Goal: Task Accomplishment & Management: Manage account settings

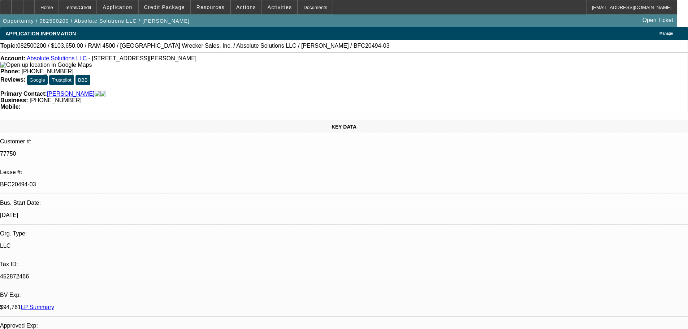
select select "0"
select select "0.1"
select select "4"
select select "0"
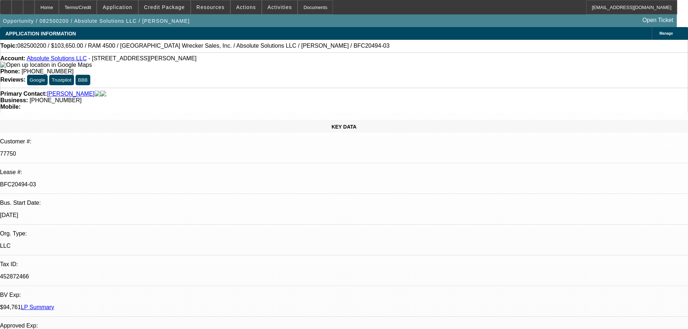
select select "0"
select select "2"
select select "0"
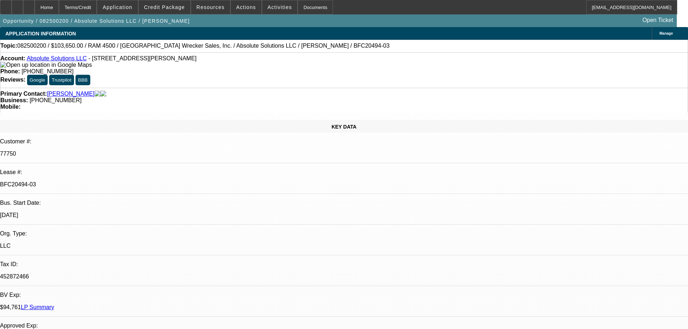
select select "0"
select select "2"
select select "0"
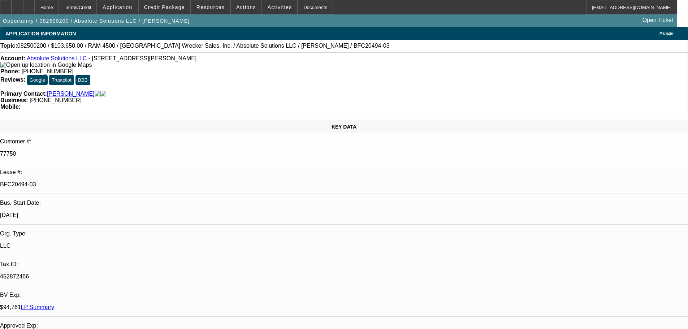
select select "6"
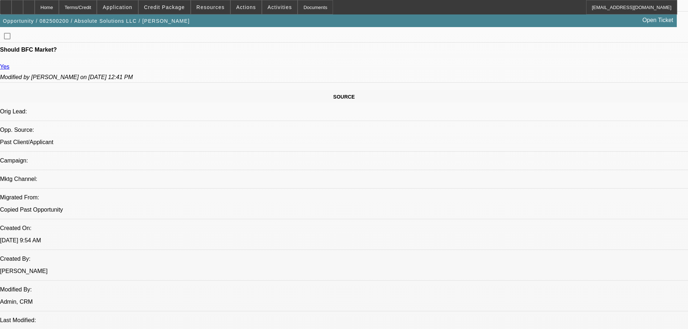
scroll to position [36, 0]
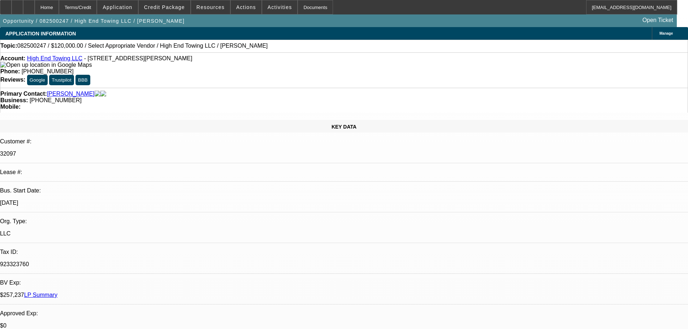
select select "0"
select select "2"
select select "0.1"
select select "4"
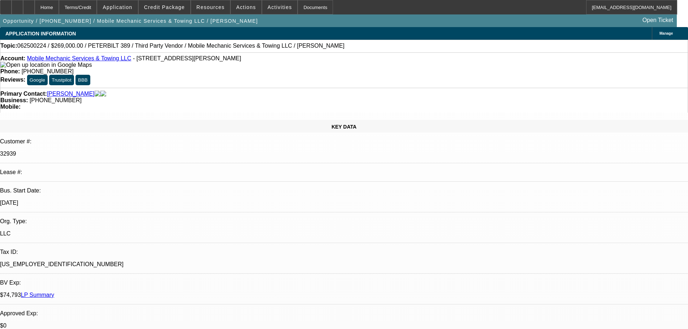
select select "0"
select select "2"
select select "0.1"
select select "4"
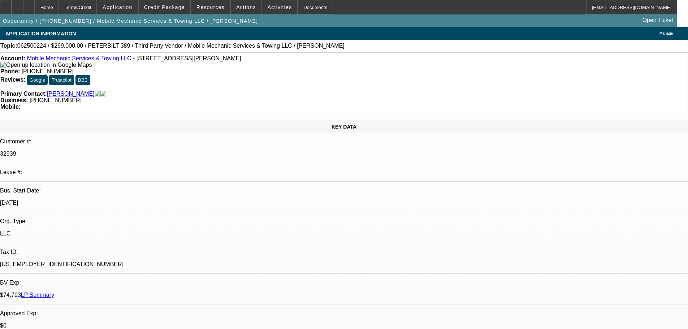
select select "0"
select select "2"
select select "0.1"
select select "4"
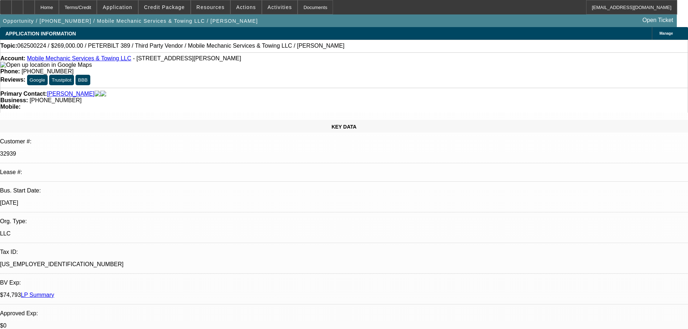
select select "0"
select select "2"
select select "0.1"
select select "4"
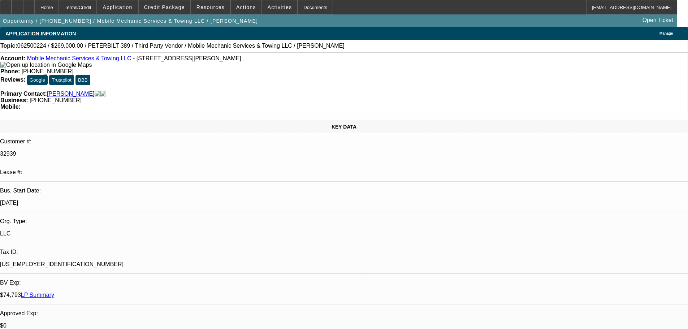
select select "0"
select select "2"
select select "0.1"
select select "4"
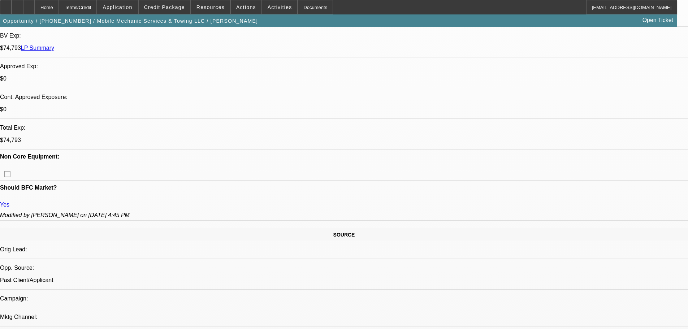
scroll to position [108, 0]
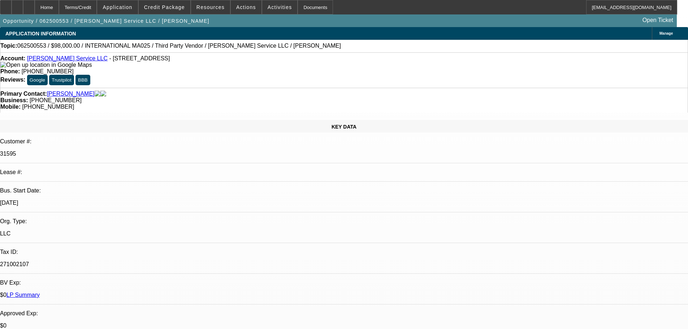
select select "0"
select select "2"
select select "0"
select select "6"
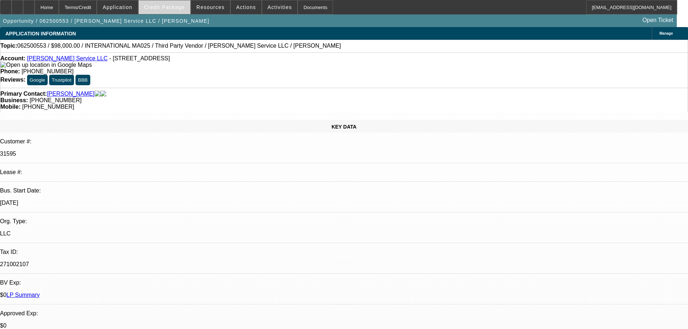
click at [166, 5] on span "Credit Package" at bounding box center [164, 7] width 41 height 6
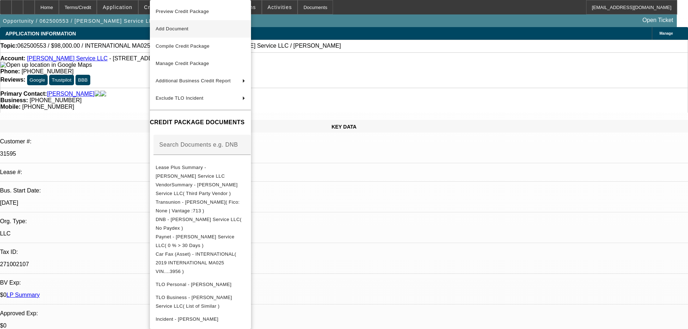
click at [189, 29] on span "Add Document" at bounding box center [172, 28] width 33 height 5
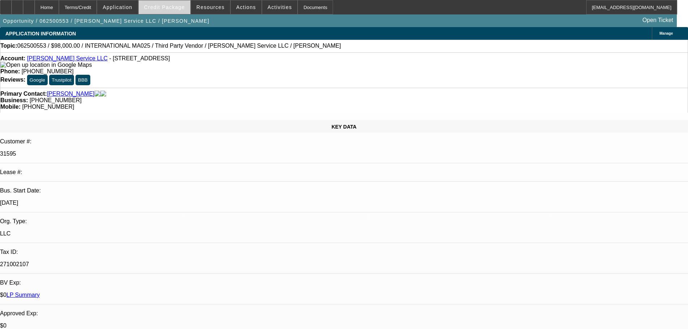
click at [174, 6] on span "Credit Package" at bounding box center [164, 7] width 41 height 6
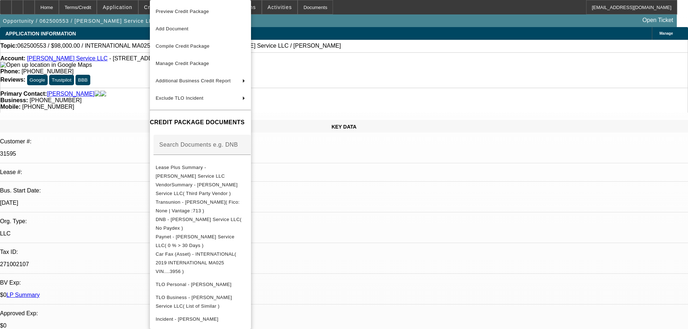
click at [132, 230] on div at bounding box center [344, 164] width 688 height 329
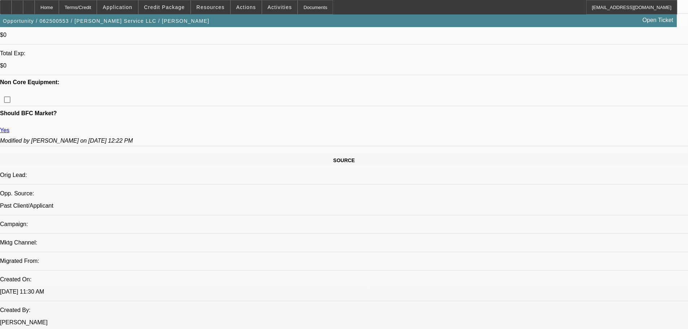
scroll to position [361, 0]
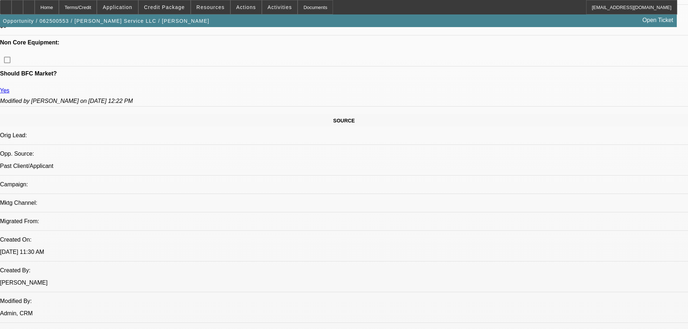
click at [165, 11] on span at bounding box center [165, 7] width 52 height 17
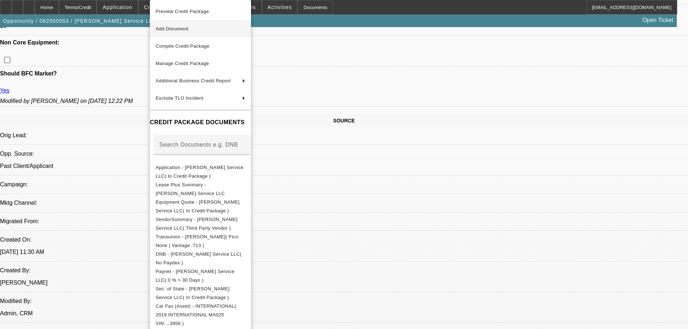
click at [215, 32] on span "Add Document" at bounding box center [201, 29] width 90 height 9
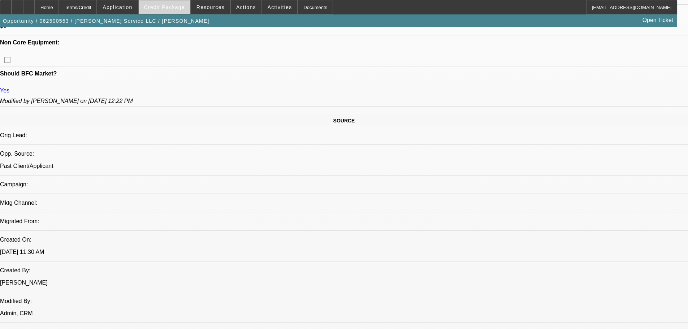
click at [163, 13] on span at bounding box center [165, 7] width 52 height 17
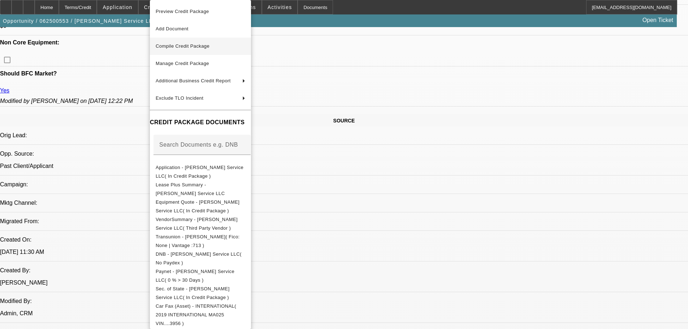
click at [206, 51] on button "Compile Credit Package" at bounding box center [200, 46] width 101 height 17
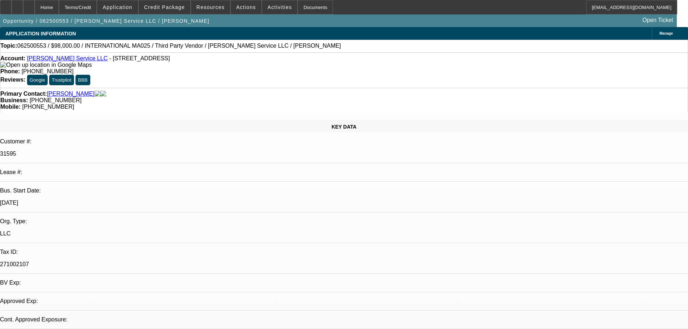
select select "0"
select select "2"
select select "0"
select select "6"
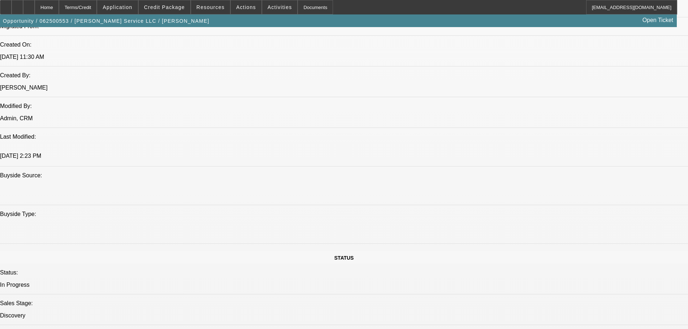
scroll to position [553, 0]
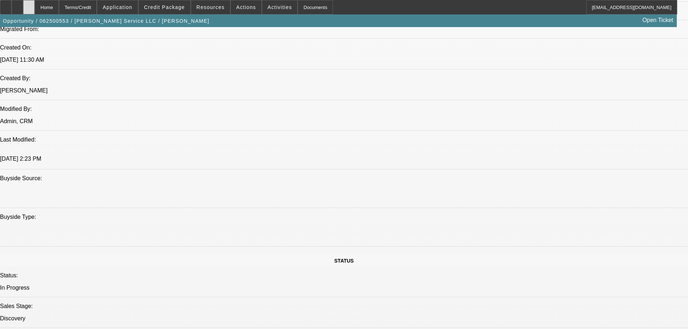
click at [29, 5] on icon at bounding box center [29, 5] width 0 height 0
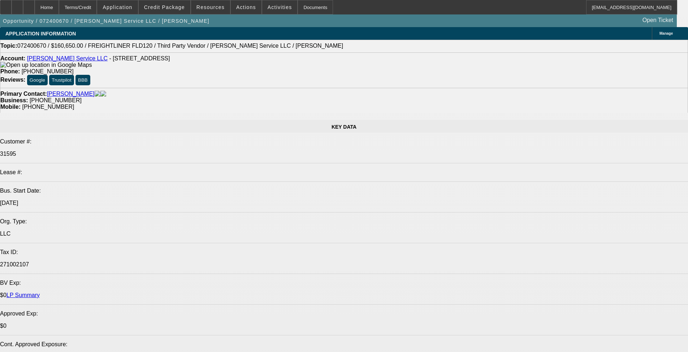
select select "0.1"
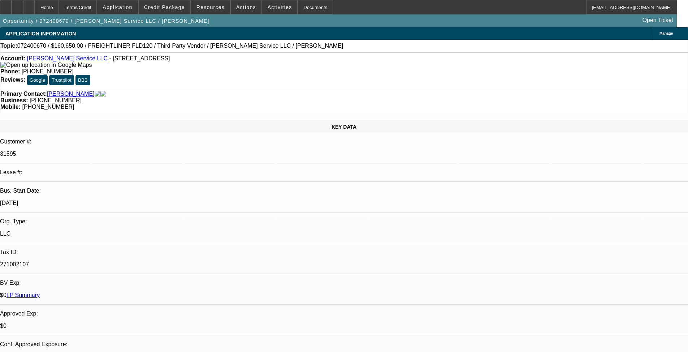
select select "0"
select select "0.1"
select select "0"
select select "0.1"
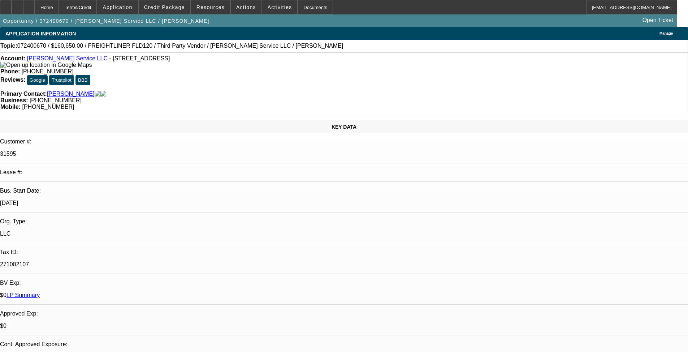
select select "2"
select select "0"
select select "2"
select select "0"
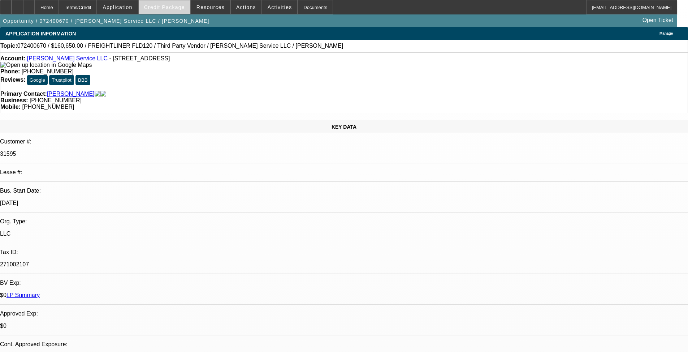
select select "1"
select select "2"
select select "6"
select select "1"
select select "2"
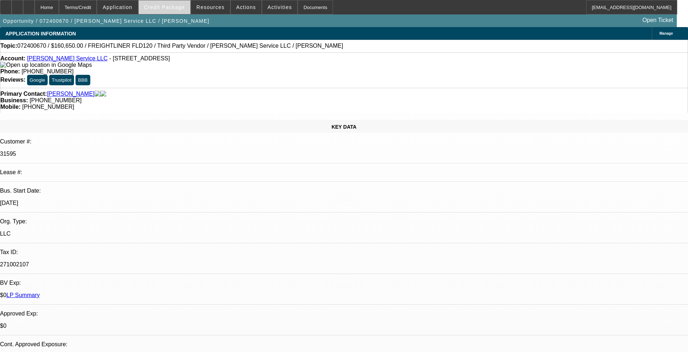
select select "6"
select select "1"
select select "2"
select select "6"
select select "1"
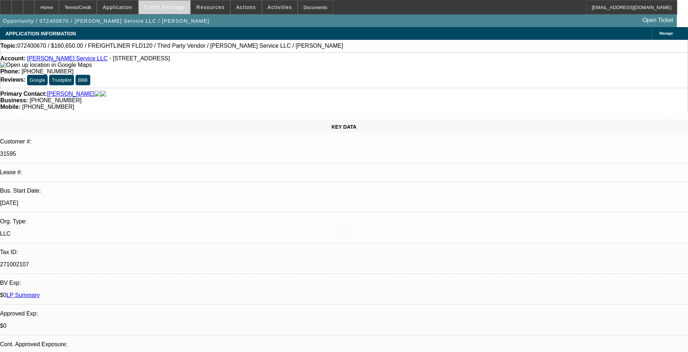
select select "2"
select select "6"
click at [165, 10] on span "Credit Package" at bounding box center [164, 7] width 41 height 6
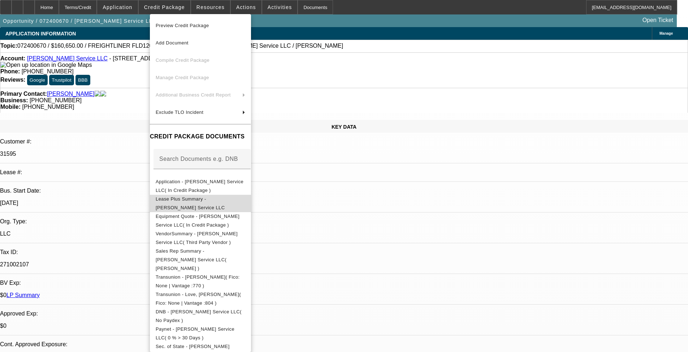
click at [217, 195] on button "Lease Plus Summary - Atcher Service LLC" at bounding box center [200, 203] width 101 height 17
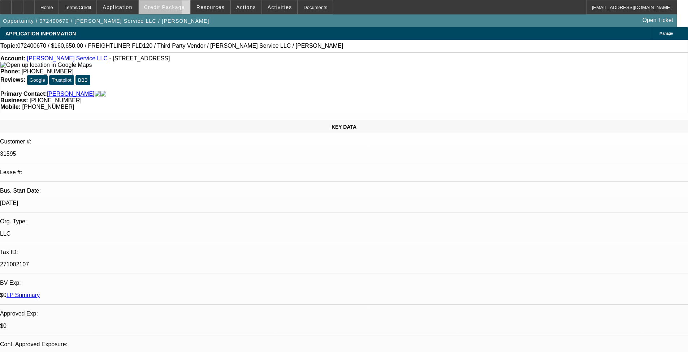
click at [165, 9] on span "Credit Package" at bounding box center [164, 7] width 41 height 6
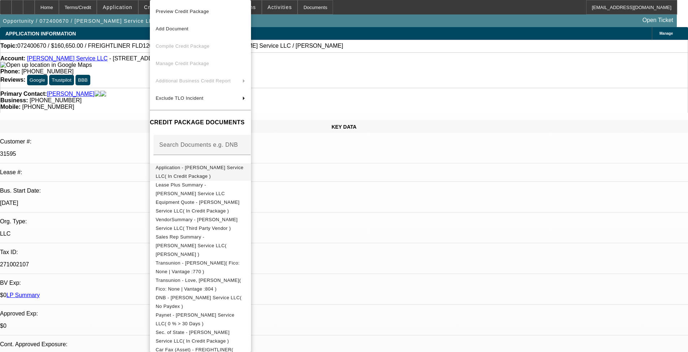
click at [215, 172] on span "Application - Atcher Service LLC( In Credit Package )" at bounding box center [201, 171] width 90 height 17
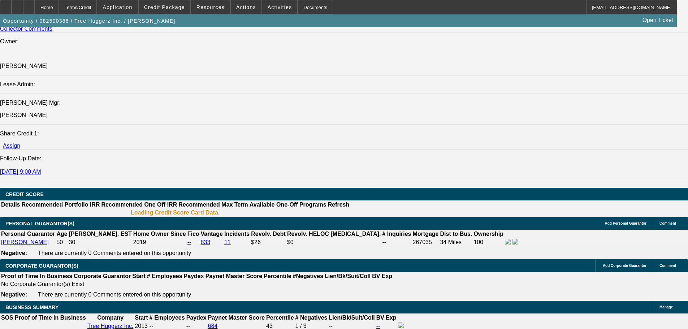
select select "0"
select select "6"
select select "0"
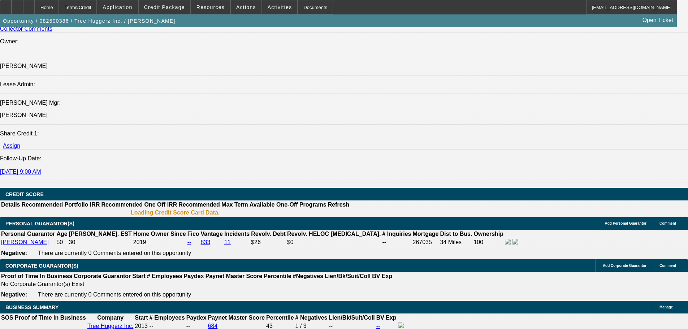
select select "0"
select select "6"
select select "0"
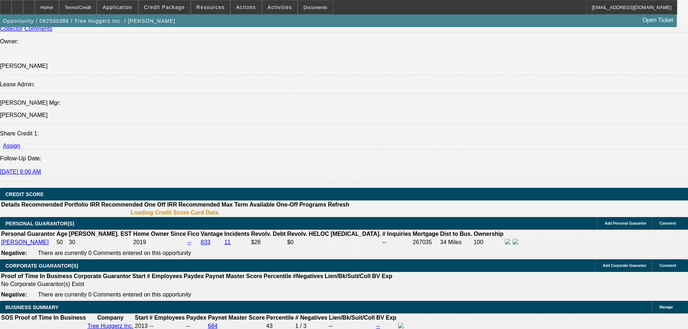
select select "0"
select select "6"
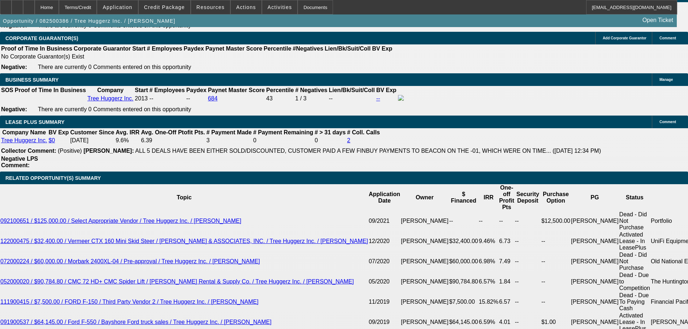
scroll to position [1193, 0]
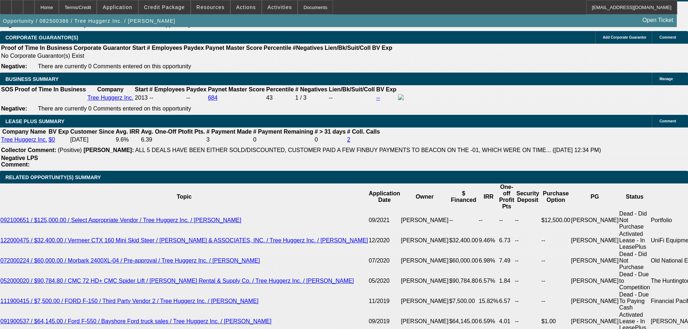
drag, startPoint x: 159, startPoint y: 220, endPoint x: 181, endPoint y: 223, distance: 22.9
type input "UNKNOWN"
type input "12"
type input "$1,303.07"
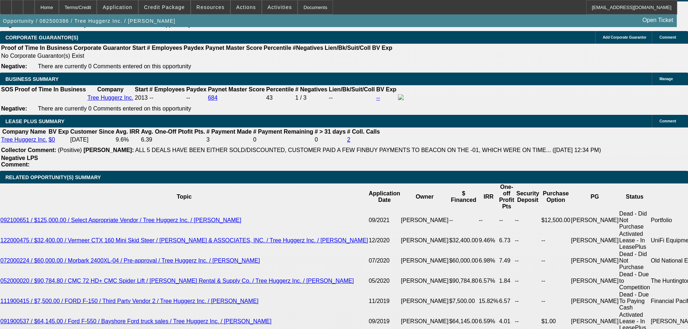
type input "12"
drag, startPoint x: 109, startPoint y: 222, endPoint x: 174, endPoint y: 219, distance: 65.4
type input "13"
type input "1300"
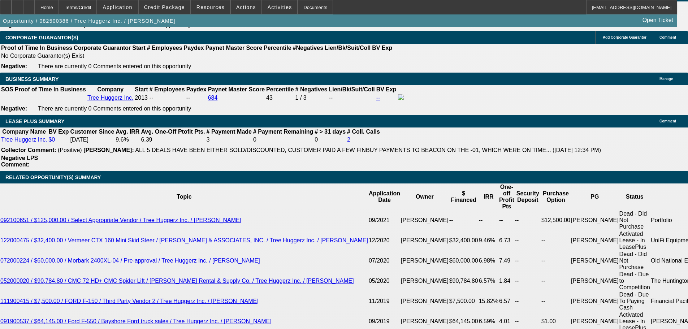
type input "11.8"
type input "$1,300.00"
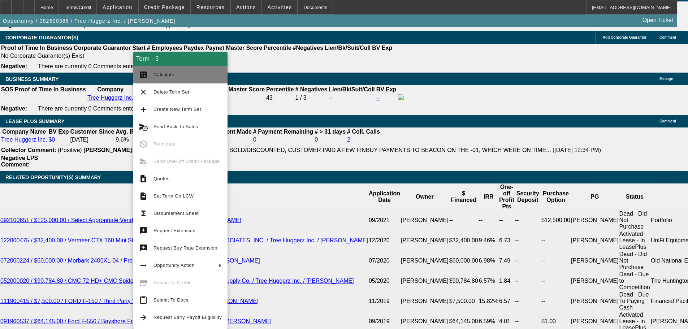
click at [180, 79] on button "calculate Calculate" at bounding box center [180, 74] width 94 height 17
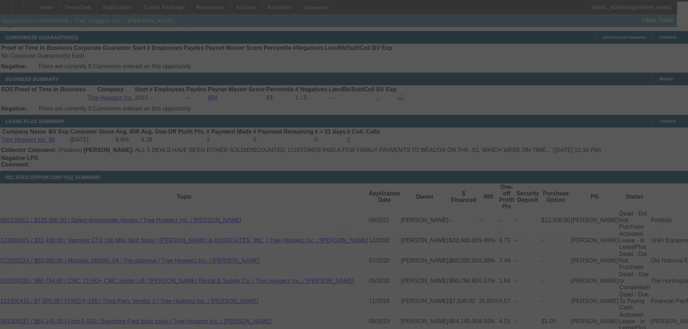
select select "0"
select select "6"
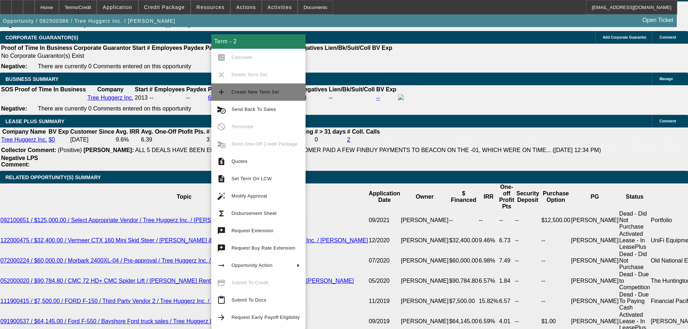
click at [254, 94] on span "Create New Term Set" at bounding box center [255, 91] width 48 height 5
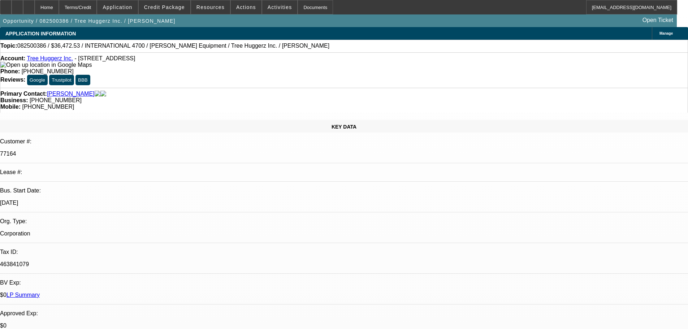
select select "0"
select select "6"
select select "0"
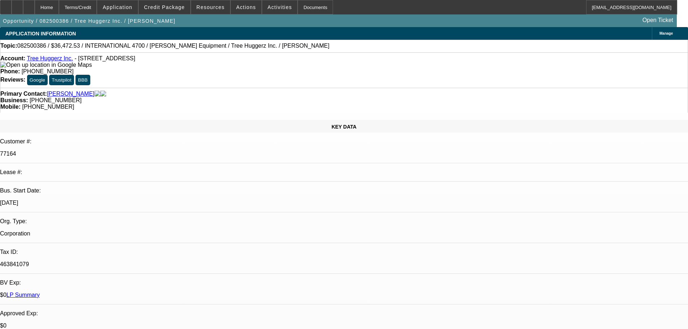
select select "0"
select select "6"
select select "0"
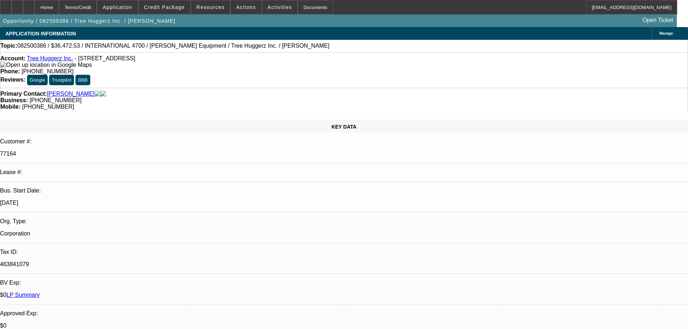
select select "0"
select select "6"
select select "0"
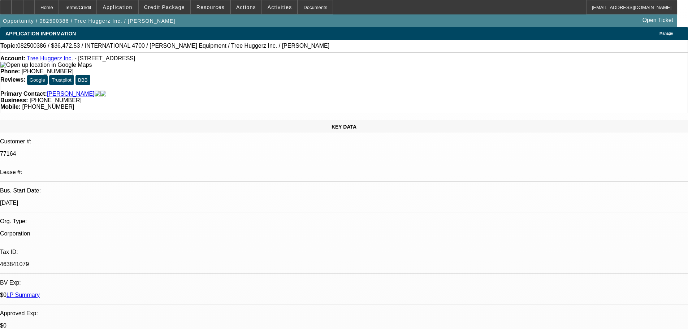
select select "6"
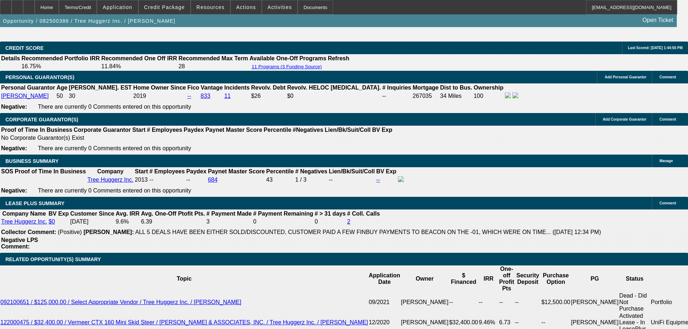
scroll to position [1156, 0]
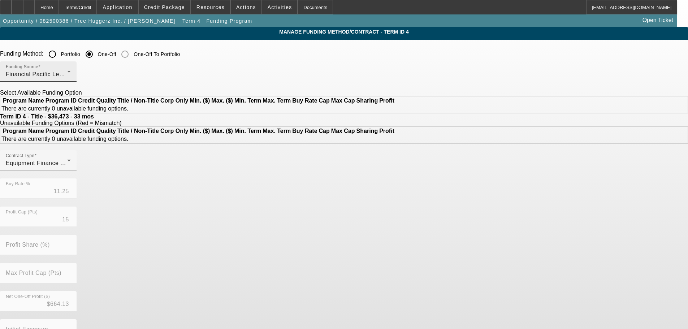
click at [71, 79] on div "Funding Source Financial Pacific Leasing, Inc." at bounding box center [38, 71] width 65 height 20
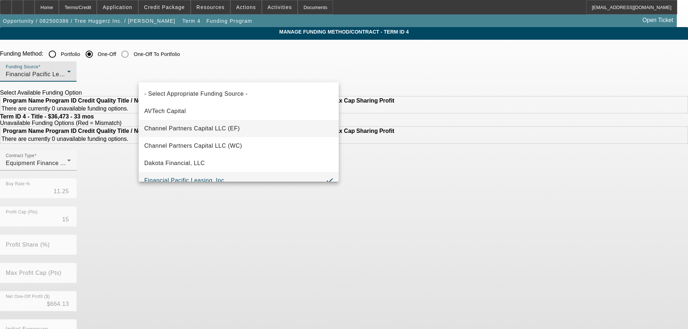
scroll to position [8, 0]
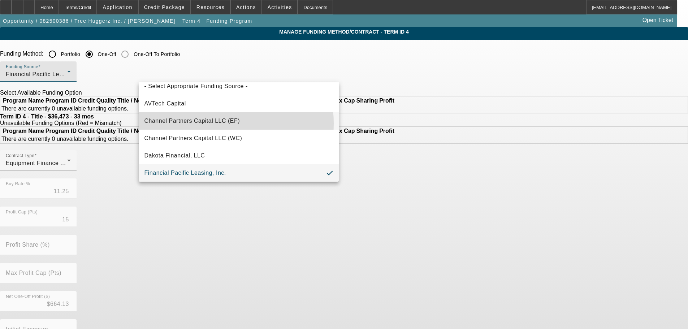
click at [196, 124] on span "Channel Partners Capital LLC (EF)" at bounding box center [192, 121] width 96 height 9
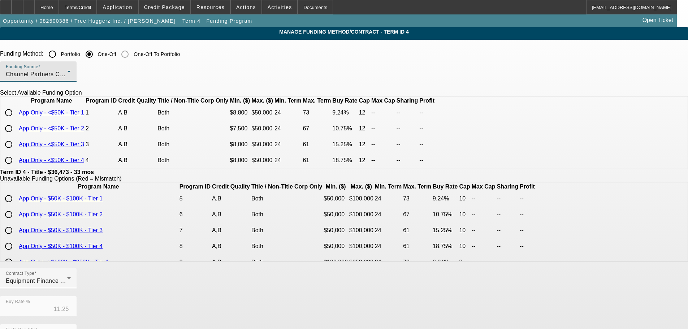
click at [16, 120] on input "radio" at bounding box center [8, 112] width 14 height 14
radio input "true"
type input "9.24"
type input "12"
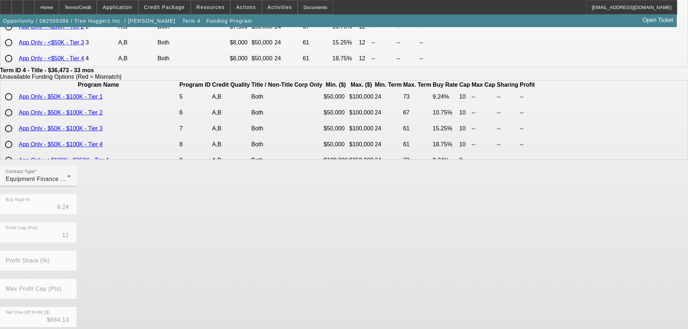
scroll to position [170, 0]
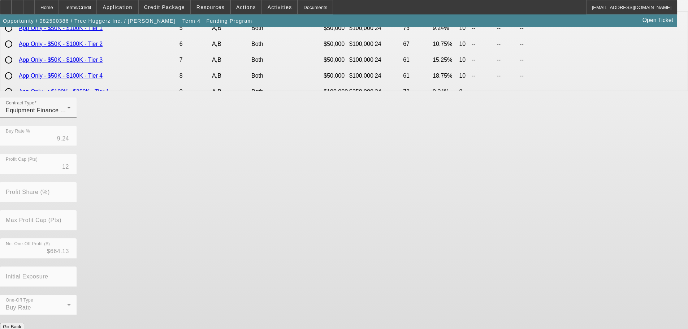
click at [21, 329] on button "Submit" at bounding box center [10, 334] width 21 height 8
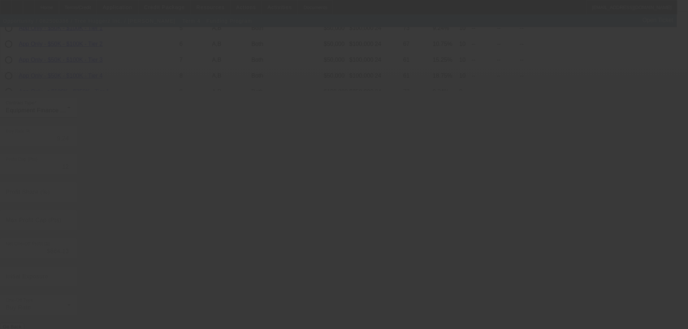
type input "11.25"
type input "15"
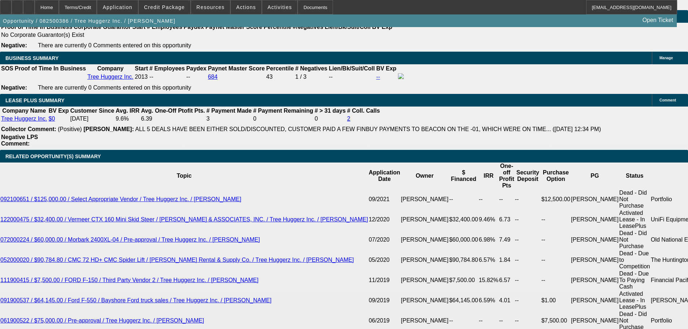
scroll to position [1239, 0]
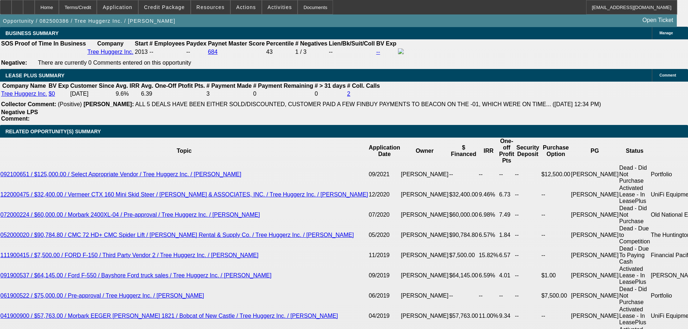
select select "0"
select select "6"
select select "0"
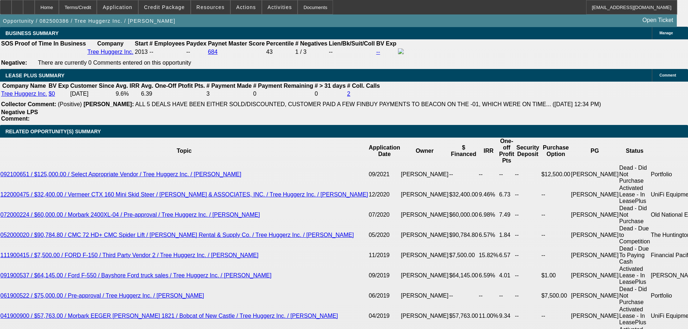
select select "0"
select select "6"
select select "0"
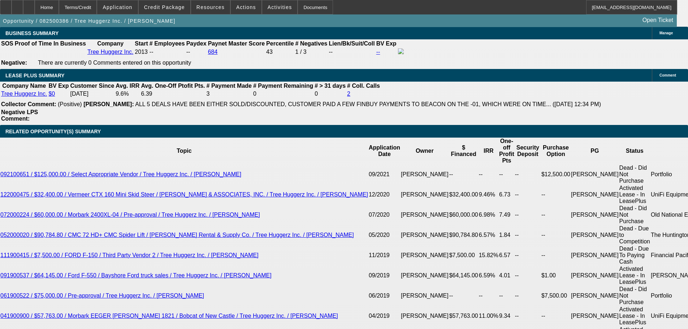
select select "0"
select select "6"
select select "0"
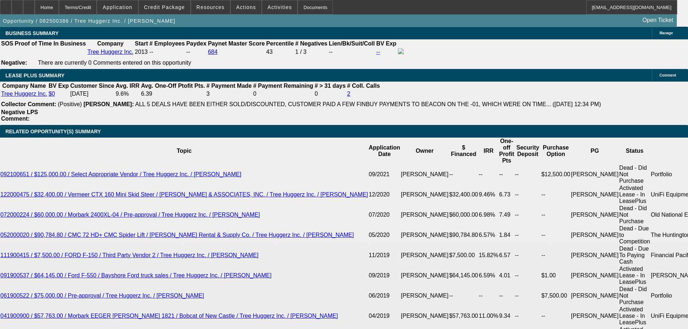
select select "6"
drag, startPoint x: 153, startPoint y: 176, endPoint x: 166, endPoint y: 178, distance: 12.4
type input "1"
type input "UNKNOWN"
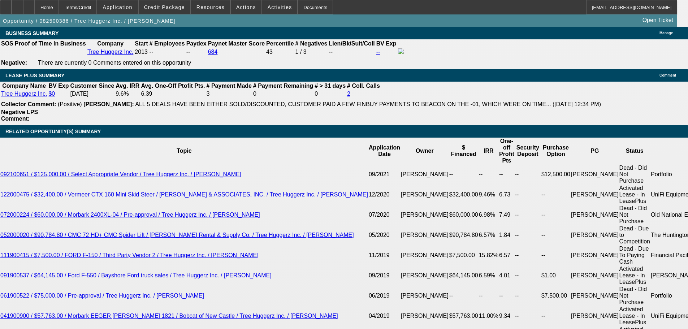
type input "11"
type input "$1,285.83"
type input "11.5"
type input "$1,294.43"
type input "11.5"
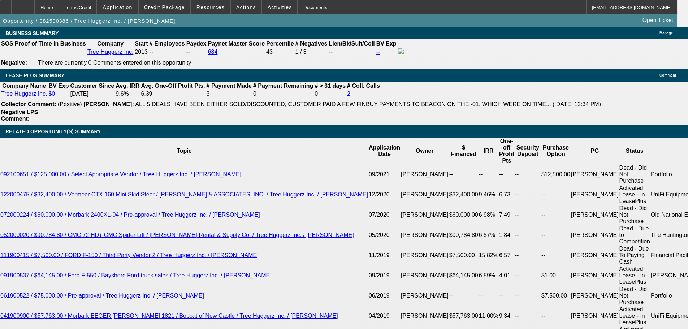
drag, startPoint x: 99, startPoint y: 175, endPoint x: 169, endPoint y: 177, distance: 69.7
type input "1"
type input "1295"
type input "11.5"
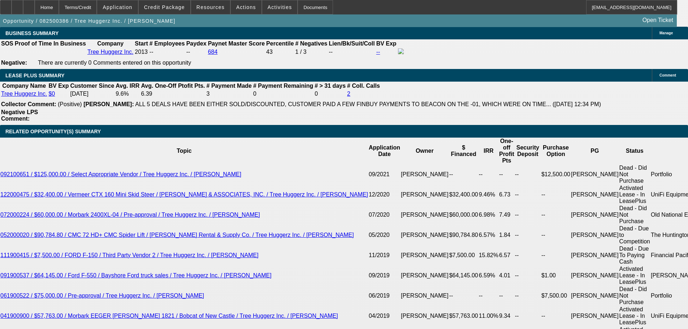
type input "$1,295.00"
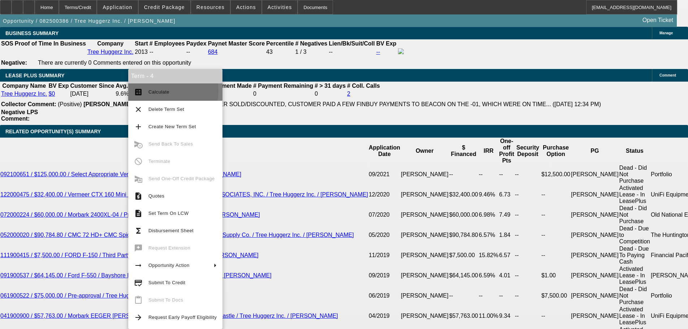
click at [165, 91] on span "Calculate" at bounding box center [158, 91] width 21 height 5
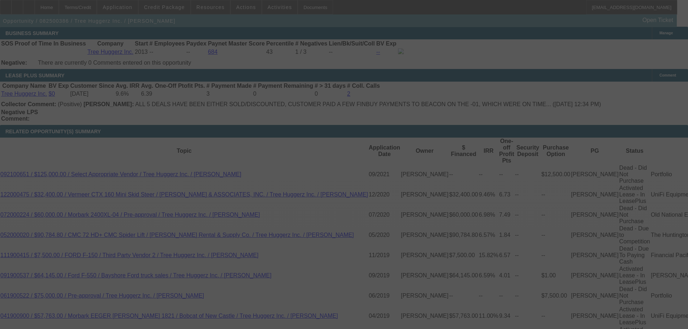
select select "0"
select select "6"
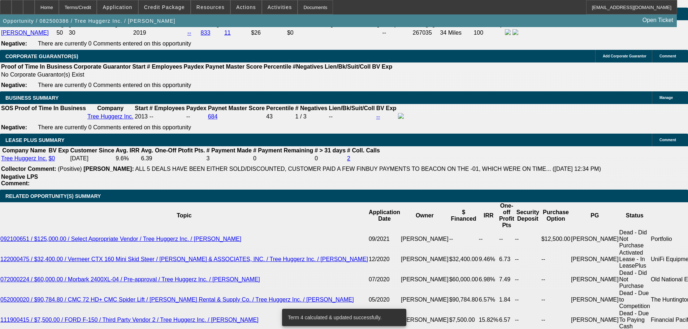
scroll to position [1167, 0]
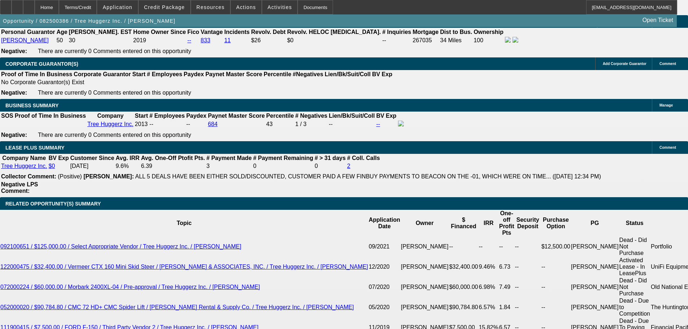
drag, startPoint x: 154, startPoint y: 248, endPoint x: 174, endPoint y: 248, distance: 19.9
type input "1"
type input "UNKNOWN"
type input "$1,120.96"
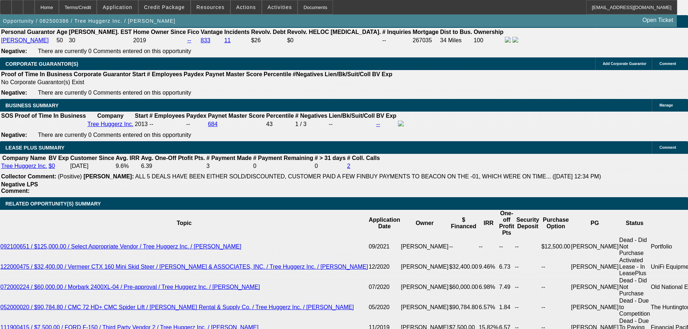
type input "12"
type input "$1,303.07"
type input "12"
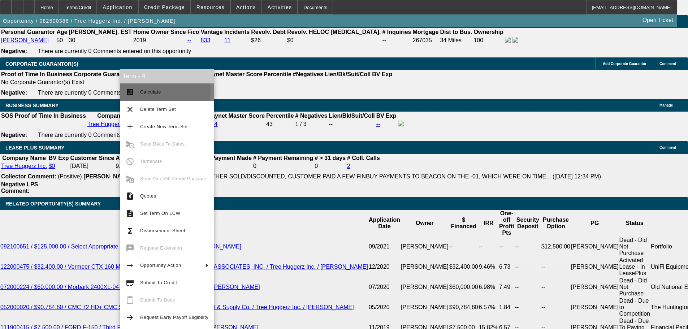
click at [151, 90] on span "Calculate" at bounding box center [150, 91] width 21 height 5
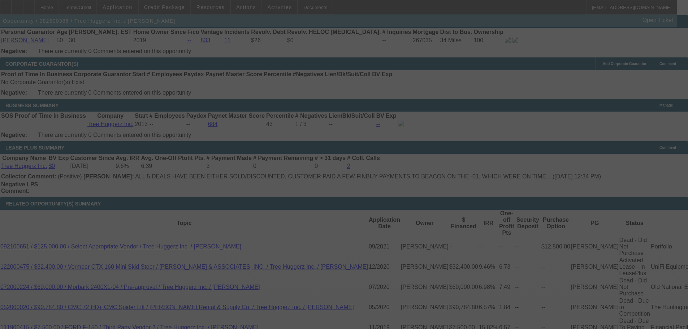
select select "0"
select select "6"
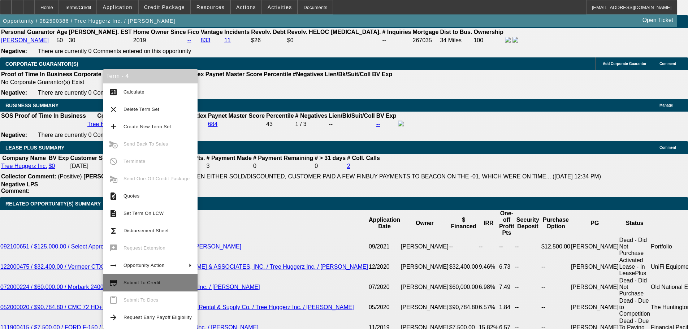
click at [141, 282] on span "Submit To Credit" at bounding box center [142, 282] width 37 height 5
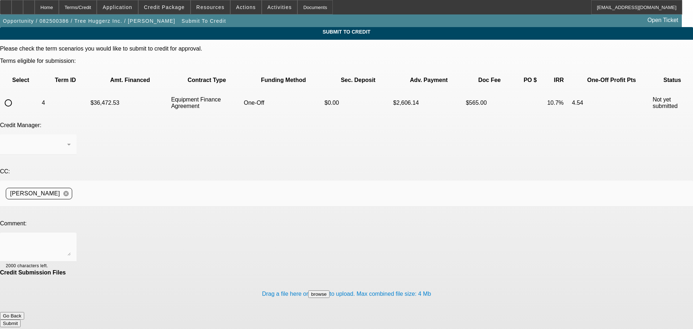
click at [16, 96] on input "radio" at bounding box center [8, 103] width 14 height 14
radio input "true"
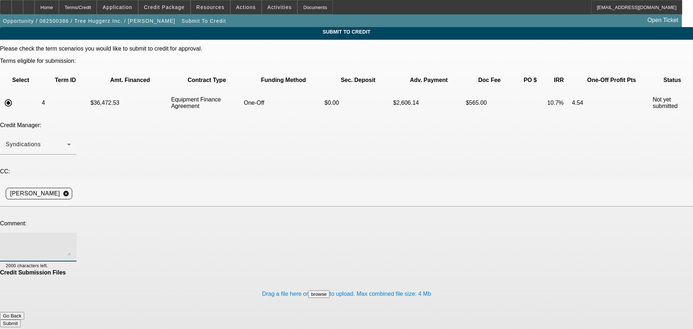
click at [71, 238] on textarea at bounding box center [38, 246] width 65 height 17
drag, startPoint x: 337, startPoint y: 174, endPoint x: 333, endPoint y: 174, distance: 4.7
click at [71, 238] on textarea "Can we see if Channel would consider the lower tier buyrate? A competitor just …" at bounding box center [38, 246] width 65 height 17
type textarea "Can we see if Channel would consider the lower tier buyrate? A competitor just …"
click at [21, 320] on button "Submit" at bounding box center [10, 324] width 21 height 8
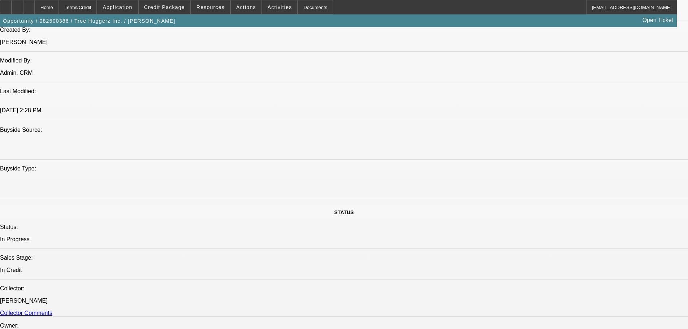
select select "0"
select select "6"
select select "0"
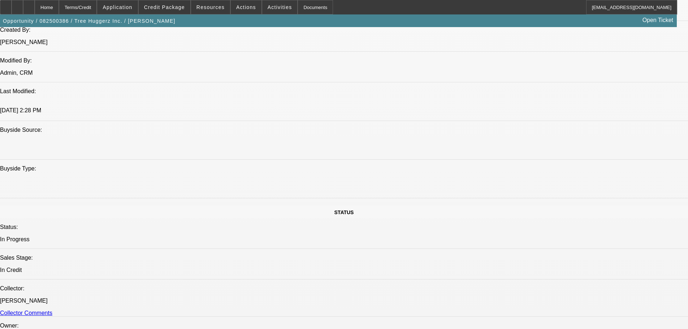
select select "0"
select select "6"
select select "0"
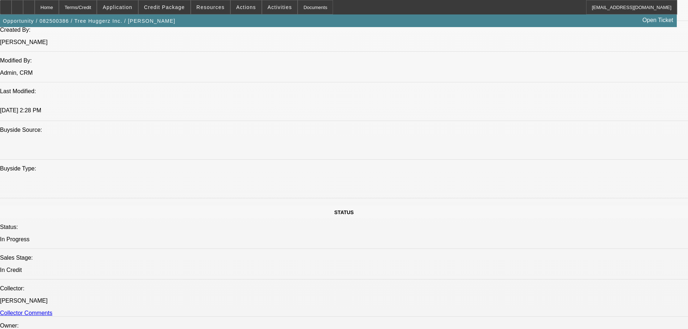
select select "0"
select select "6"
select select "0"
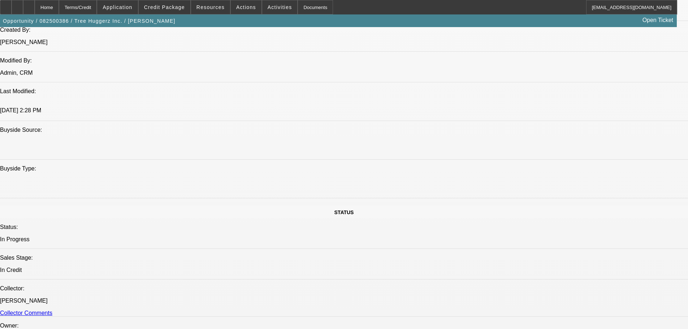
select select "6"
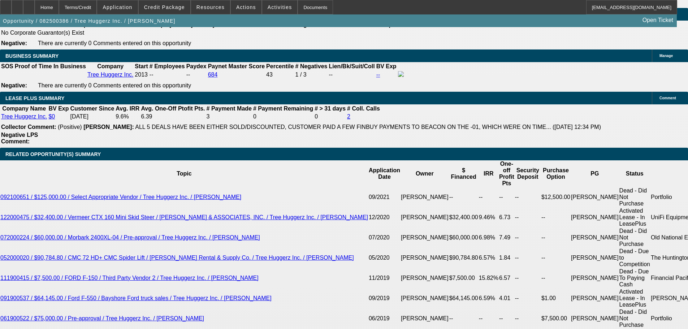
scroll to position [1228, 0]
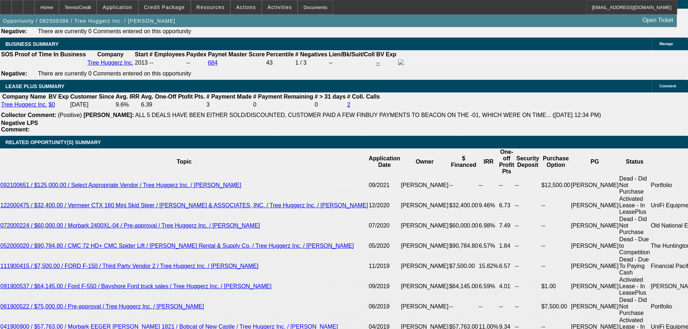
drag, startPoint x: 245, startPoint y: 188, endPoint x: 260, endPoint y: 187, distance: 15.5
drag, startPoint x: 199, startPoint y: 187, endPoint x: 247, endPoint y: 188, distance: 47.7
type input "13"
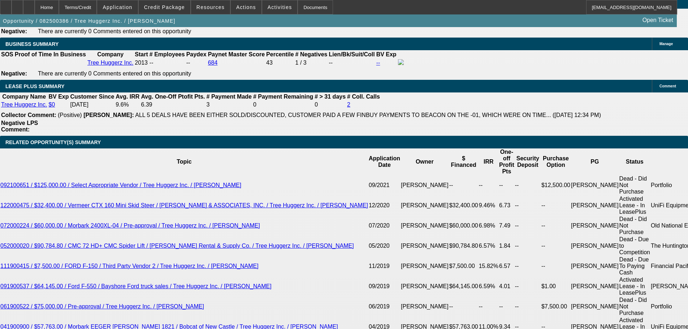
type input "UNKNOWN"
type input "1310"
type input "12.4"
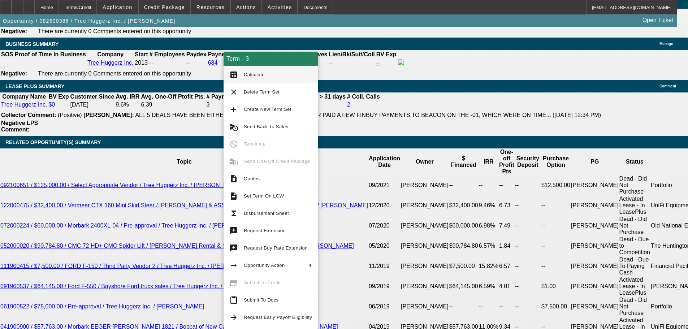
type input "$1,310.00"
click at [260, 77] on span "Calculate" at bounding box center [254, 74] width 21 height 5
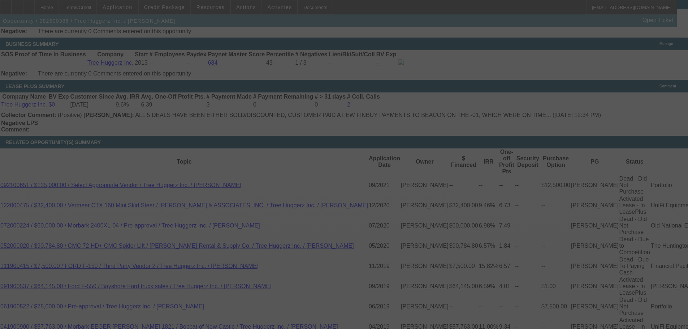
scroll to position [1220, 0]
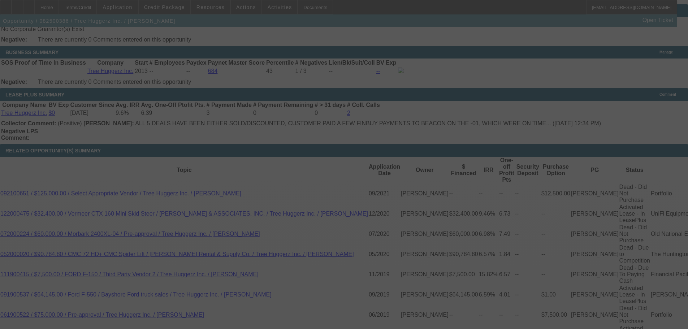
select select "0"
select select "6"
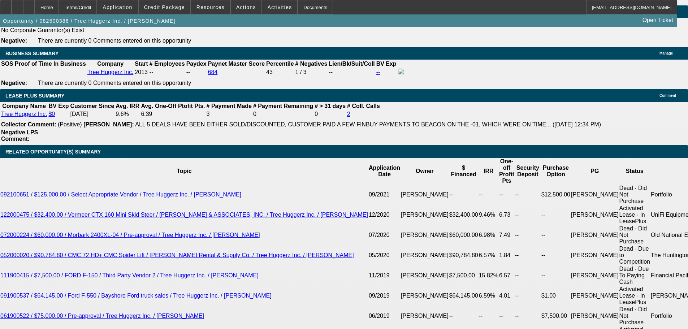
scroll to position [1184, 0]
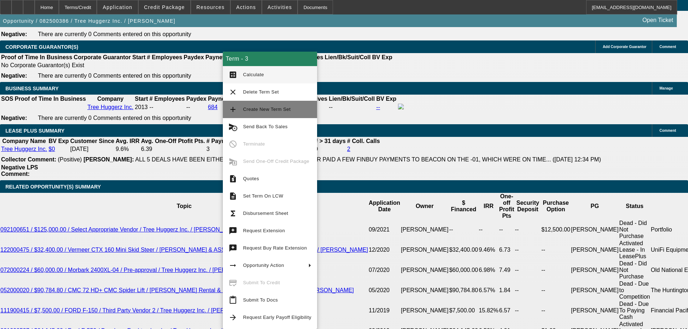
click at [273, 111] on span "Create New Term Set" at bounding box center [267, 109] width 48 height 5
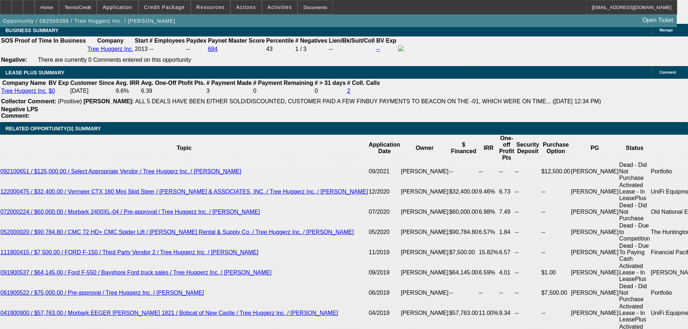
select select "0"
select select "6"
select select "0"
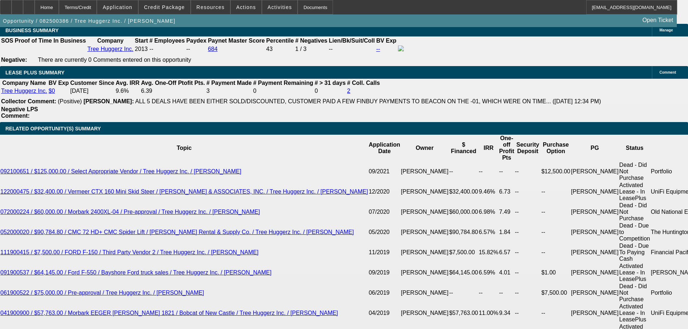
select select "0"
select select "6"
select select "0"
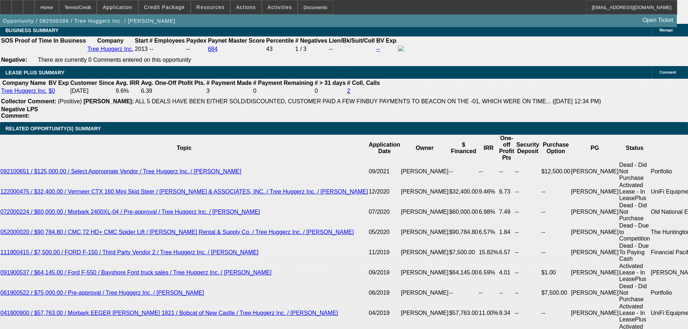
select select "0"
select select "6"
select select "0"
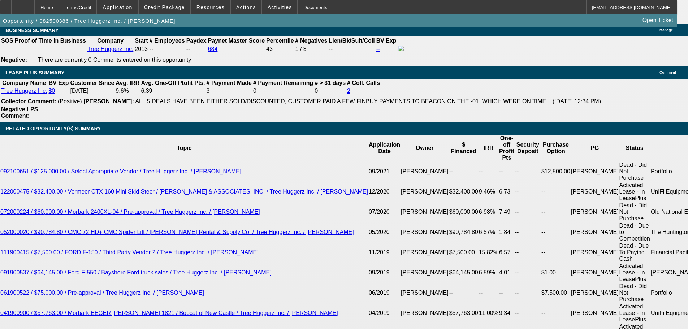
select select "6"
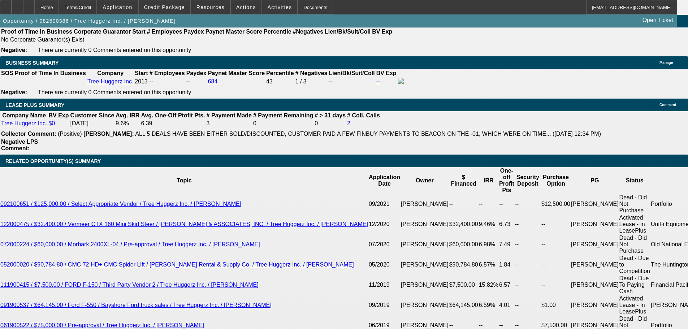
scroll to position [1264, 0]
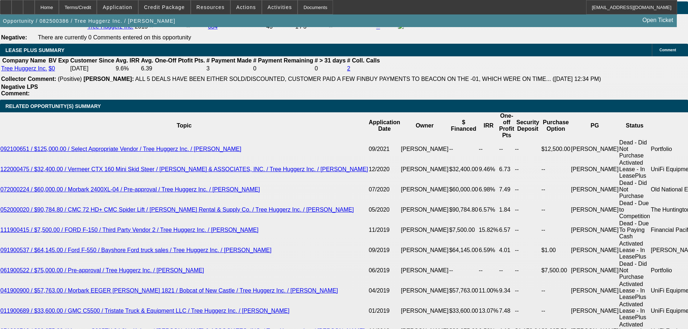
drag, startPoint x: 114, startPoint y: 160, endPoint x: 152, endPoint y: 159, distance: 38.7
type input "37"
type input "UNKNOWN"
type input "$3,747.25"
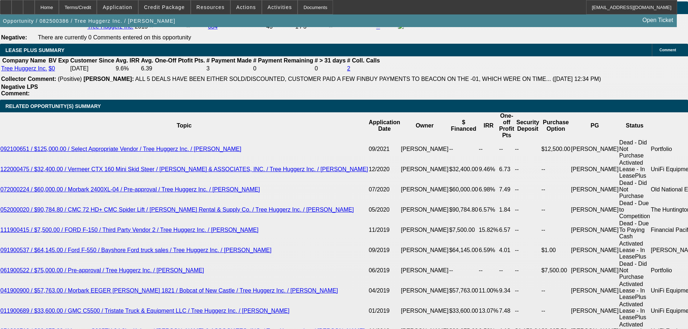
drag, startPoint x: 164, startPoint y: 151, endPoint x: 178, endPoint y: 151, distance: 14.1
type input "1"
type input "1290"
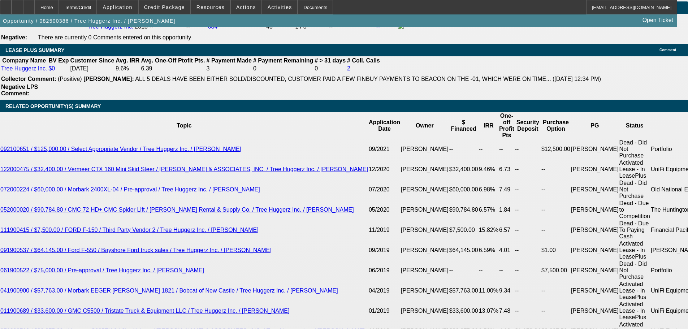
type input "11.2"
type input "$1,290.00"
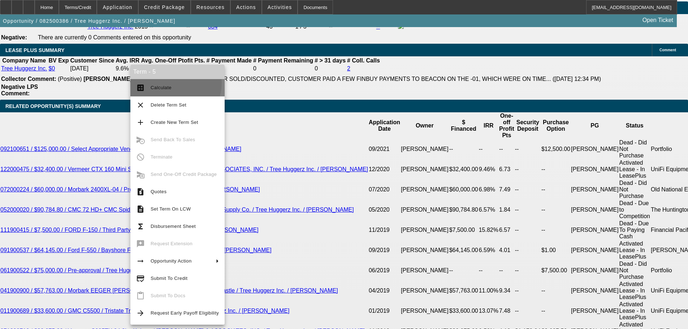
click at [168, 82] on button "calculate Calculate" at bounding box center [177, 87] width 94 height 17
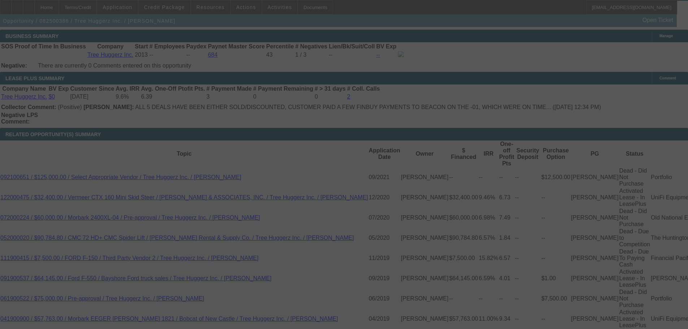
scroll to position [1228, 0]
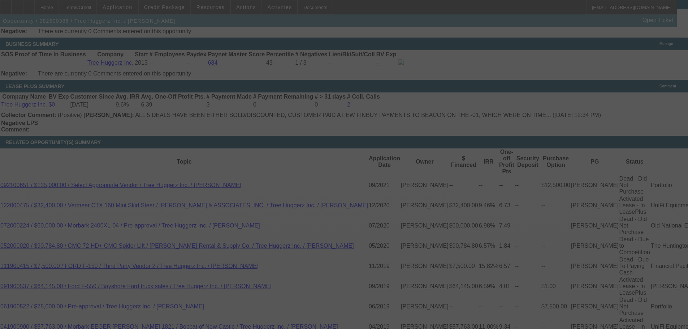
select select "0"
select select "6"
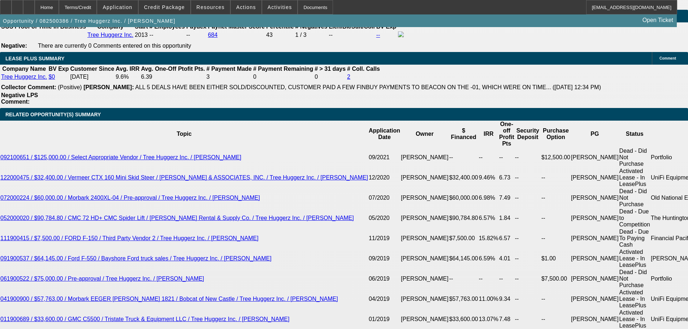
scroll to position [1220, 0]
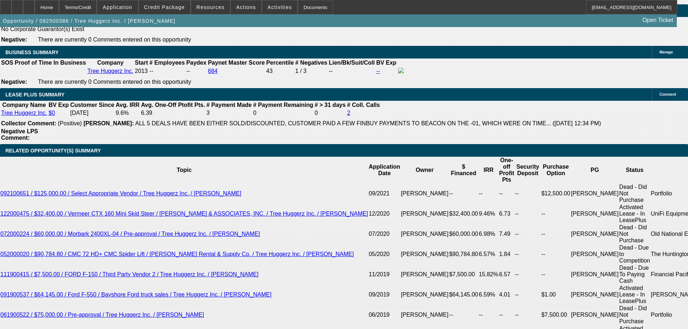
drag, startPoint x: 336, startPoint y: 195, endPoint x: 352, endPoint y: 193, distance: 15.6
type input "UNKNOWN"
type input "13"
type input "$1,320.45"
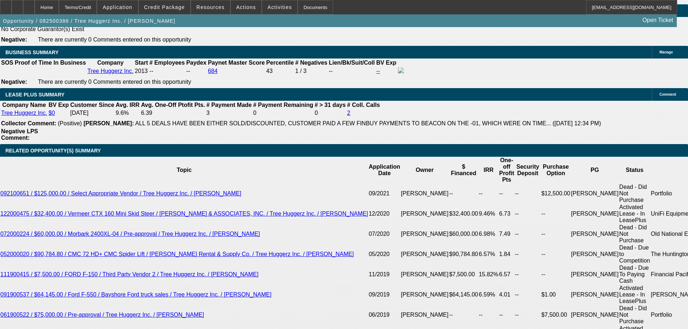
type input "13"
drag, startPoint x: 313, startPoint y: 195, endPoint x: 328, endPoint y: 195, distance: 14.8
type input "1"
type input "1320"
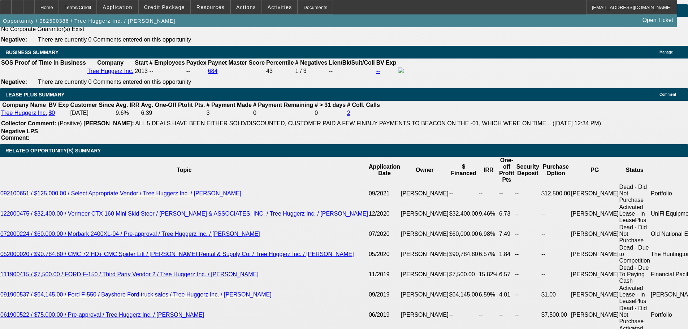
type input "13"
type input "$1,320.00"
drag, startPoint x: 338, startPoint y: 195, endPoint x: 351, endPoint y: 195, distance: 12.3
type input "12"
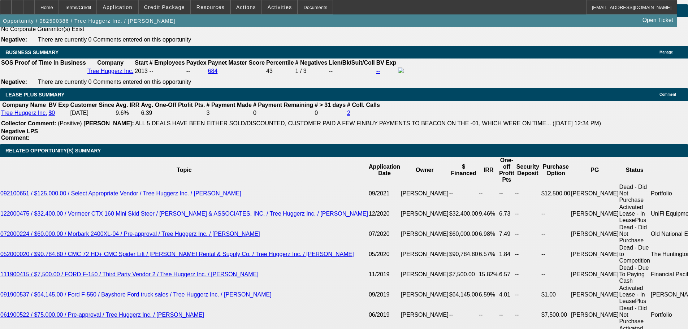
type input "$1,303.07"
type input "12.5"
type input "$1,311.74"
type input "12.5"
drag, startPoint x: 288, startPoint y: 196, endPoint x: 348, endPoint y: 198, distance: 60.3
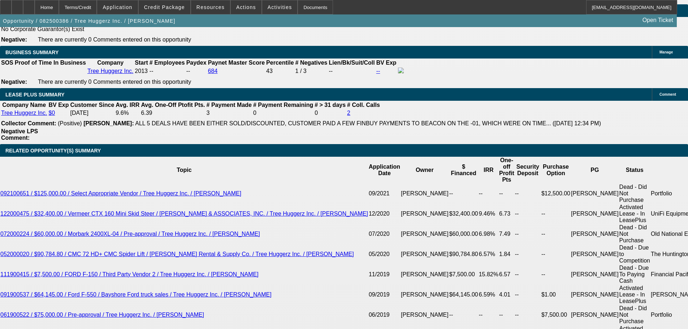
type input "1"
type input "1310"
type input "12.4"
type input "$1,310.00"
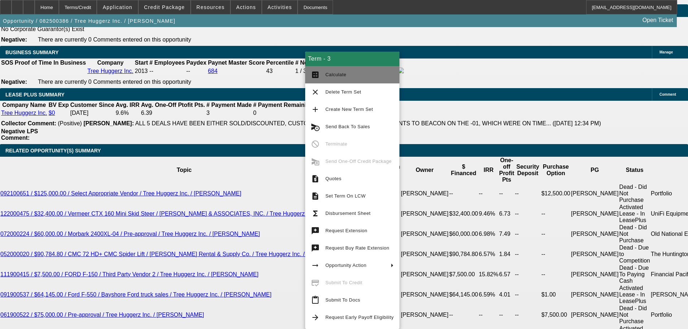
click at [337, 75] on span "Calculate" at bounding box center [335, 74] width 21 height 5
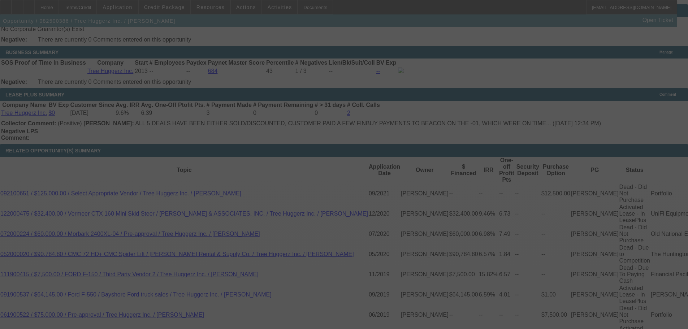
select select "0"
select select "6"
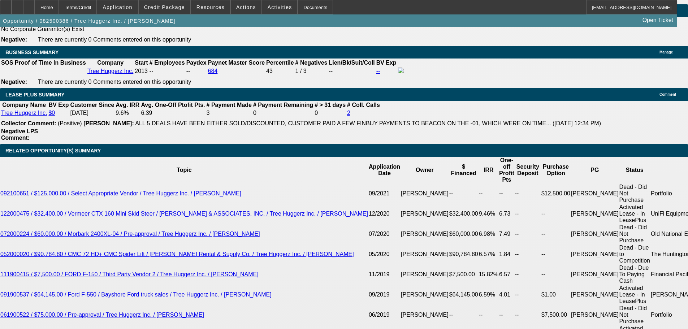
scroll to position [1256, 0]
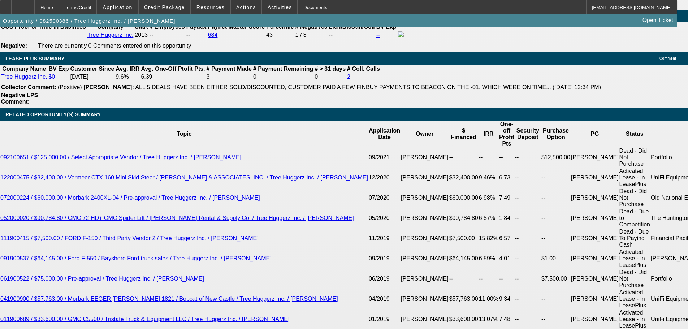
drag, startPoint x: 108, startPoint y: 162, endPoint x: 153, endPoint y: 159, distance: 45.6
type input "1"
type input "UNKNOWN"
type input "1270"
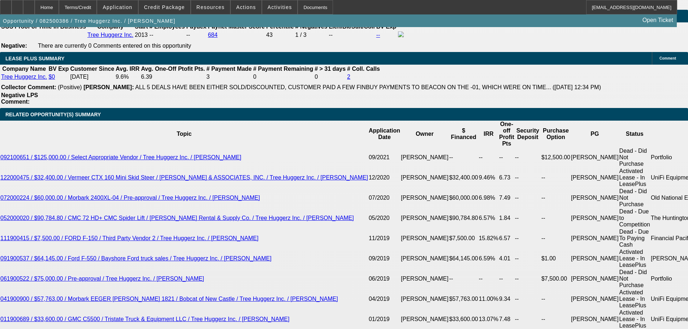
type input "10.1"
type input "$1,270.00"
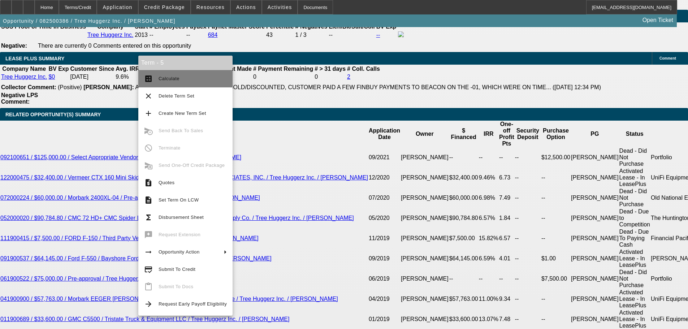
click at [181, 79] on span "Calculate" at bounding box center [193, 78] width 68 height 9
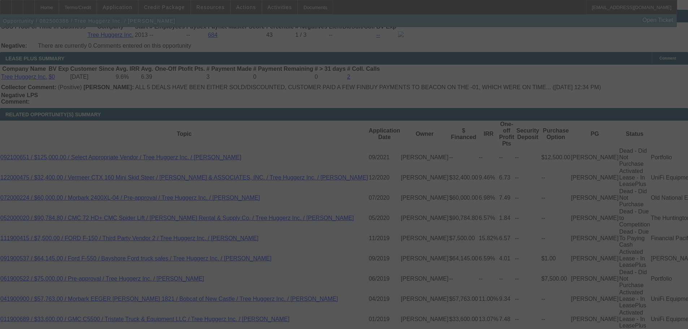
select select "0"
select select "6"
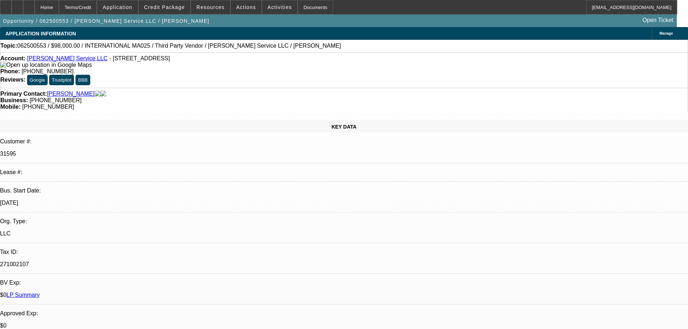
select select "0"
select select "2"
select select "0"
select select "6"
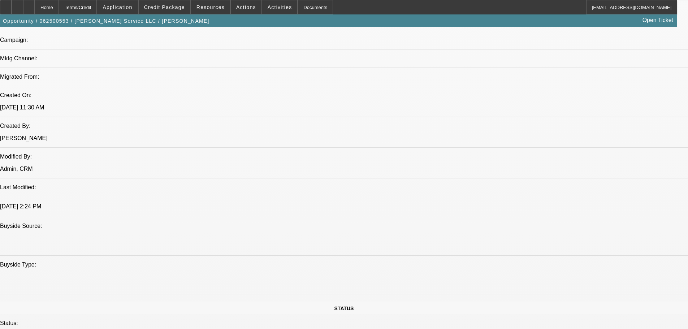
scroll to position [614, 0]
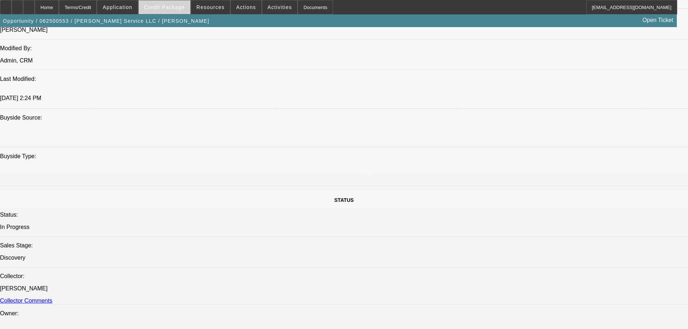
click at [160, 12] on span at bounding box center [165, 7] width 52 height 17
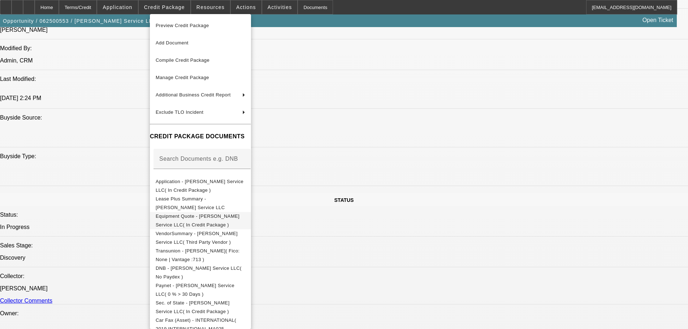
click at [234, 218] on span "Equipment Quote - [PERSON_NAME] Service LLC( In Credit Package )" at bounding box center [198, 220] width 84 height 14
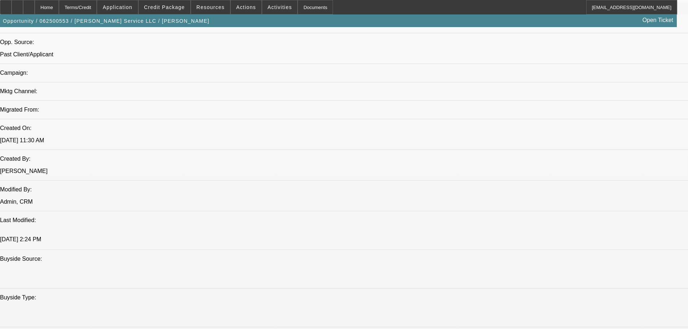
scroll to position [433, 0]
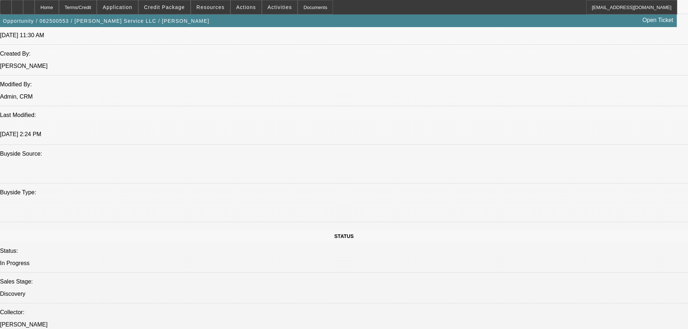
scroll to position [722, 0]
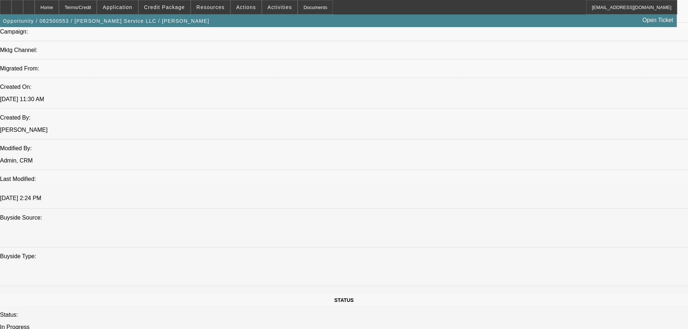
scroll to position [433, 0]
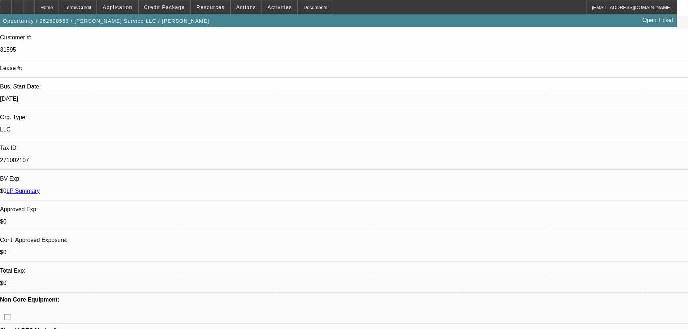
scroll to position [108, 0]
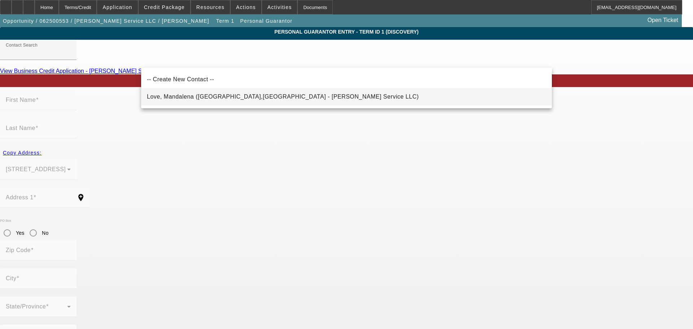
click at [183, 96] on span "Love, Mandalena ([GEOGRAPHIC_DATA],[GEOGRAPHIC_DATA] - [PERSON_NAME] Service LL…" at bounding box center [283, 97] width 272 height 6
type input "Love, Mandalena ([GEOGRAPHIC_DATA],[GEOGRAPHIC_DATA] - [PERSON_NAME] Service LL…"
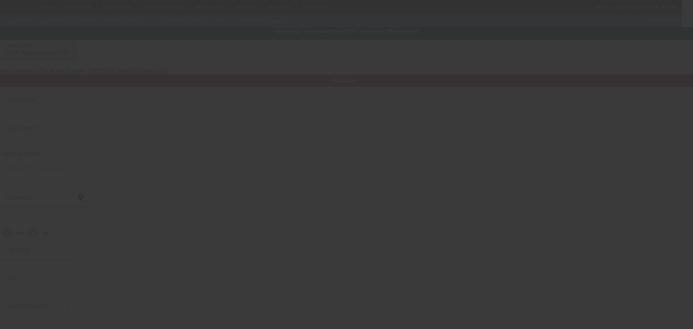
type input "[PERSON_NAME]"
type input "Love"
type input "[STREET_ADDRESS]"
radio input "true"
type input "50118"
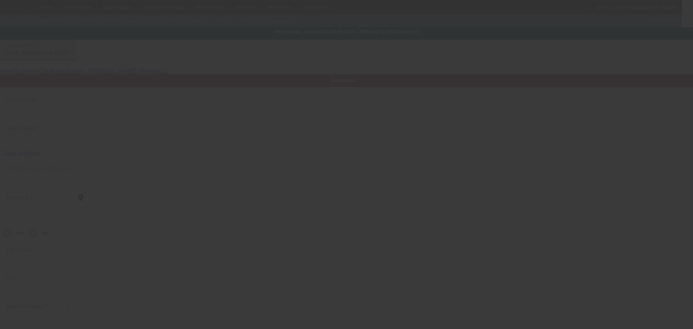
type input "[GEOGRAPHIC_DATA]"
type input "[PHONE_NUMBER]"
type input "50"
type input "447-62-9906"
type input "[EMAIL_ADDRESS][DOMAIN_NAME]"
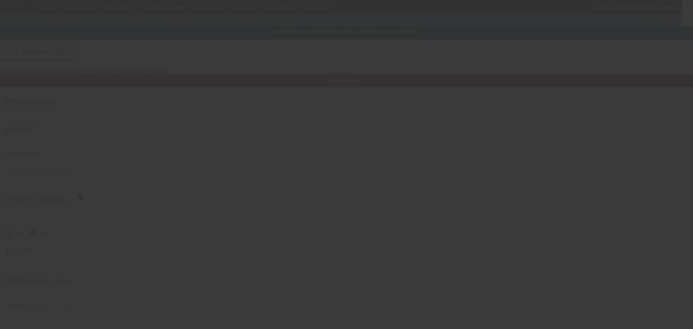
type input "[PHONE_NUMBER]"
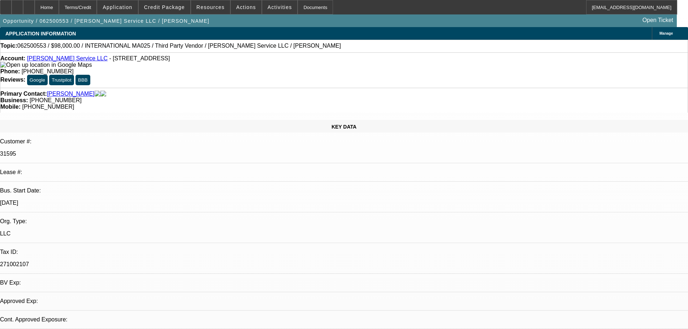
select select "0"
select select "2"
select select "0"
select select "6"
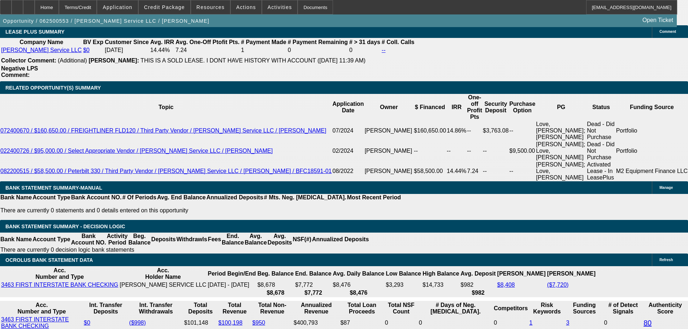
scroll to position [1156, 0]
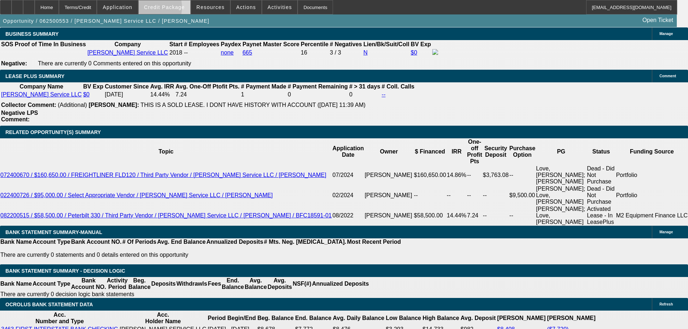
click at [158, 9] on span "Credit Package" at bounding box center [164, 7] width 41 height 6
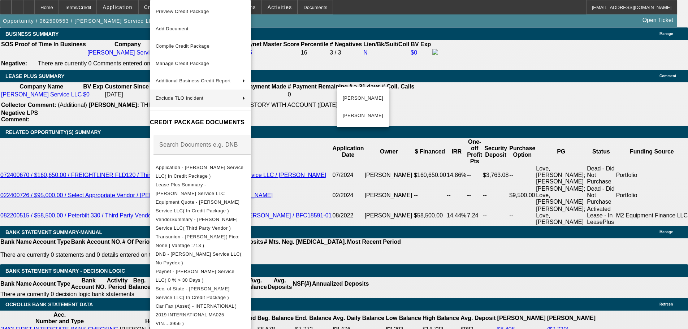
click at [533, 35] on div at bounding box center [344, 164] width 688 height 329
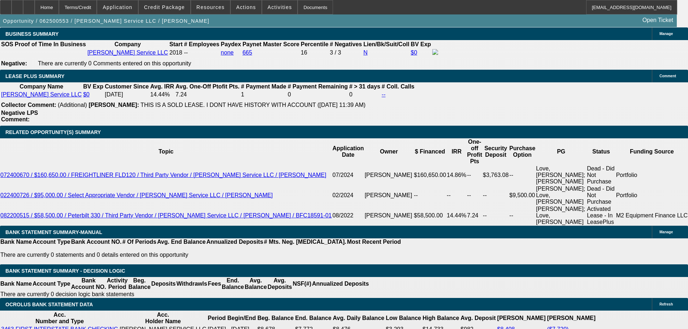
radio input "true"
paste textarea "[URL][DOMAIN_NAME][DOMAIN_NAME]"
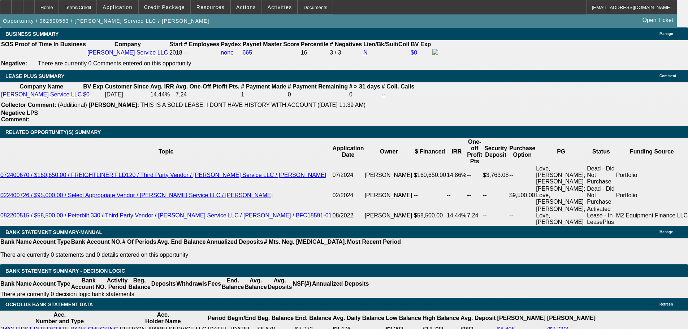
scroll to position [16, 0]
type textarea "video of truck running on the first pic/video of this listing: [URL][DOMAIN_NAM…"
radio input "true"
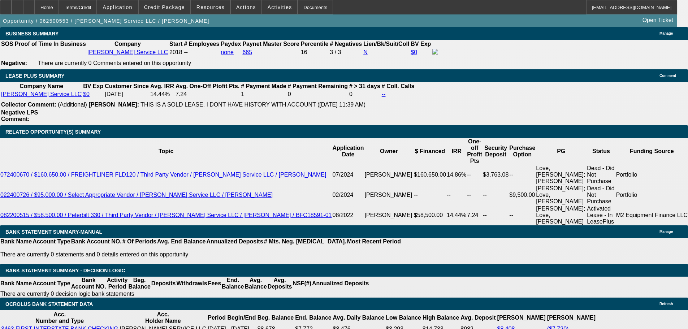
scroll to position [1156, 0]
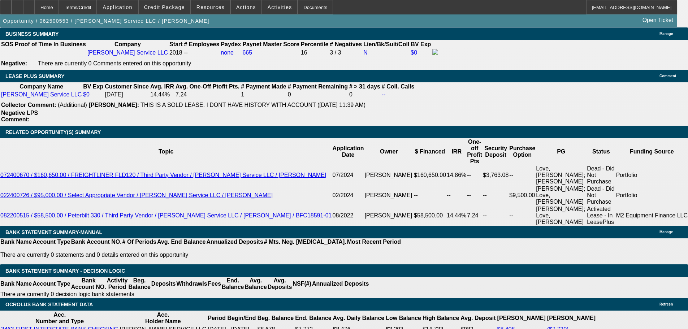
drag, startPoint x: 157, startPoint y: 209, endPoint x: 175, endPoint y: 210, distance: 17.7
type input "UNKNOWN"
type input "1"
type input "$4,167.24"
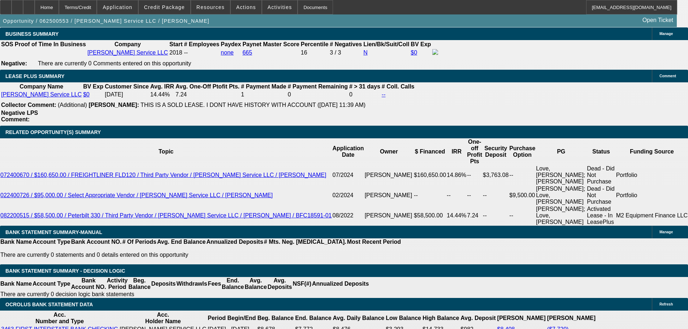
type input "$2,083.62"
type input "11."
type input "$5,065.72"
type input "$2,532.86"
type input "11.5"
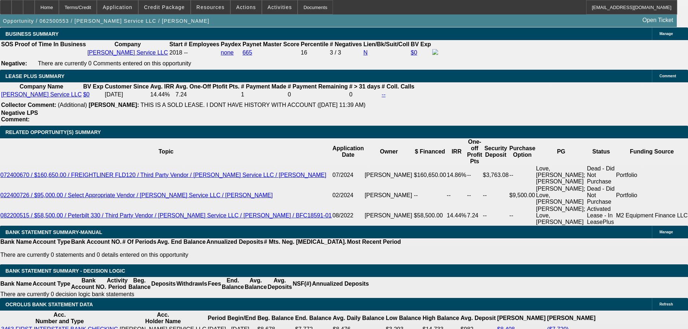
type input "$5,113.44"
type input "$2,556.72"
type input "11.5"
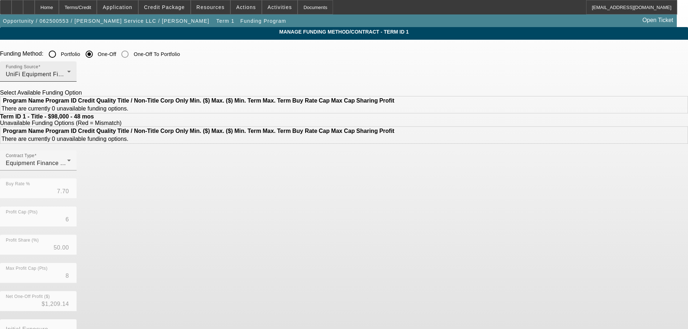
click at [71, 81] on div "Funding Source UniFi Equipment Finance, Inc." at bounding box center [38, 71] width 65 height 20
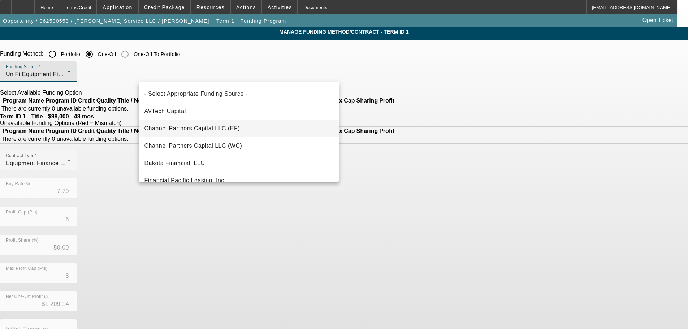
click at [225, 124] on mat-option "Channel Partners Capital LLC (EF)" at bounding box center [239, 128] width 200 height 17
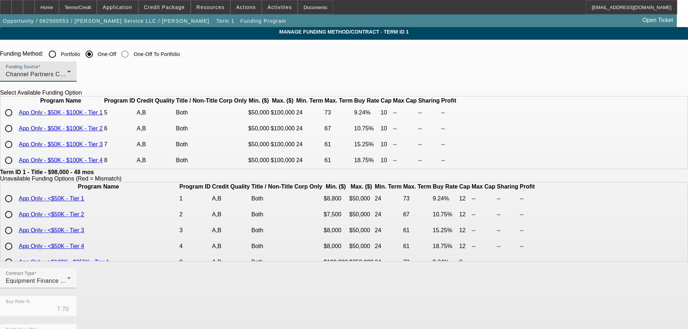
click at [16, 120] on input "radio" at bounding box center [8, 112] width 14 height 14
radio input "true"
type input "9.24"
type input "10"
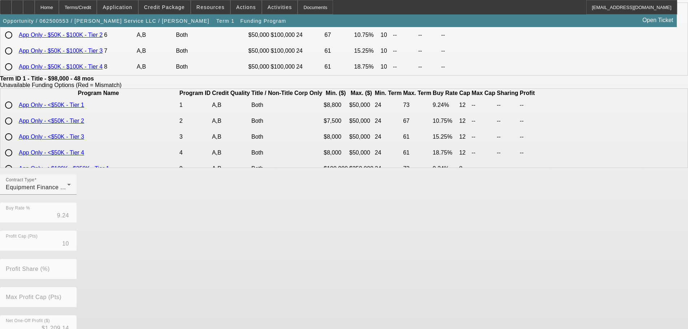
scroll to position [170, 0]
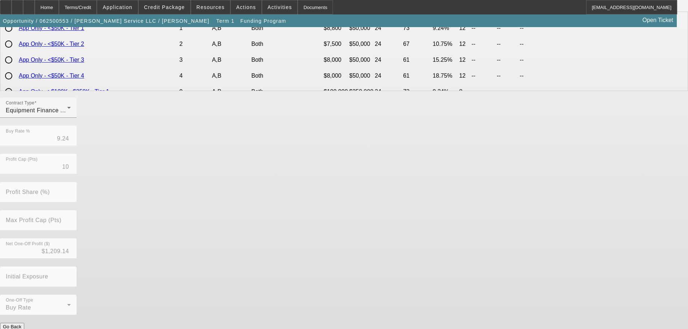
click at [21, 329] on button "Submit" at bounding box center [10, 334] width 21 height 8
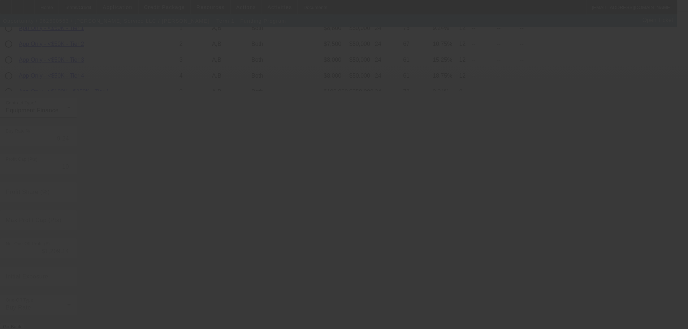
type input "7.70"
type input "6"
type input "50.00"
type input "8"
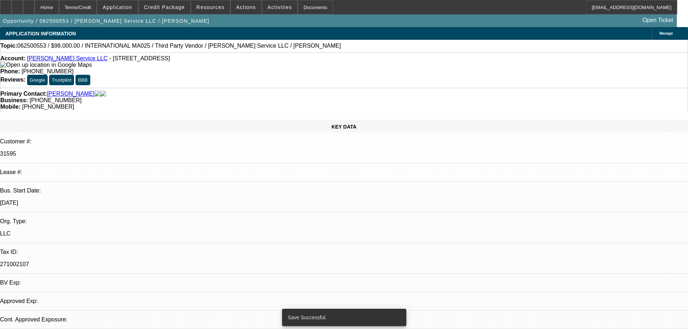
select select "0"
select select "2"
select select "0"
select select "6"
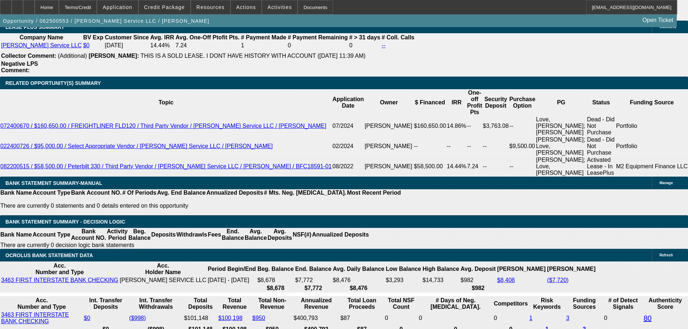
scroll to position [1192, 0]
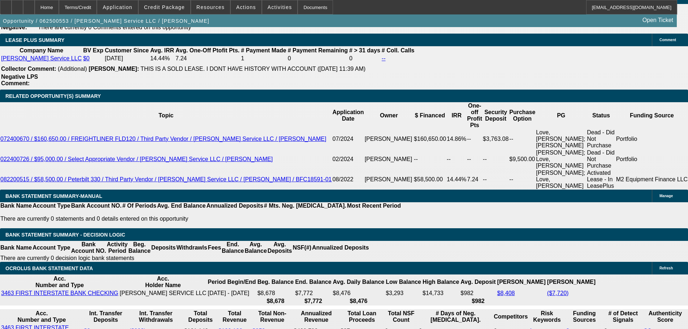
drag, startPoint x: 142, startPoint y: 171, endPoint x: 163, endPoint y: 171, distance: 21.3
type input "UNKNOWN"
type input "54"
type input "$40,334.16"
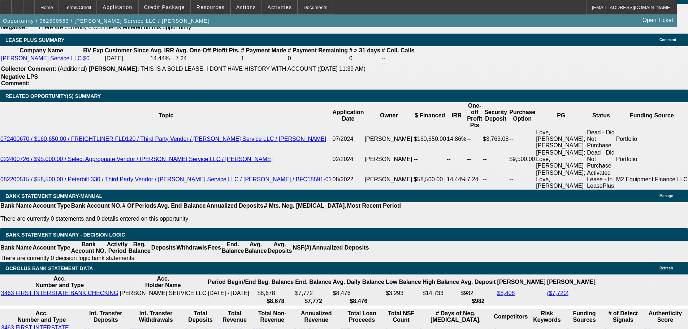
type input "$20,167.08"
type input "$4,666.42"
type input "$2,333.21"
type input "54"
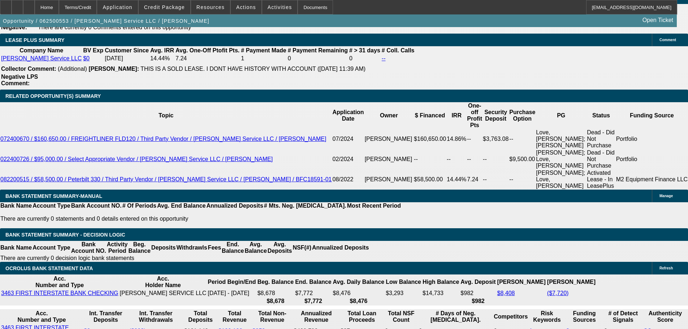
drag, startPoint x: 110, startPoint y: 174, endPoint x: 191, endPoint y: 175, distance: 81.3
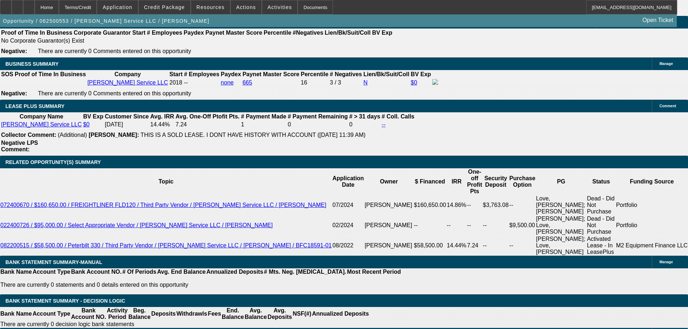
scroll to position [1120, 0]
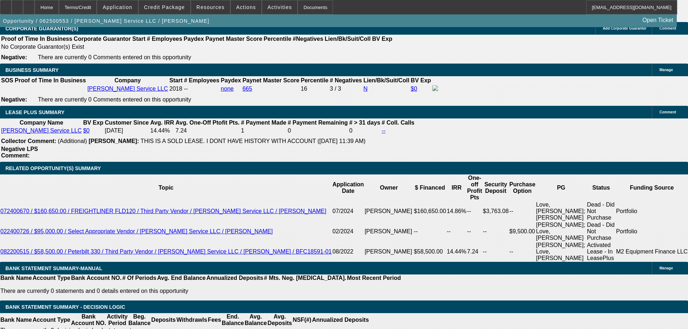
type input "$2,333.21"
select select "0.15"
type input "$14,700.00"
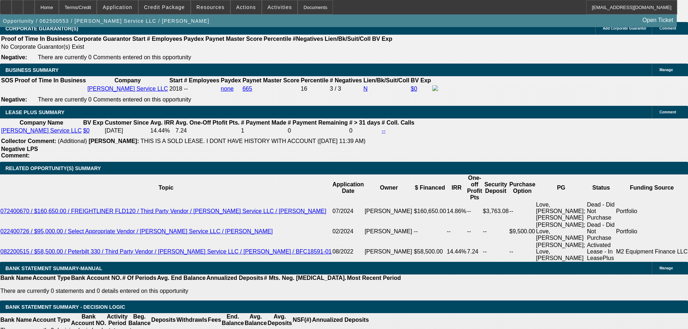
type input "$3,966.46"
type input "$1,983.23"
drag, startPoint x: 121, startPoint y: 191, endPoint x: 196, endPoint y: 189, distance: 74.4
type input "$16,500.00"
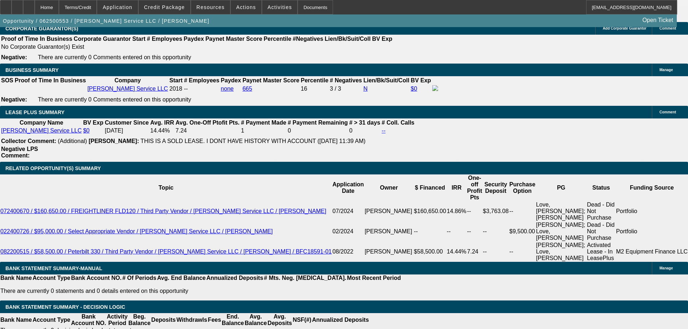
click at [258, 157] on body "Home Terms/Credit Application Credit Package Resources Actions Activities Docum…" at bounding box center [344, 332] width 688 height 2904
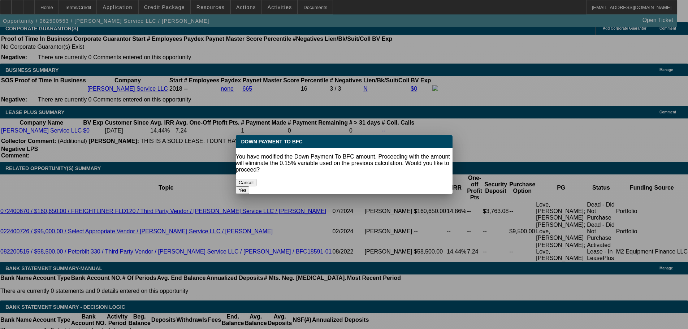
click at [250, 186] on button "Yes" at bounding box center [243, 190] width 14 height 8
select select "0"
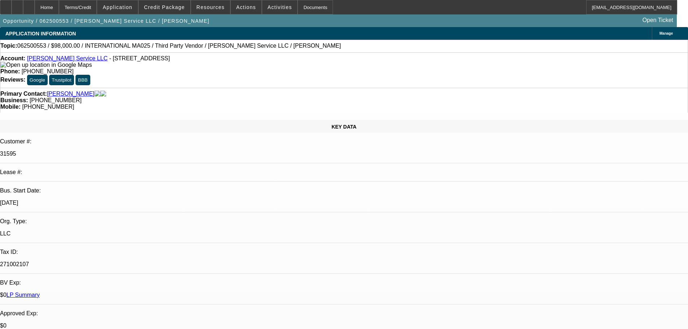
scroll to position [1120, 0]
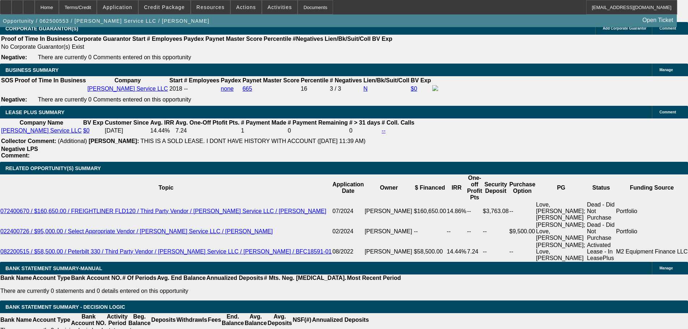
type input "$3,880.76"
type input "$1,940.38"
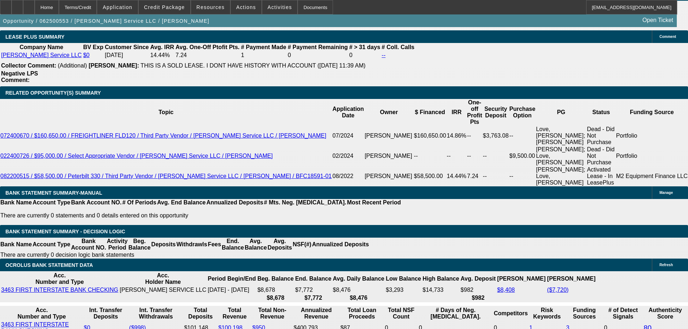
scroll to position [1156, 0]
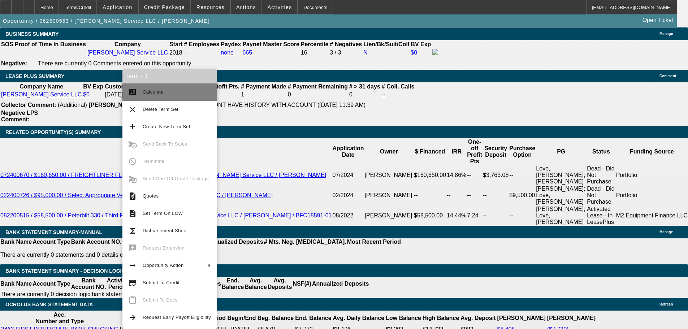
click at [166, 97] on button "calculate Calculate" at bounding box center [169, 91] width 94 height 17
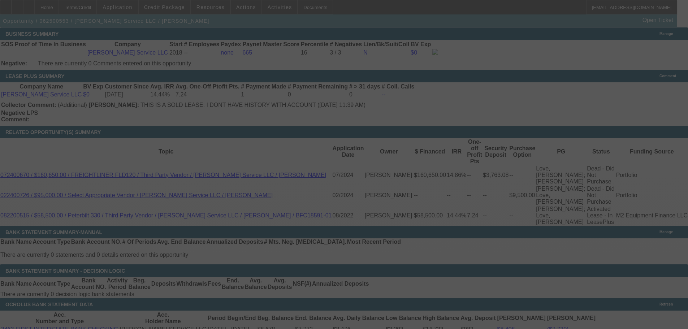
select select "0"
select select "2"
select select "0"
select select "6"
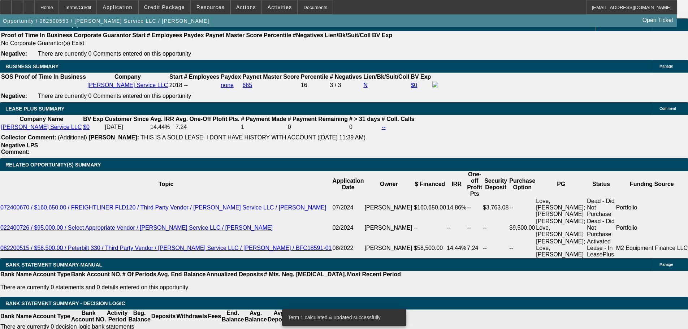
scroll to position [1120, 0]
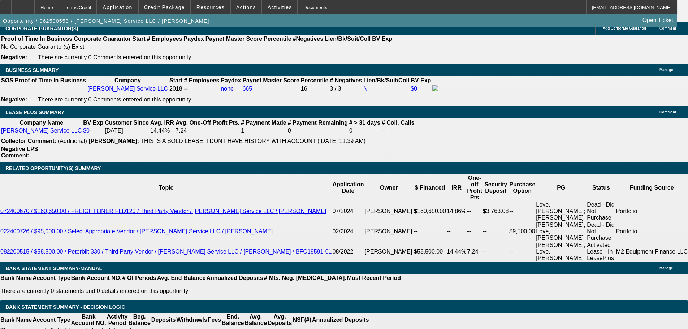
drag, startPoint x: 152, startPoint y: 244, endPoint x: 182, endPoint y: 248, distance: 30.2
type input "UNKNOWN"
type input "1"
type input "$3,088.20"
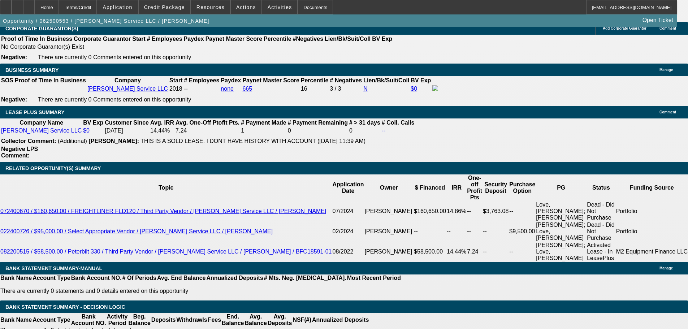
type input "$1,544.10"
type input "12"
type input "$3,921.22"
type input "$1,960.61"
type input "12"
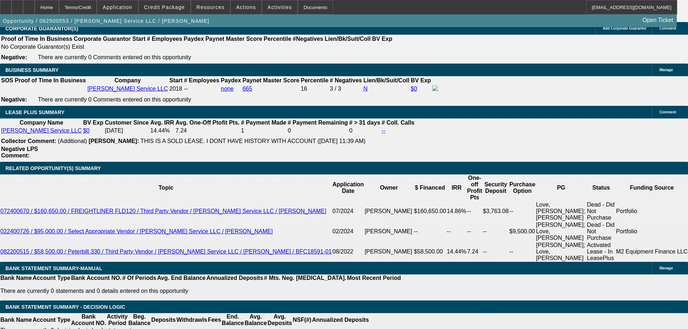
drag, startPoint x: 100, startPoint y: 243, endPoint x: 181, endPoint y: 246, distance: 80.9
type input "1"
type input "$2.00"
type input "1960"
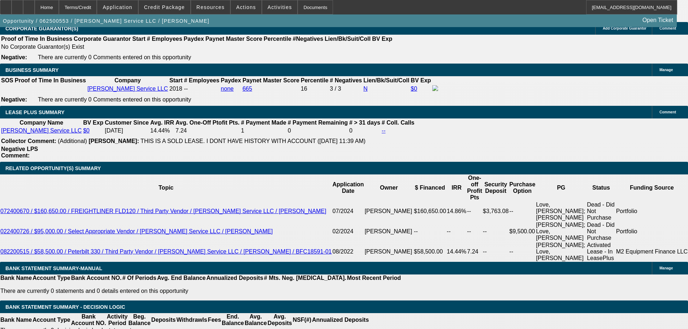
type input "$3,920.00"
type input "12"
type input "$1,960.00"
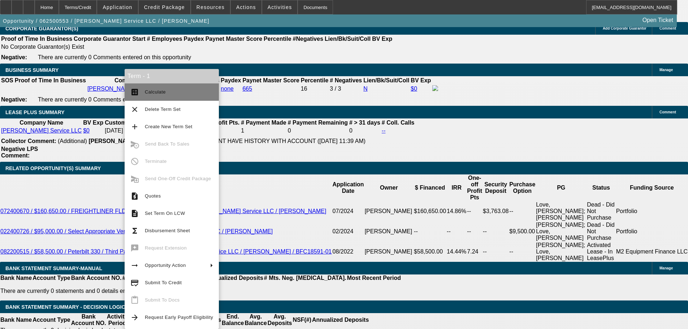
click at [184, 95] on span "Calculate" at bounding box center [179, 92] width 68 height 9
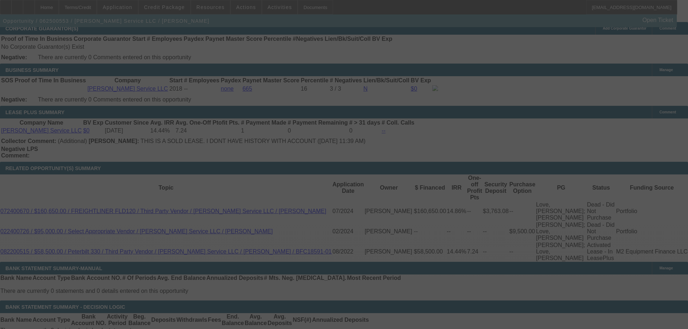
scroll to position [1192, 0]
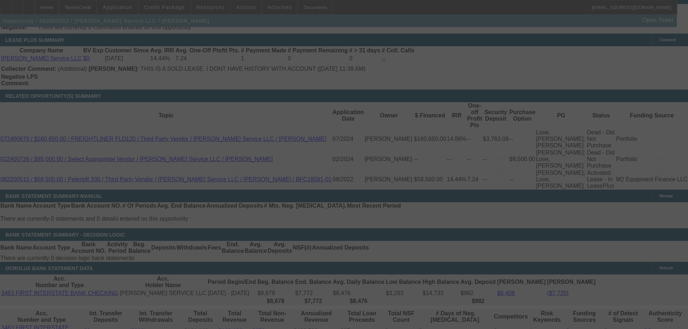
select select "0"
select select "2"
select select "0"
select select "6"
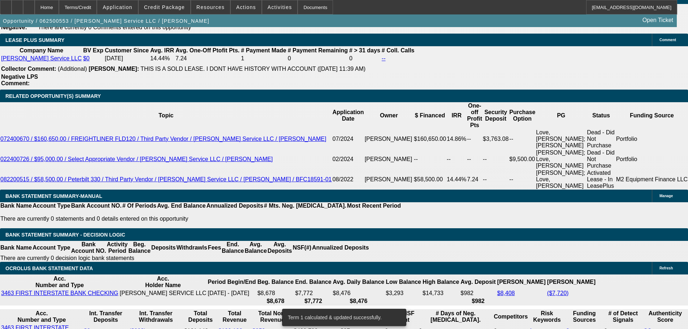
select select "0"
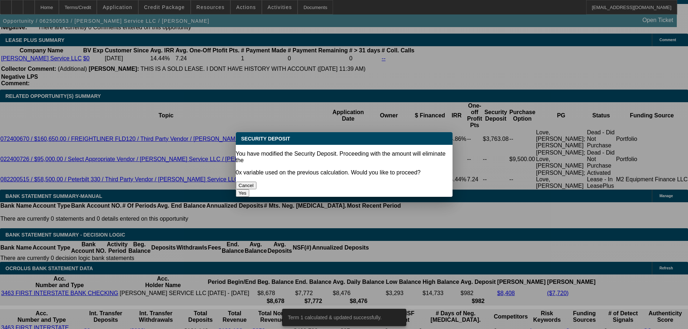
scroll to position [0, 0]
click at [250, 189] on button "Yes" at bounding box center [243, 193] width 14 height 8
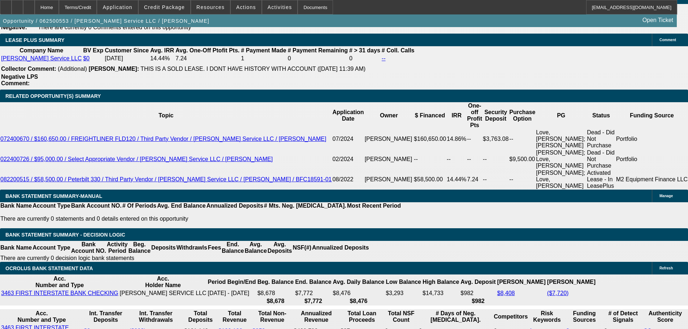
type input "$0.00"
type input "UNKNOWN"
select select "1"
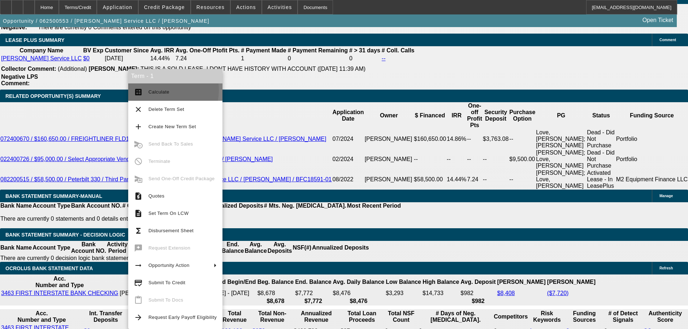
click at [160, 90] on span "Calculate" at bounding box center [158, 91] width 21 height 5
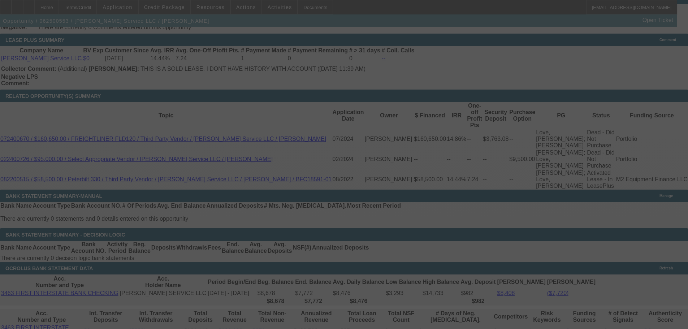
select select "0"
select select "6"
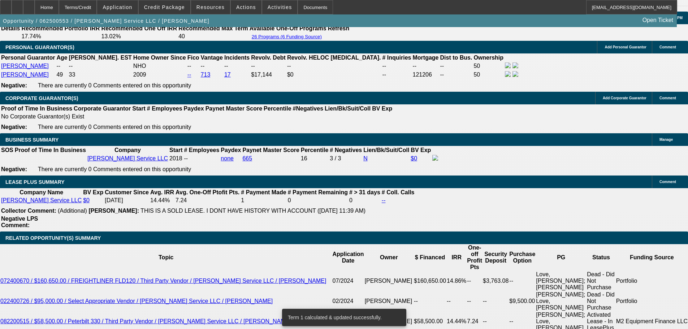
scroll to position [1047, 0]
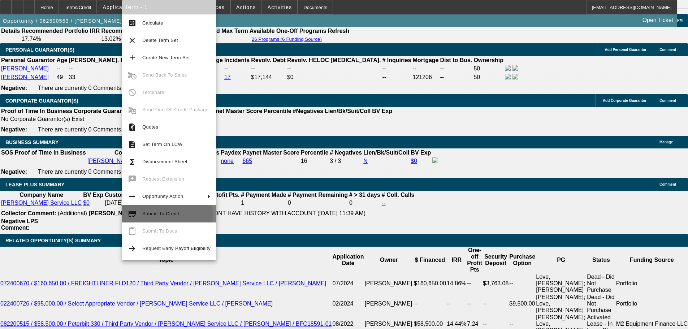
click at [162, 215] on span "Submit To Credit" at bounding box center [160, 213] width 37 height 5
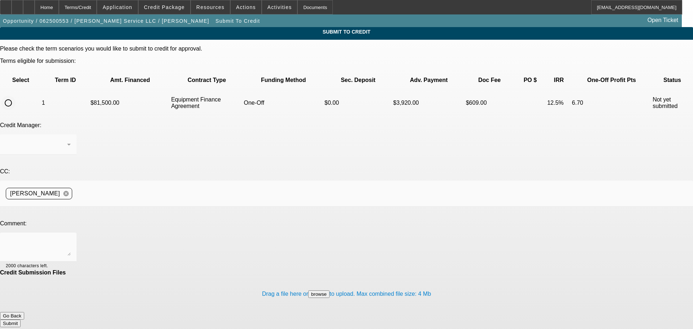
click at [16, 96] on input "radio" at bounding box center [8, 103] width 14 height 14
radio input "true"
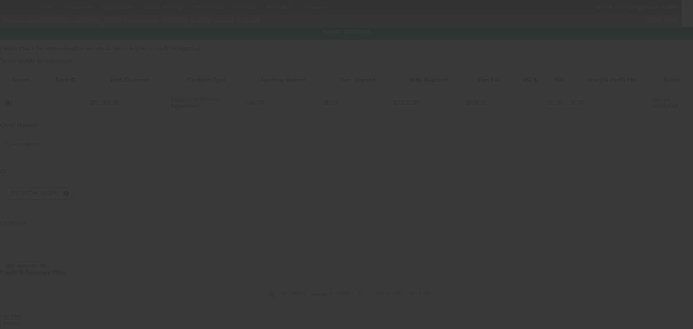
click at [71, 238] on textarea at bounding box center [38, 246] width 65 height 17
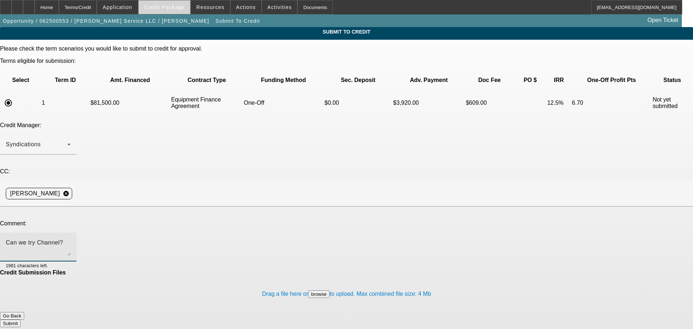
type textarea "Can we try Channel?"
click at [169, 2] on span at bounding box center [165, 7] width 52 height 17
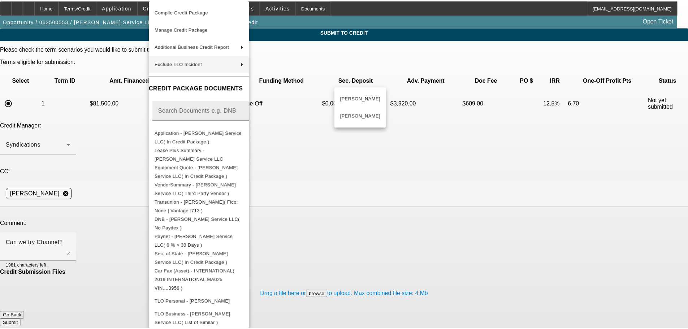
scroll to position [95, 0]
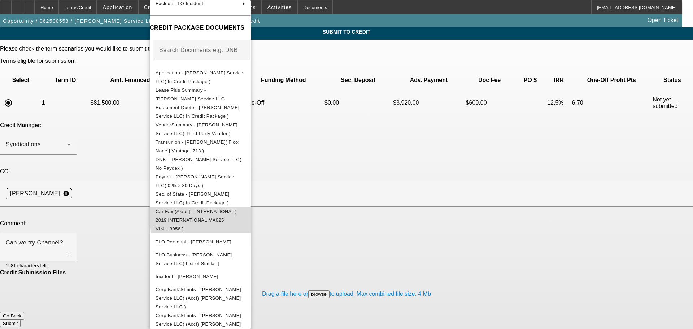
click at [236, 212] on span "Car Fax (Asset) - INTERNATIONAL( 2019 INTERNATIONAL MA025 VIN....3956 )" at bounding box center [196, 220] width 81 height 23
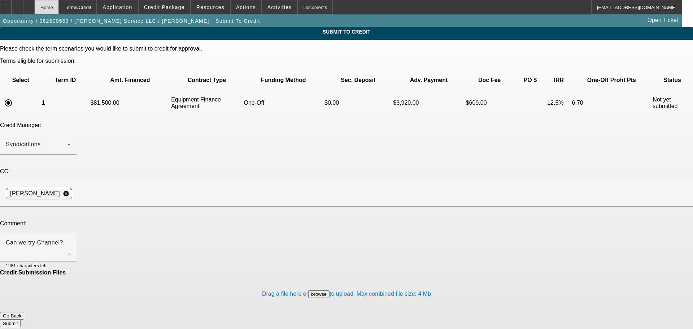
click at [59, 5] on div "Home" at bounding box center [47, 7] width 24 height 14
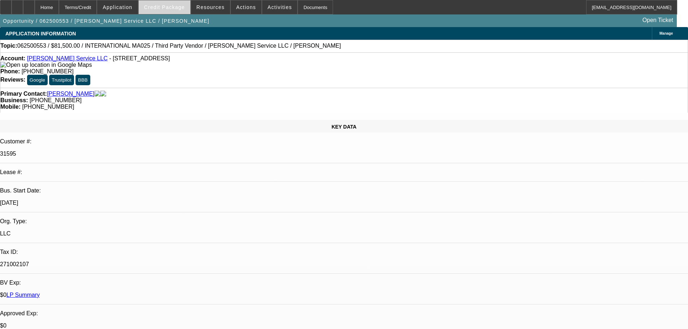
select select "0"
select select "6"
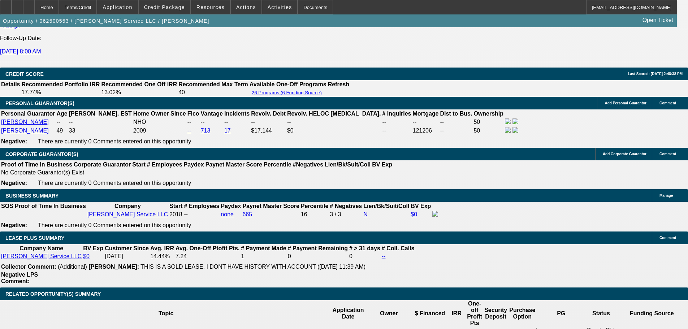
scroll to position [1011, 0]
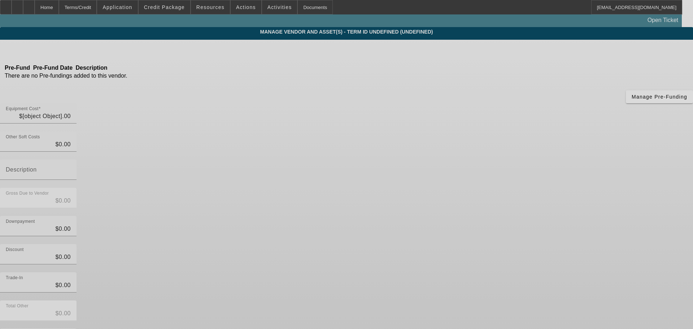
type input "$98,000.00"
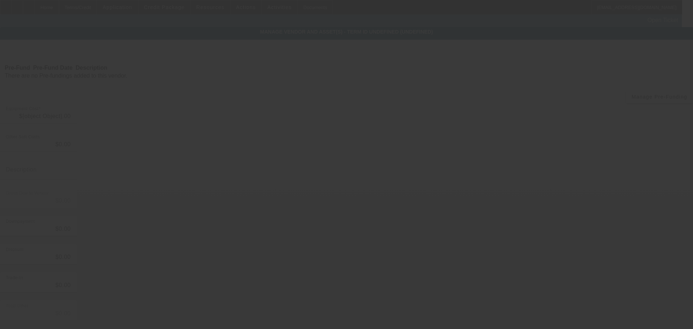
type input "$98,000.00"
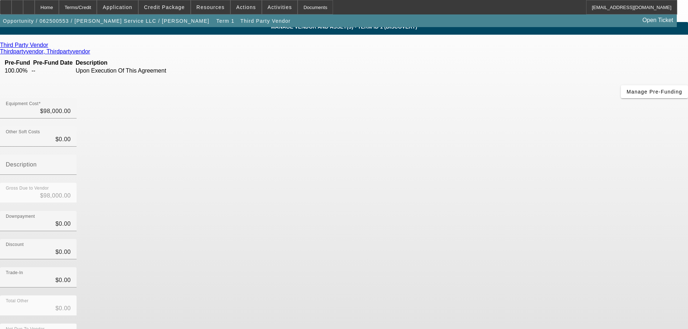
scroll to position [10, 0]
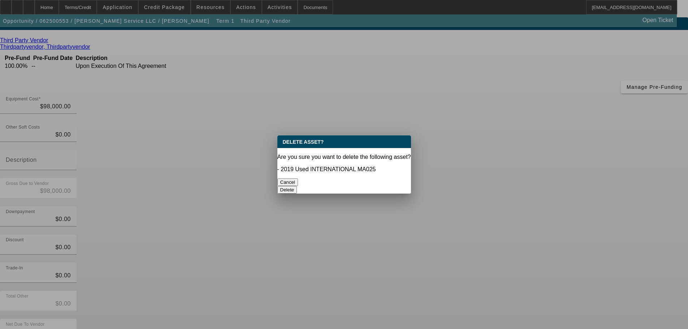
click at [297, 186] on button "Delete" at bounding box center [287, 190] width 20 height 8
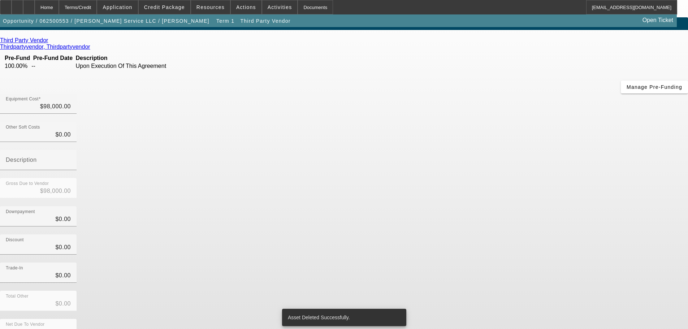
scroll to position [7, 0]
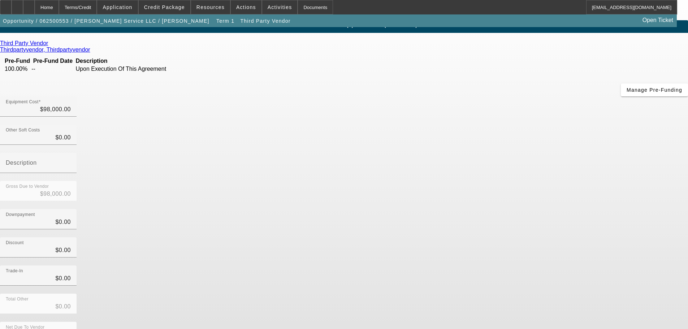
drag, startPoint x: 538, startPoint y: 293, endPoint x: 535, endPoint y: 295, distance: 4.2
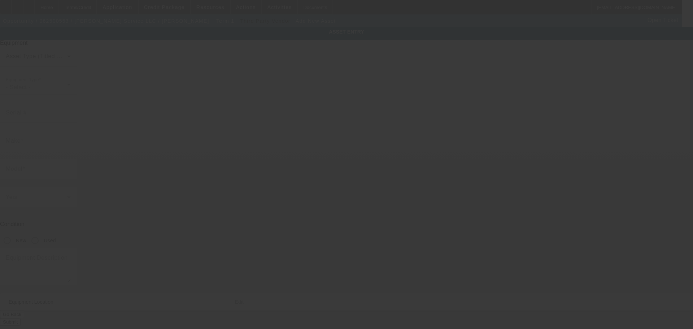
type input "145 Fremont St"
type input "Hartford"
type input "50118"
type input "Warren"
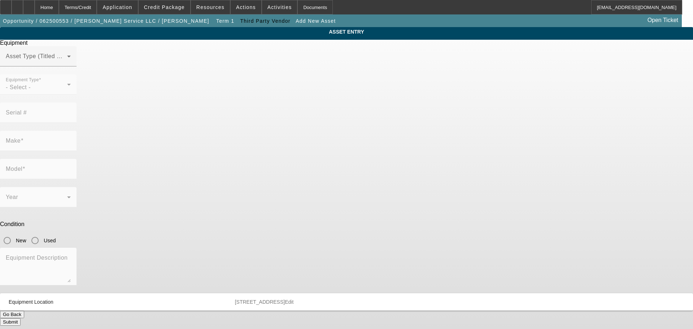
click at [77, 74] on div at bounding box center [38, 70] width 77 height 8
click at [67, 64] on span at bounding box center [36, 59] width 61 height 9
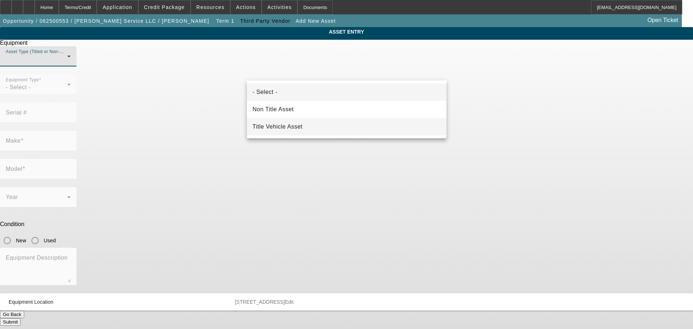
click at [299, 123] on span "Title Vehicle Asset" at bounding box center [278, 126] width 50 height 9
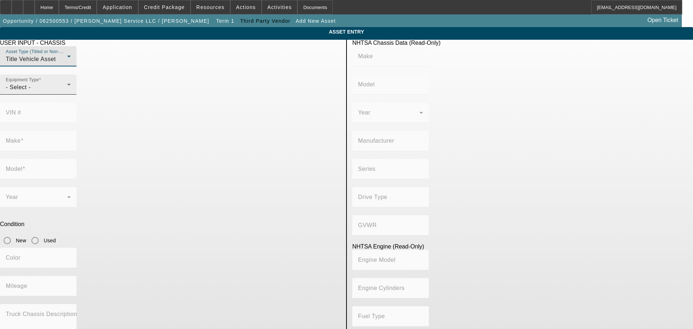
click at [67, 92] on div "- Select -" at bounding box center [36, 87] width 61 height 9
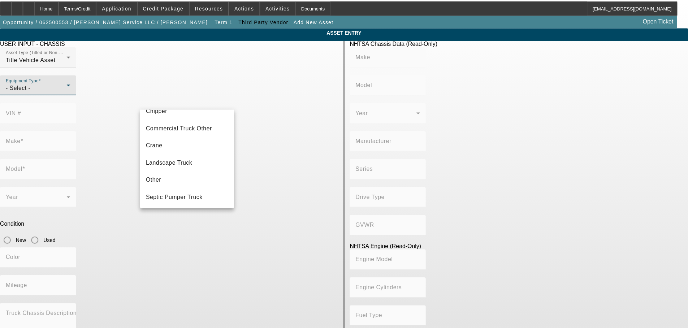
scroll to position [80, 0]
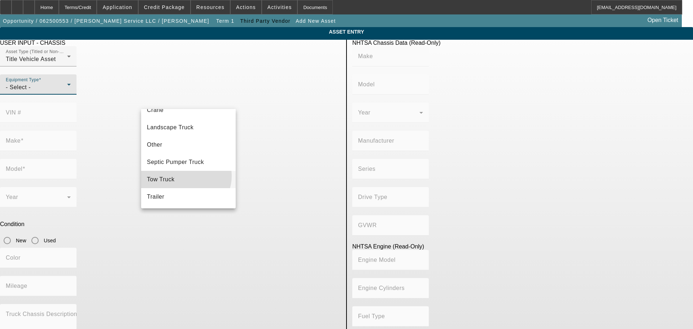
click at [186, 176] on mat-option "Tow Truck" at bounding box center [188, 179] width 95 height 17
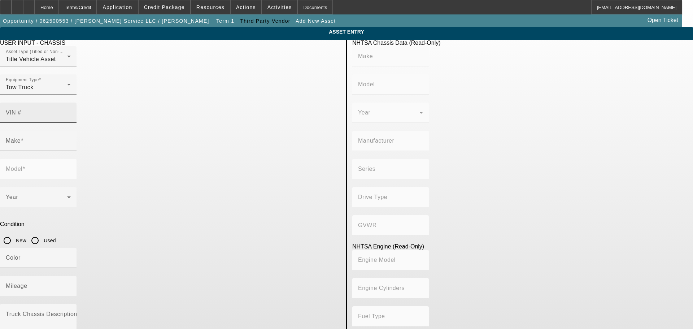
click at [21, 109] on mat-label "VIN #" at bounding box center [14, 112] width 16 height 6
click at [71, 111] on input "VIN #" at bounding box center [38, 115] width 65 height 9
type input "1fvndxyb3sp695355"
type input "FREIGHTLINER"
type input "USF-1E"
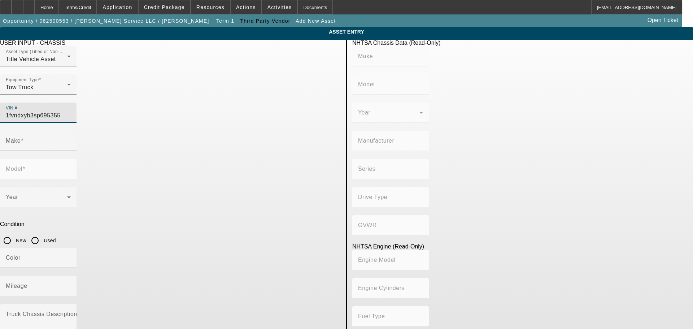
type input "DAIMLER TRUCK NORTH AMERICA LLC"
type input "Long Conventional, Hwy"
type input "6x4"
type input "Class 8: 33,001 lb and above (14,969 kg and above)"
type input "3406"
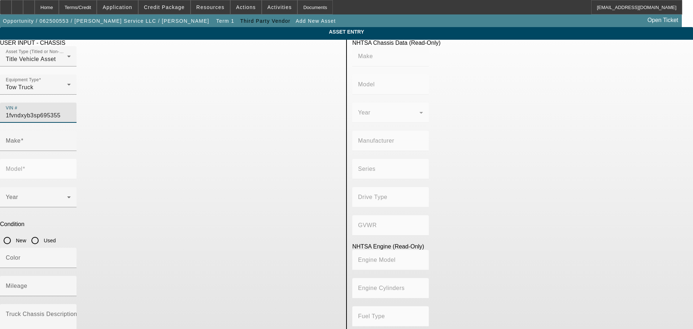
type input "6"
type input "Diesel"
type input "893"
type input "14.6"
type input "FREIGHTLINER"
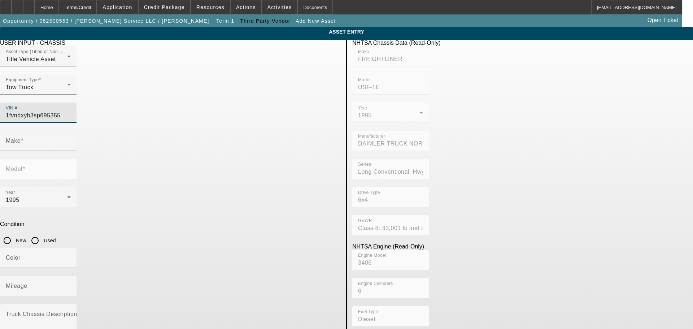
type input "USF-1E"
type input "1FVNDXYB3SP695355"
click at [42, 233] on input "Used" at bounding box center [35, 240] width 14 height 14
radio input "true"
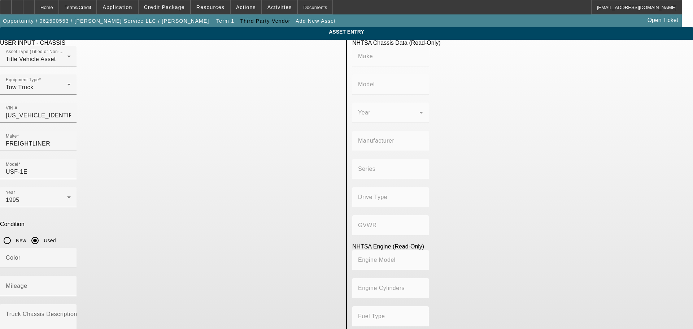
type input "FREIGHTLINER"
type input "USF-1E"
type input "DAIMLER TRUCK NORTH AMERICA LLC"
type input "Long Conventional, Hwy"
type input "6x4"
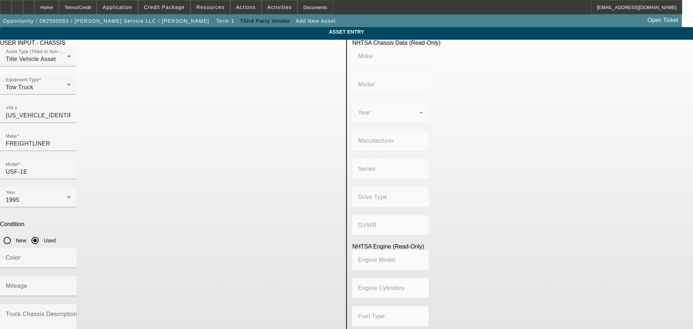
type input "Class 8: 33,001 lb and above (14,969 kg and above)"
type input "3406"
type input "6"
type input "Diesel"
type input "893"
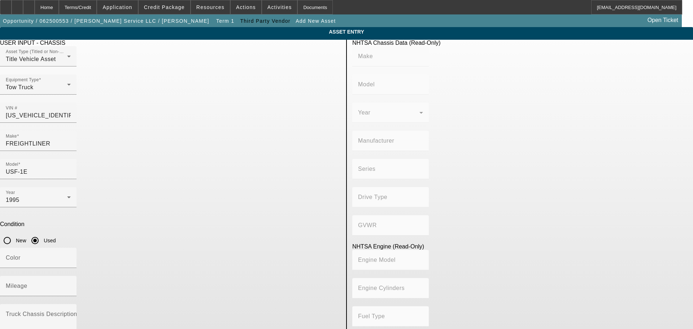
type input "14.6"
click at [71, 276] on div "Mileage" at bounding box center [38, 286] width 65 height 20
click at [71, 285] on input "Mileage" at bounding box center [38, 289] width 65 height 9
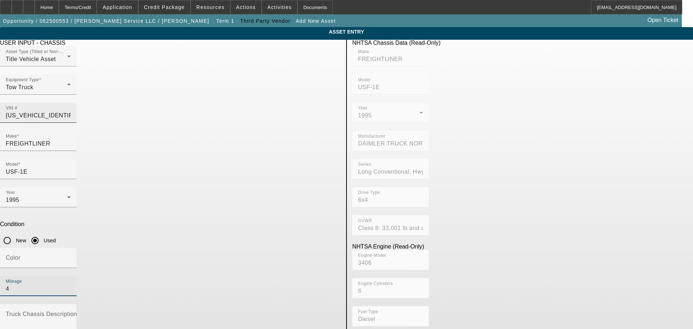
click at [71, 111] on input "1FVNDXYB3SP695355" at bounding box center [38, 115] width 65 height 9
drag, startPoint x: 267, startPoint y: 183, endPoint x: 242, endPoint y: 187, distance: 24.6
click at [242, 276] on div "Mileage 4" at bounding box center [170, 290] width 341 height 28
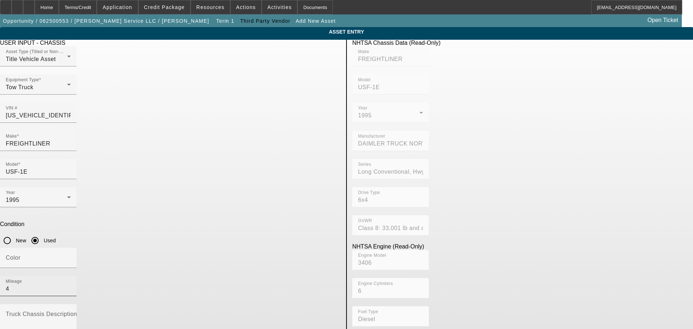
click at [71, 285] on input "4" at bounding box center [38, 289] width 65 height 9
drag, startPoint x: 259, startPoint y: 189, endPoint x: 239, endPoint y: 186, distance: 19.7
click at [240, 248] on div "Color Mileage 4" at bounding box center [170, 276] width 341 height 56
type input "388700"
click at [71, 313] on textarea "Truck Chassis Description (Describe the truck chassis only)" at bounding box center [38, 326] width 65 height 26
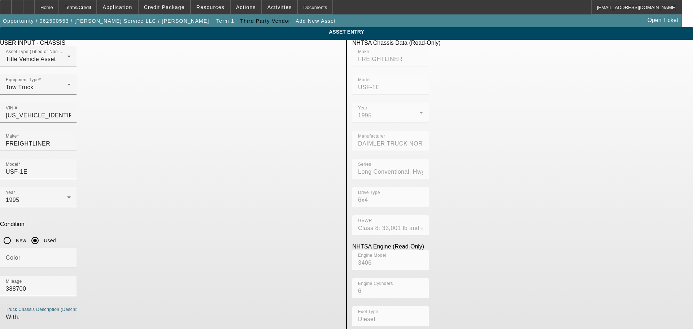
type textarea "With:"
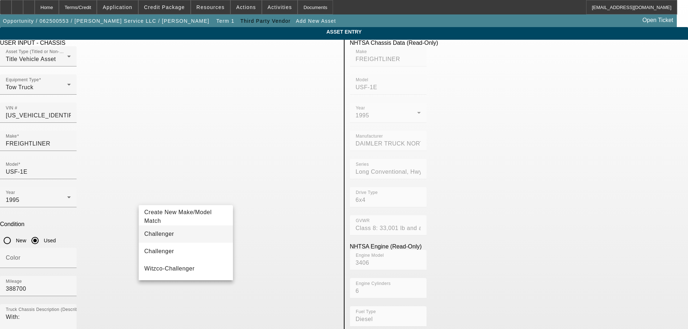
type input "Challenger"
click at [171, 232] on mat-option "Challenger" at bounding box center [186, 233] width 95 height 17
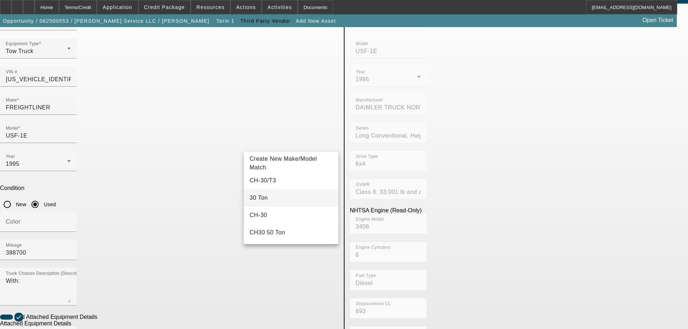
click at [276, 199] on mat-option "30 Ton" at bounding box center [291, 197] width 95 height 17
type input "30 Ton"
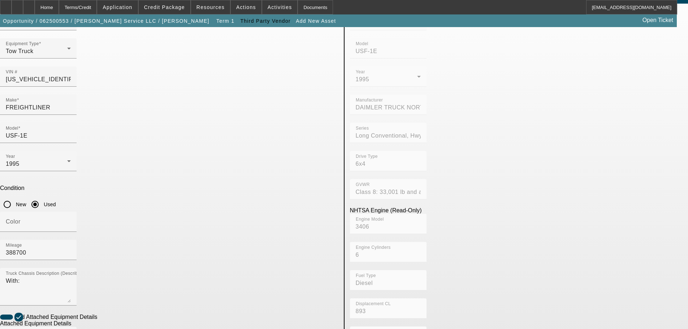
radio input "true"
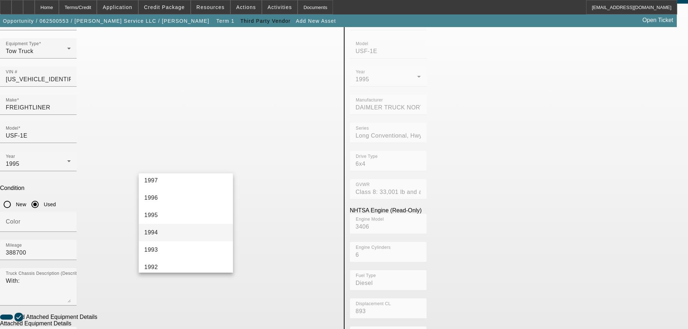
scroll to position [506, 0]
click at [174, 248] on mat-option "1995" at bounding box center [186, 251] width 95 height 17
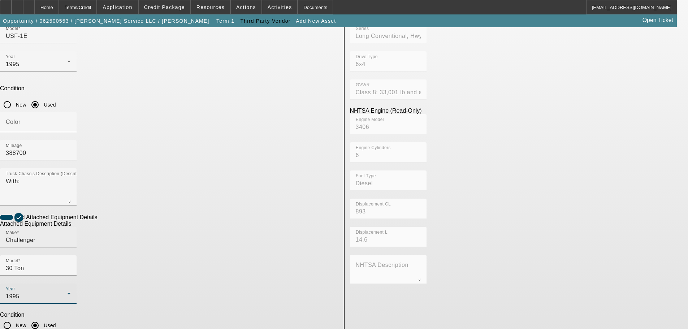
scroll to position [136, 0]
checkbox input "true"
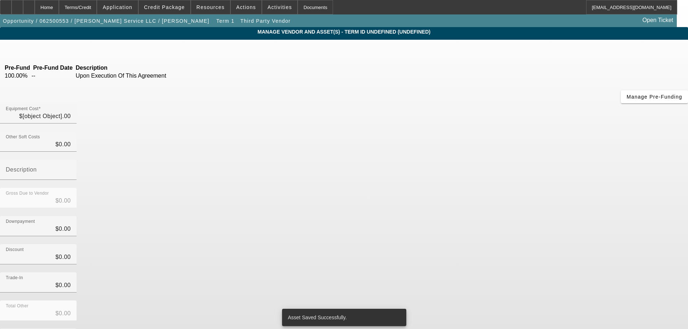
type input "$98,000.00"
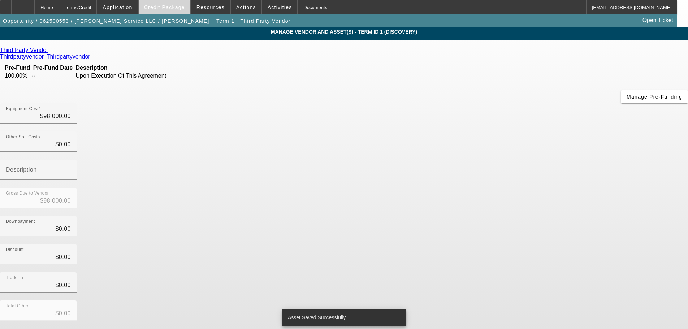
click at [180, 6] on span "Credit Package" at bounding box center [164, 7] width 41 height 6
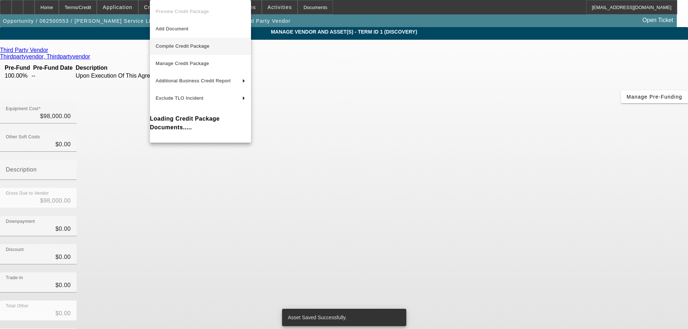
click at [199, 47] on span "Compile Credit Package" at bounding box center [183, 45] width 54 height 5
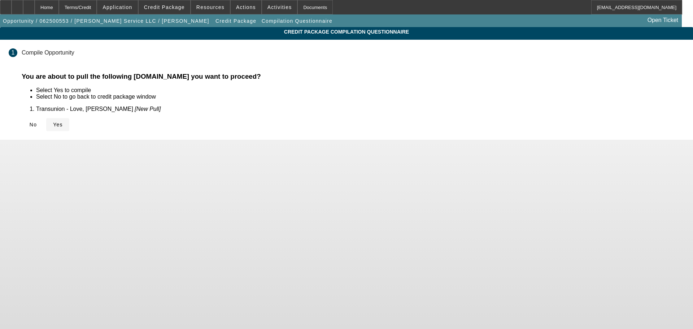
click at [53, 125] on icon at bounding box center [53, 125] width 0 height 6
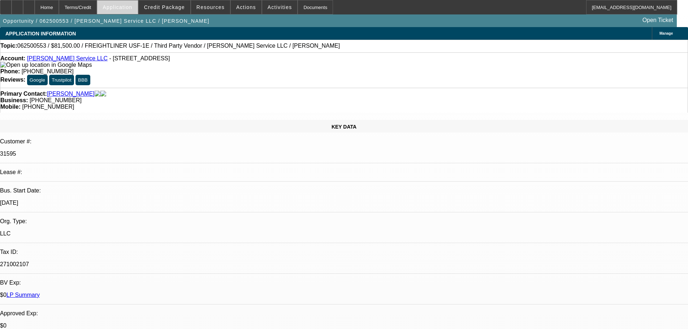
select select "0"
select select "6"
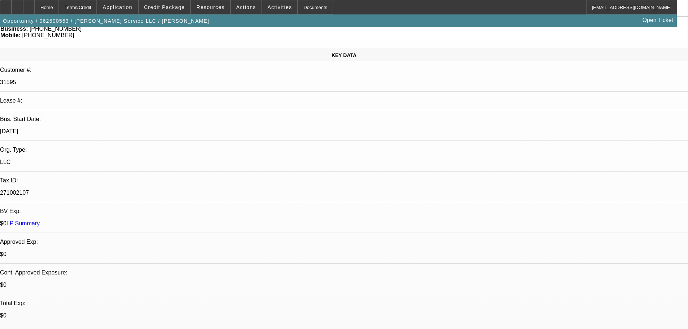
scroll to position [72, 0]
click at [166, 7] on span "Credit Package" at bounding box center [164, 7] width 41 height 6
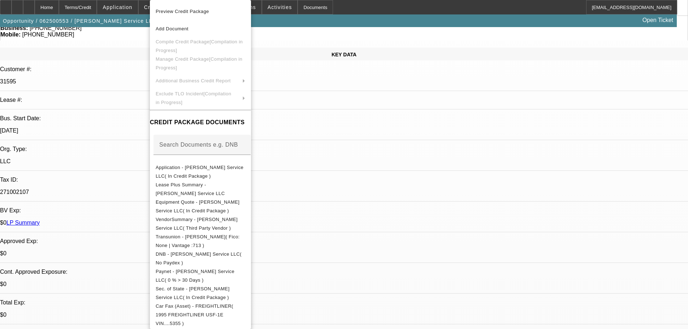
click at [37, 5] on div at bounding box center [344, 164] width 688 height 329
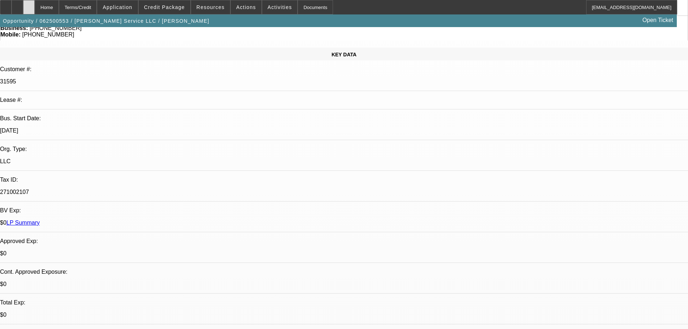
click at [29, 5] on icon at bounding box center [29, 5] width 0 height 0
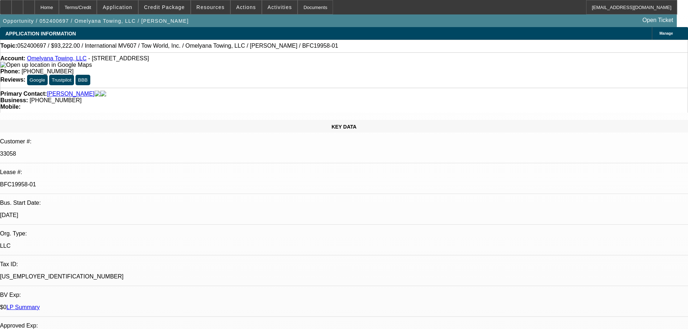
select select "0"
select select "2"
select select "0"
select select "6"
select select "0"
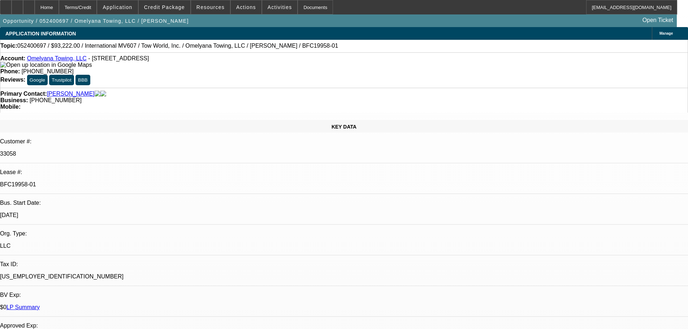
select select "0"
select select "2"
select select "0"
select select "6"
select select "0.1"
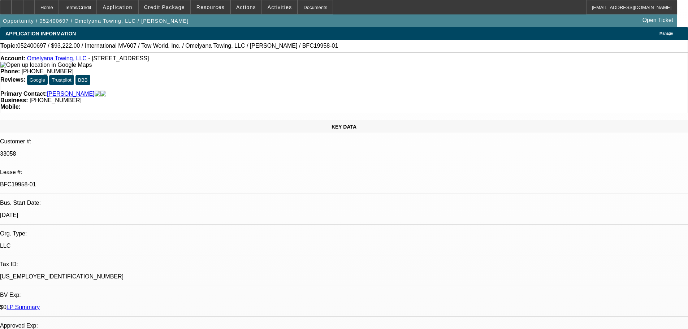
select select "0"
select select "2"
select select "0"
select select "6"
select select "0.1"
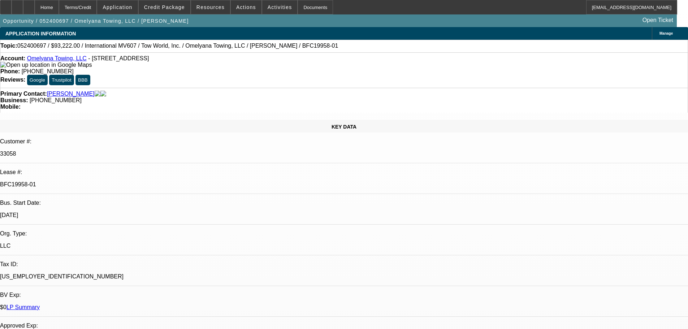
select select "0"
select select "2"
select select "0"
select select "6"
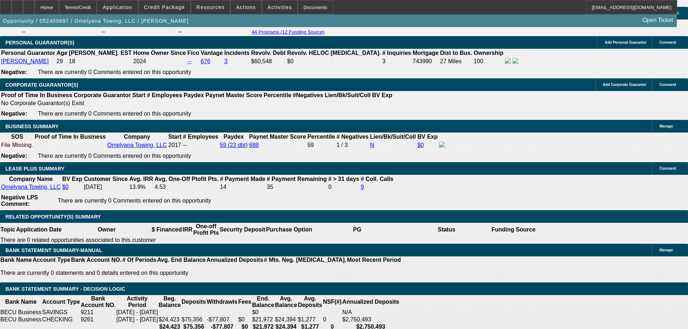
scroll to position [1120, 0]
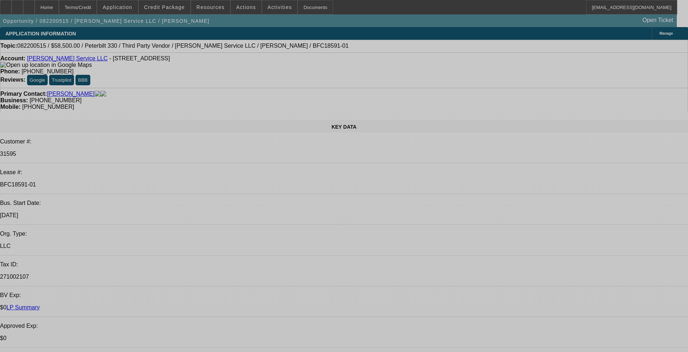
select select "0.1"
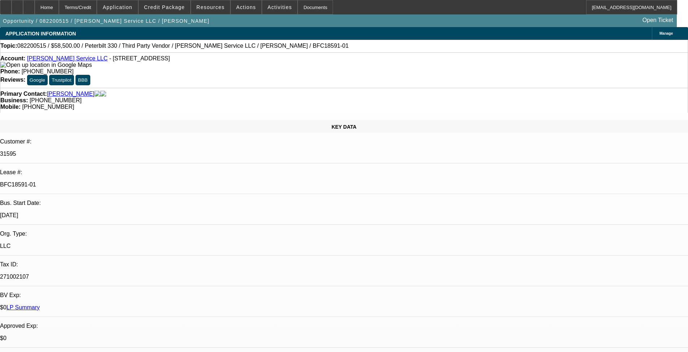
select select "0"
select select "6"
select select "0.1"
select select "0"
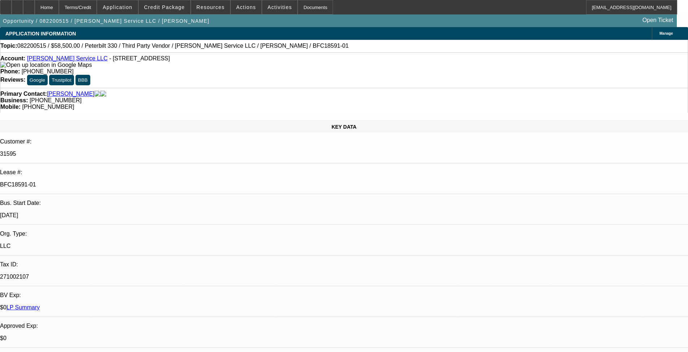
select select "0"
select select "6"
select select "0.1"
select select "0"
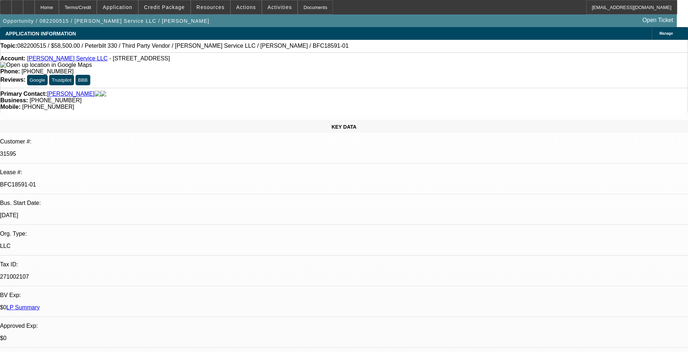
select select "6"
select select "0.1"
select select "0"
select select "6"
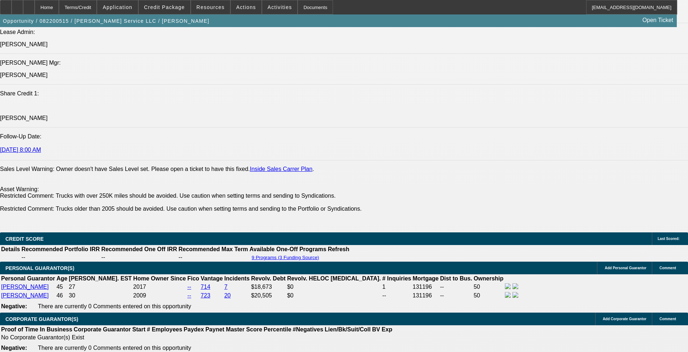
scroll to position [903, 0]
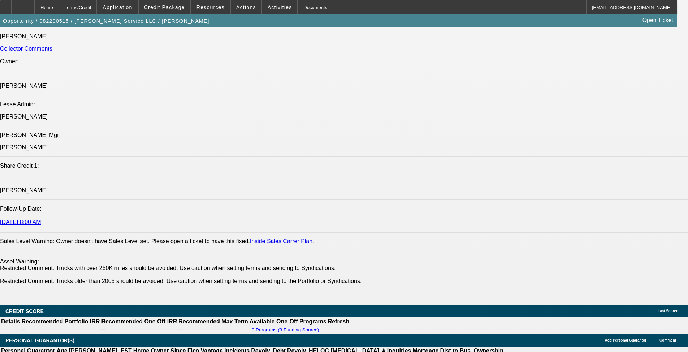
drag, startPoint x: 58, startPoint y: 132, endPoint x: 160, endPoint y: 140, distance: 102.2
copy div "[PERSON_NAME] and [PERSON_NAME] Love own [PERSON_NAME] Service LLC dba [PERSON_…"
click at [157, 8] on span "Credit Package" at bounding box center [164, 7] width 41 height 6
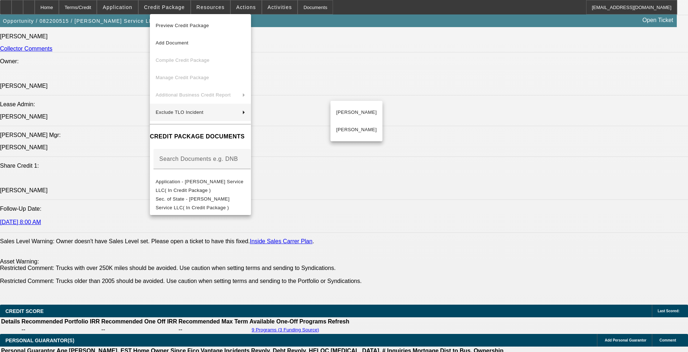
click at [289, 182] on div at bounding box center [344, 176] width 688 height 352
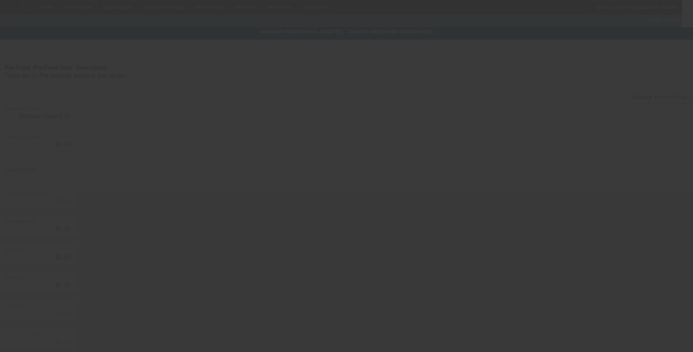
type input "$65,000.00"
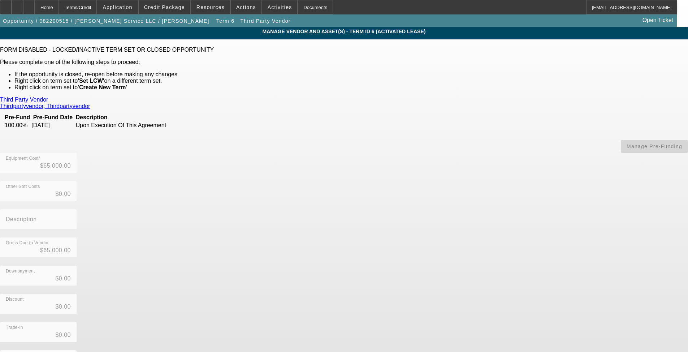
scroll to position [35, 0]
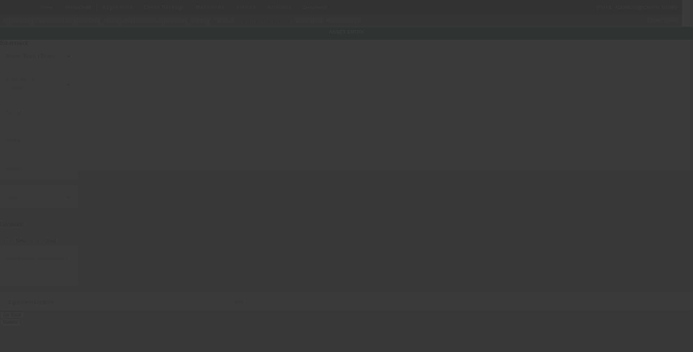
type input "[US_VEHICLE_IDENTIFICATION_NUMBER]"
type input "Peterbilt"
type input "330"
radio input "true"
type textarea "With"
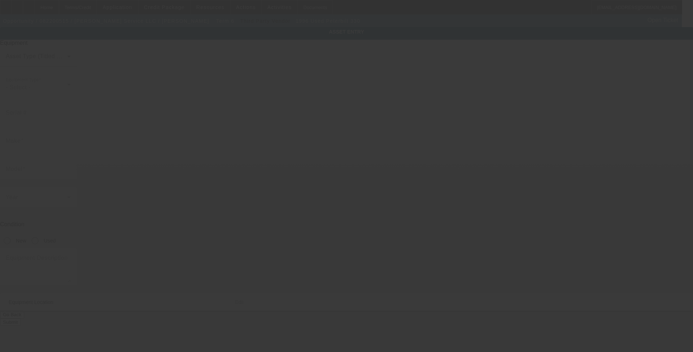
type input "[STREET_ADDRESS]"
type input "[GEOGRAPHIC_DATA]"
type input "50047"
type input "[PERSON_NAME]"
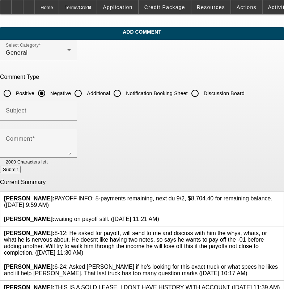
click at [124, 92] on input "Notification Booking Sheet" at bounding box center [117, 93] width 14 height 14
radio input "true"
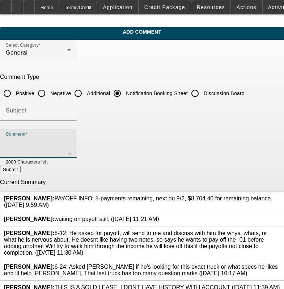
click at [61, 150] on textarea "Comment" at bounding box center [38, 145] width 65 height 17
paste textarea "[PERSON_NAME] and [PERSON_NAME] Love own [PERSON_NAME] Service LLC dba [PERSON_…"
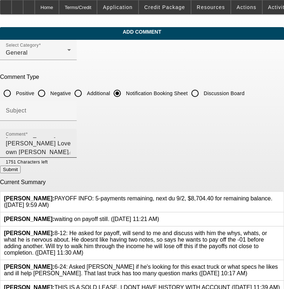
click at [71, 149] on textarea "[PERSON_NAME] and [PERSON_NAME] Love own [PERSON_NAME] Service LLC dba [PERSON_…" at bounding box center [38, 145] width 65 height 17
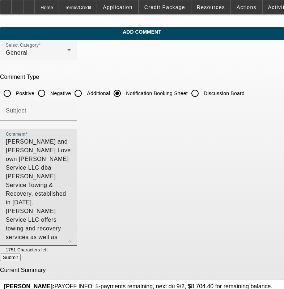
drag, startPoint x: 265, startPoint y: 152, endPoint x: 252, endPoint y: 239, distance: 88.7
click at [71, 239] on textarea "[PERSON_NAME] and [PERSON_NAME] Love own [PERSON_NAME] Service LLC dba [PERSON_…" at bounding box center [38, 189] width 65 height 105
click at [71, 158] on textarea "[PERSON_NAME] and [PERSON_NAME] Love own [PERSON_NAME] Service LLC dba [PERSON_…" at bounding box center [38, 189] width 65 height 105
drag, startPoint x: 197, startPoint y: 139, endPoint x: 65, endPoint y: 138, distance: 132.6
click at [65, 138] on textarea "[PERSON_NAME] and [PERSON_NAME] Love own [PERSON_NAME] Service LLC dba [PERSON_…" at bounding box center [38, 189] width 65 height 105
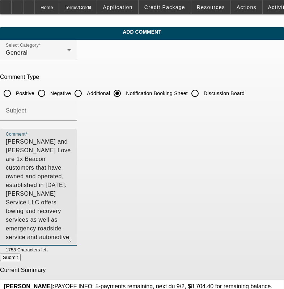
click at [71, 140] on textarea "[PERSON_NAME] and [PERSON_NAME] Love are 1x Beacon customers that have owned an…" at bounding box center [38, 189] width 65 height 105
drag, startPoint x: 215, startPoint y: 140, endPoint x: 185, endPoint y: 143, distance: 29.4
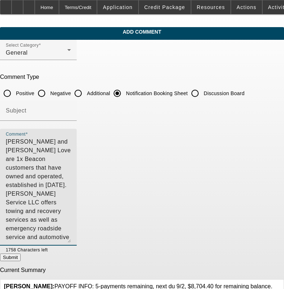
click at [71, 143] on textarea "[PERSON_NAME] and [PERSON_NAME] Love are 1x Beacon customers that have owned an…" at bounding box center [38, 189] width 65 height 105
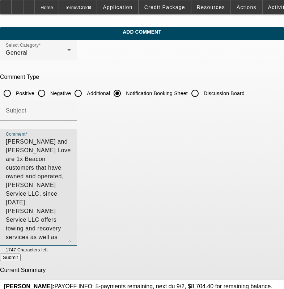
click at [71, 158] on textarea "[PERSON_NAME] and [PERSON_NAME] Love are 1x Beacon customers that have owned an…" at bounding box center [38, 189] width 65 height 105
click at [56, 167] on textarea "Dan and Mandy Love are 1x Beacon customers that have owned and operated, Atcher…" at bounding box center [38, 189] width 65 height 105
type textarea "Dan and Mandy Love are 1x Beacon customers that have owned and operated, Atcher…"
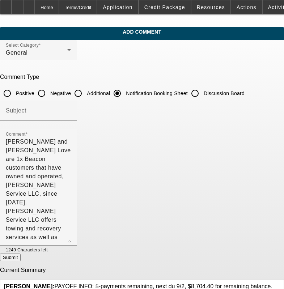
click at [21, 256] on button "Submit" at bounding box center [10, 257] width 21 height 8
radio input "true"
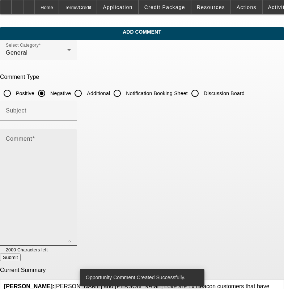
scroll to position [144, 0]
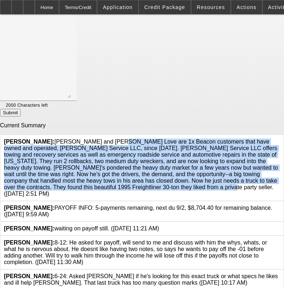
drag, startPoint x: 53, startPoint y: 136, endPoint x: 148, endPoint y: 184, distance: 106.4
click at [148, 184] on span "Nubie, Daniel: Dan and Mandy Love are 1x Beacon customers that have owned and o…" at bounding box center [140, 167] width 273 height 58
copy span "Dan and Mandy Love are 1x Beacon customers that have owned and operated, Atcher…"
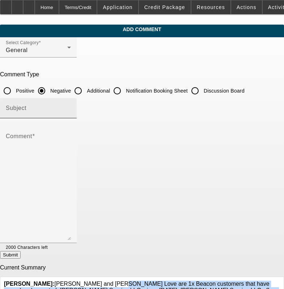
scroll to position [0, 0]
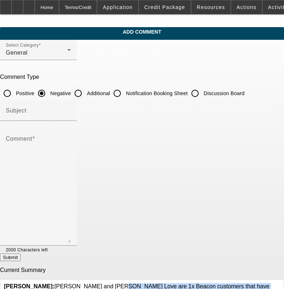
click at [85, 95] on input "Additional" at bounding box center [78, 93] width 14 height 14
radio input "true"
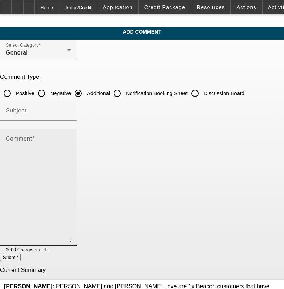
click at [52, 195] on textarea "Comment" at bounding box center [38, 189] width 65 height 105
paste textarea "Dan and Mandy Love are 1x Beacon customers that have owned and operated, Atcher…"
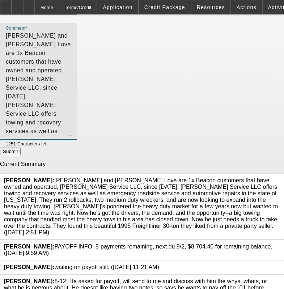
scroll to position [108, 0]
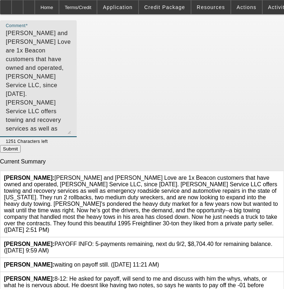
click at [280, 174] on div at bounding box center [280, 203] width 0 height 59
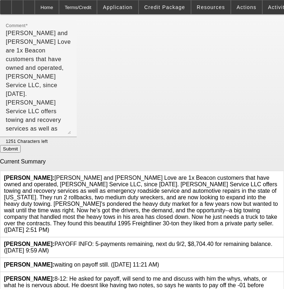
click at [280, 174] on icon at bounding box center [280, 174] width 0 height 0
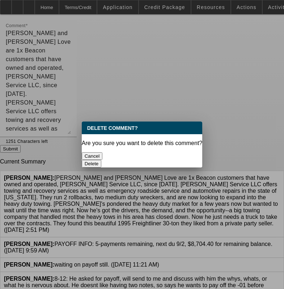
click at [101, 160] on button "Delete" at bounding box center [92, 164] width 20 height 8
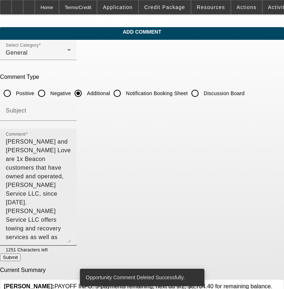
click at [71, 193] on textarea "Dan and Mandy Love are 1x Beacon customers that have owned and operated, Atcher…" at bounding box center [38, 189] width 65 height 105
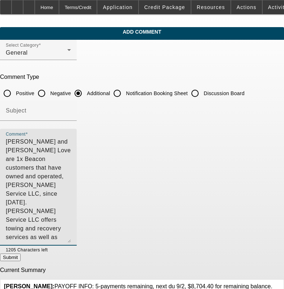
type textarea "Dan and Mandy Love are 1x Beacon customers that have owned and operated, Atcher…"
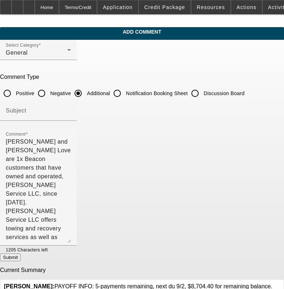
click at [21, 258] on button "Submit" at bounding box center [10, 257] width 21 height 8
radio input "true"
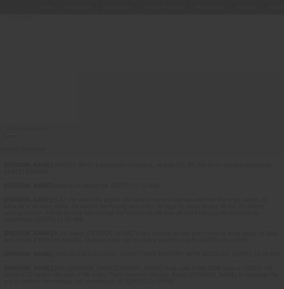
scroll to position [143, 0]
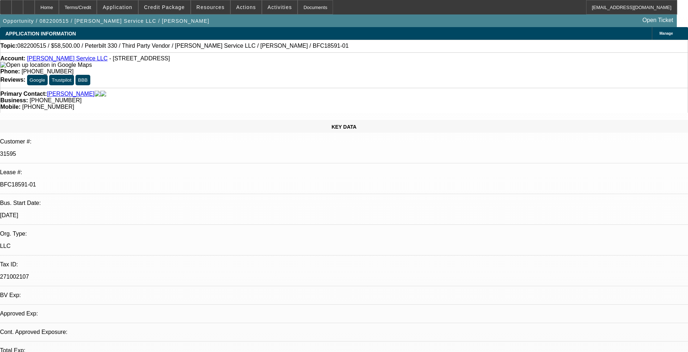
select select "0.1"
select select "0"
select select "6"
select select "0.1"
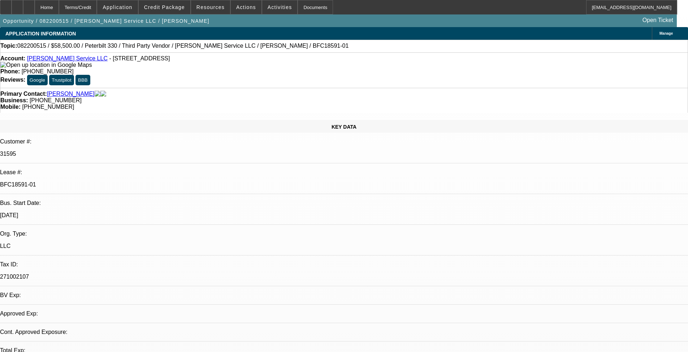
select select "0"
select select "6"
select select "0.1"
select select "0"
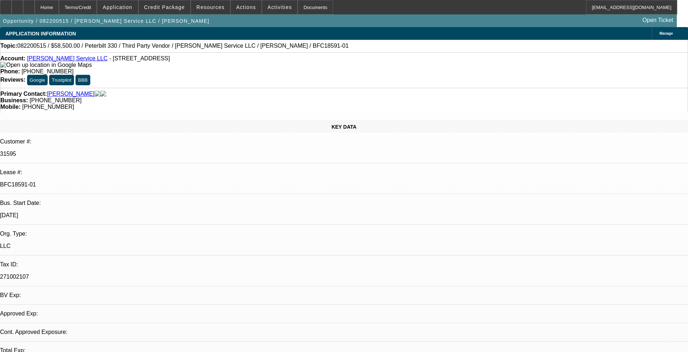
select select "0"
select select "6"
select select "0.1"
select select "0"
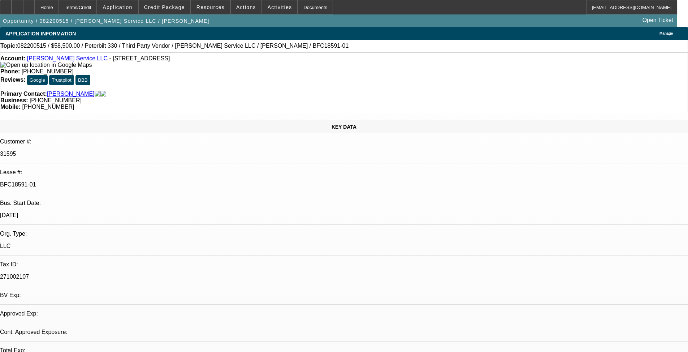
select select "6"
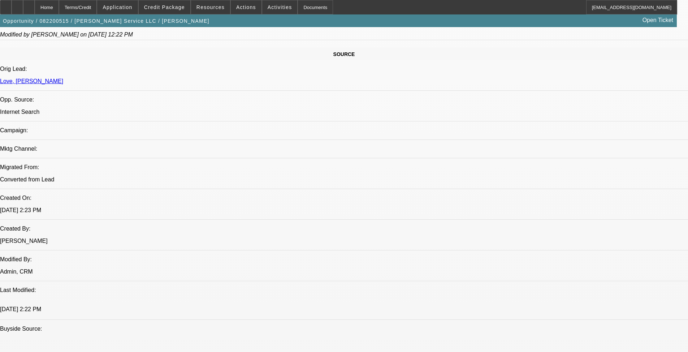
scroll to position [506, 0]
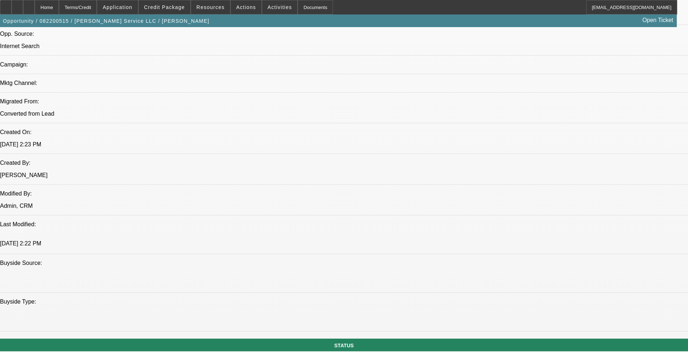
drag, startPoint x: 23, startPoint y: 144, endPoint x: 100, endPoint y: 129, distance: 78.6
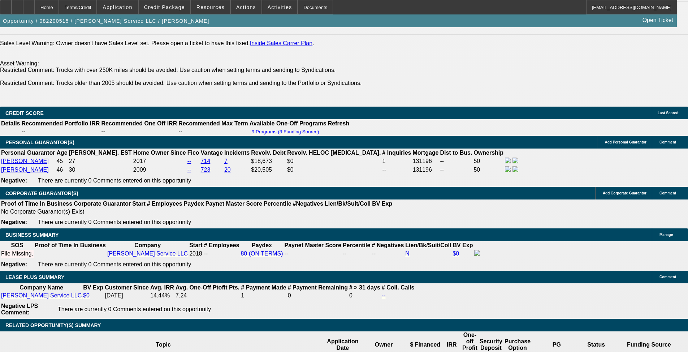
scroll to position [1083, 0]
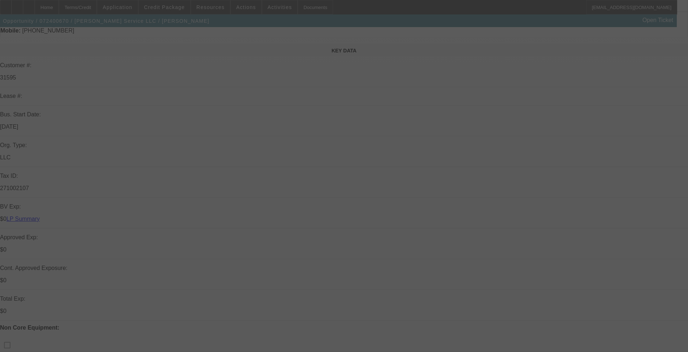
scroll to position [108, 0]
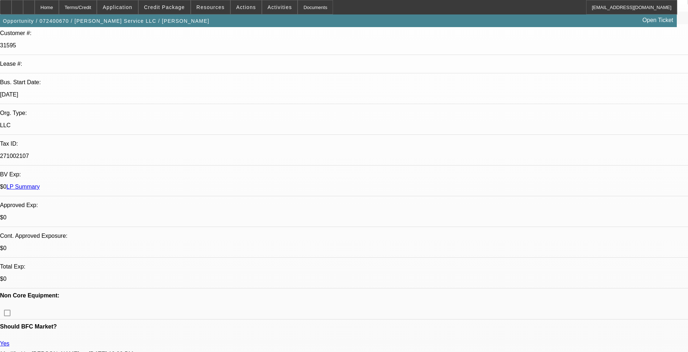
select select "0.1"
select select "0"
select select "0.1"
select select "0"
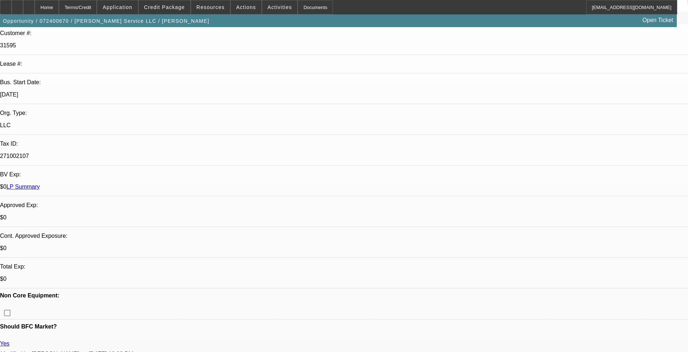
select select "0.1"
select select "2"
select select "0"
select select "2"
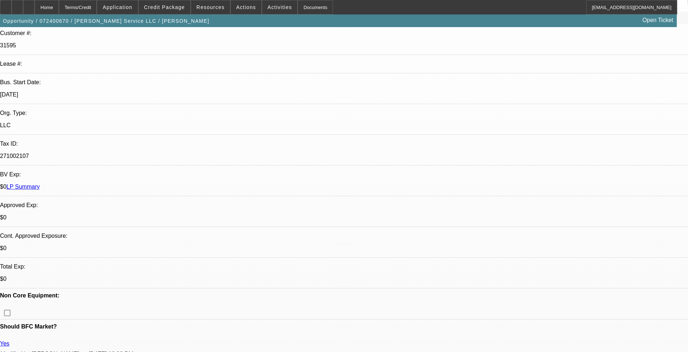
select select "0"
select select "1"
select select "2"
select select "6"
select select "1"
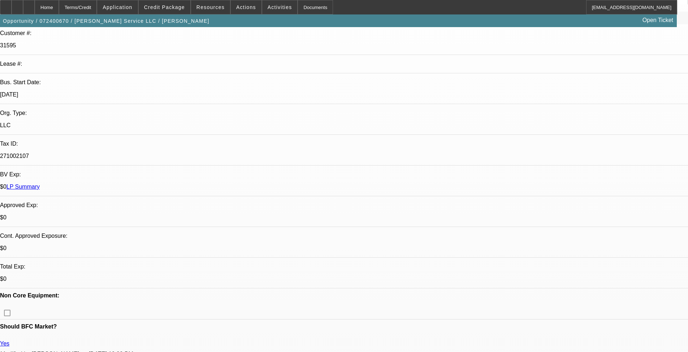
select select "2"
select select "6"
select select "1"
select select "2"
select select "6"
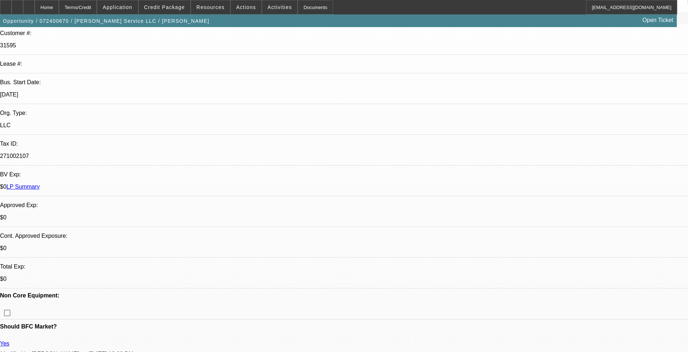
select select "1"
select select "2"
select select "6"
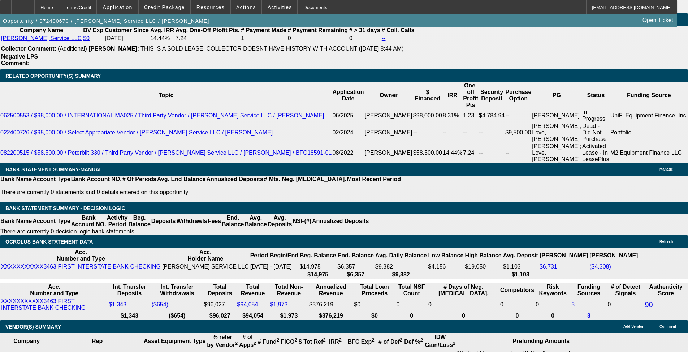
scroll to position [1264, 0]
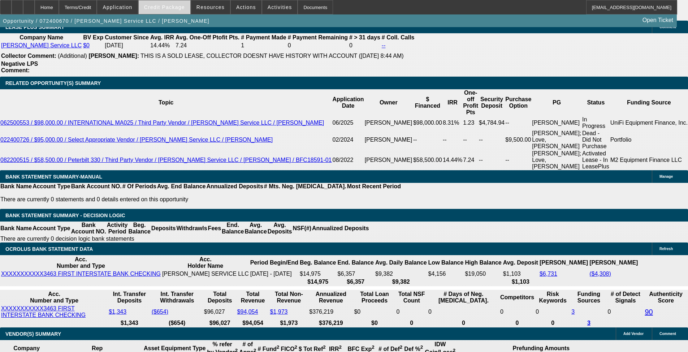
click at [172, 8] on span "Credit Package" at bounding box center [164, 7] width 41 height 6
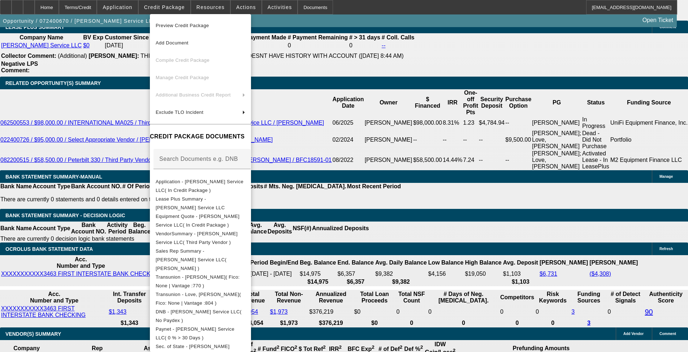
click at [289, 110] on div at bounding box center [344, 176] width 688 height 352
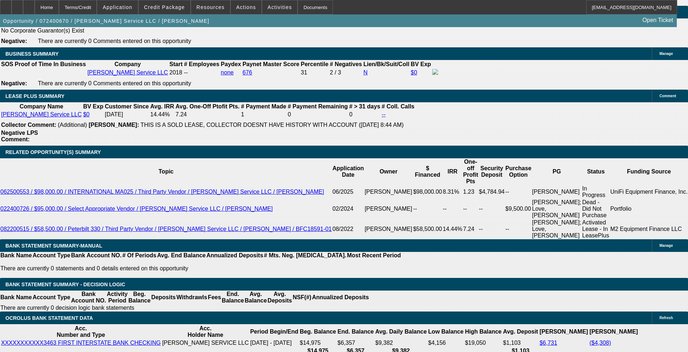
scroll to position [1192, 0]
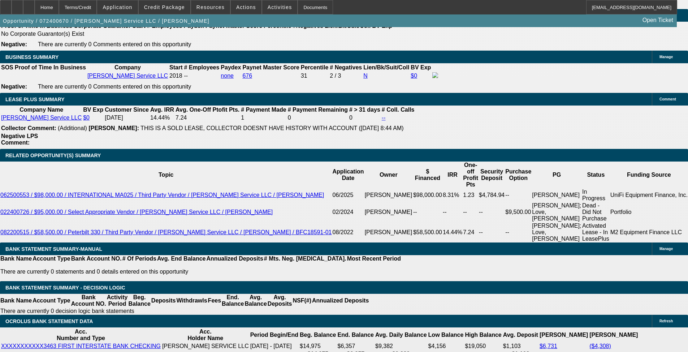
select select "0"
select select "2"
select select "0"
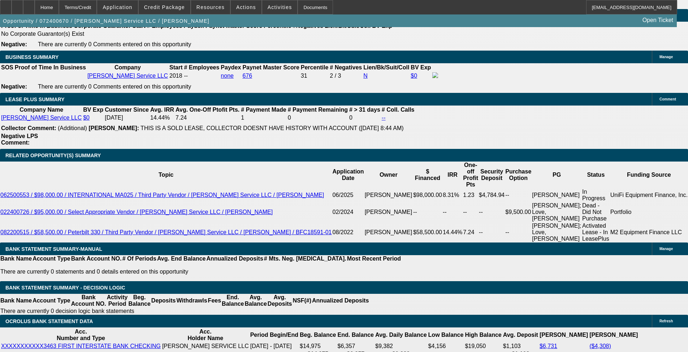
select select "6"
select select "0"
select select "2"
select select "0"
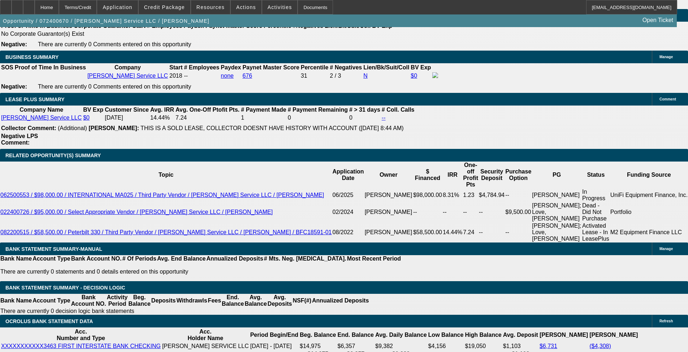
select select "6"
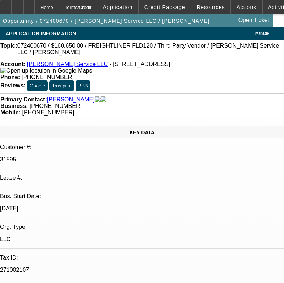
select select "0.1"
select select "2"
select select "0"
select select "6"
select select "0.1"
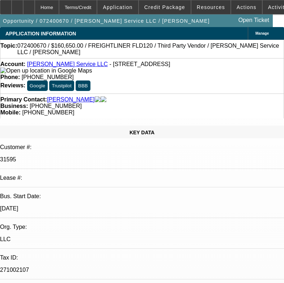
select select "0"
select select "2"
select select "0"
select select "6"
select select "0.1"
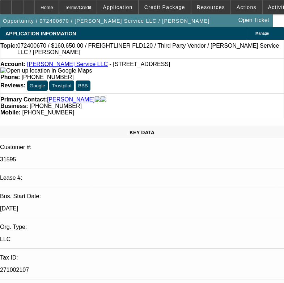
select select "2"
select select "0"
select select "6"
select select "0"
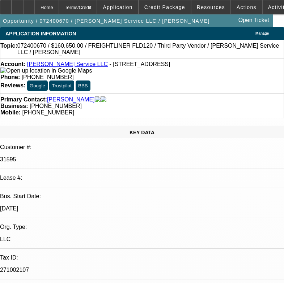
select select "2"
select select "0"
select select "6"
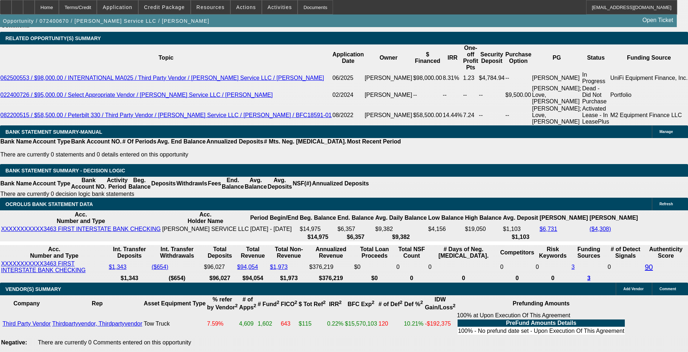
scroll to position [1300, 0]
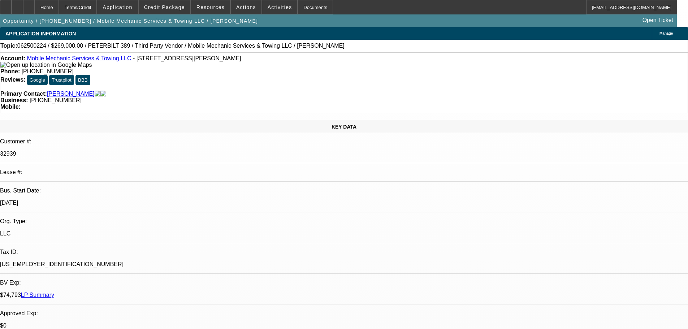
select select "0"
select select "2"
select select "0.1"
select select "4"
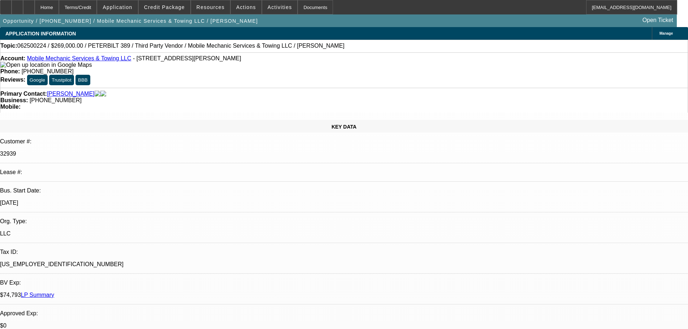
select select "0"
select select "2"
select select "0.1"
select select "4"
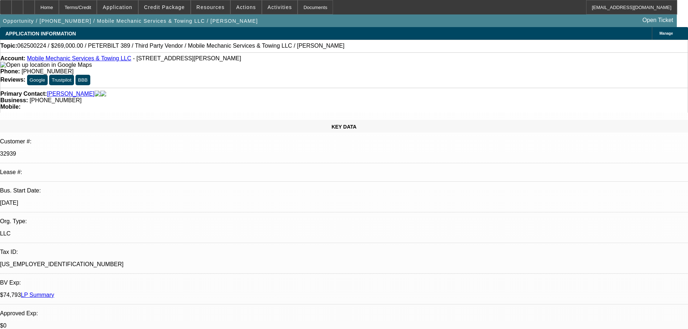
select select "0"
select select "2"
select select "0.1"
select select "4"
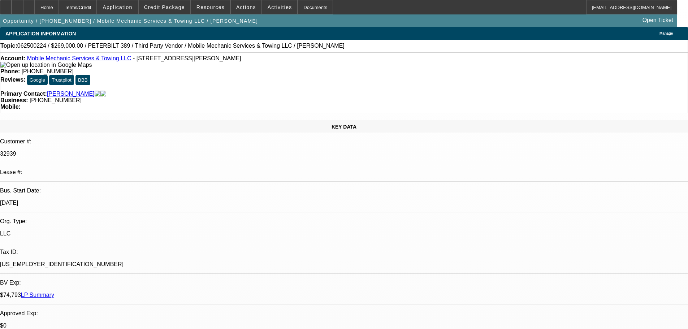
select select "0"
select select "2"
select select "0.1"
select select "4"
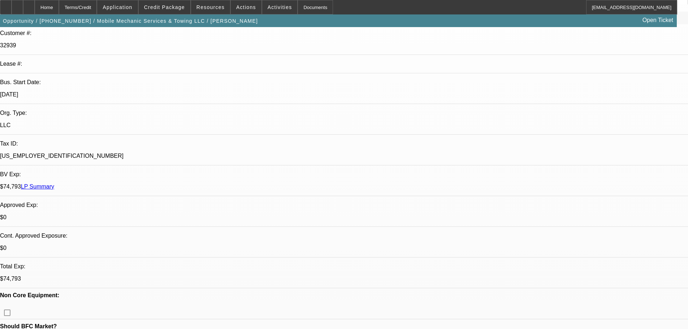
scroll to position [108, 0]
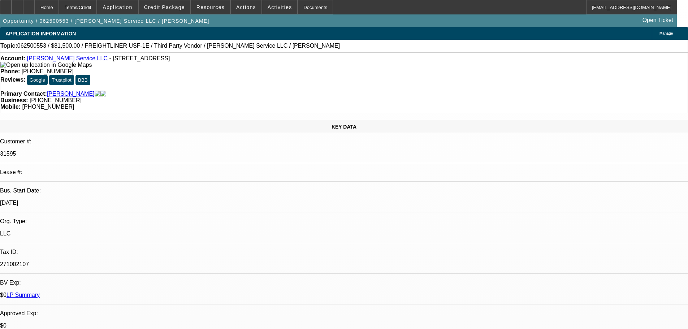
select select "0"
select select "6"
click at [177, 10] on span "Credit Package" at bounding box center [164, 7] width 41 height 6
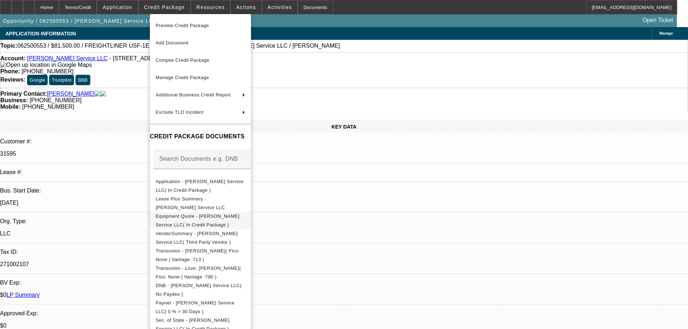
click at [225, 216] on span "Equipment Quote - Atcher Service LLC( In Credit Package )" at bounding box center [198, 220] width 84 height 14
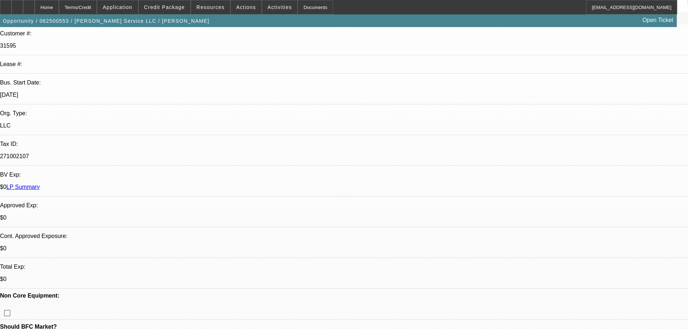
scroll to position [108, 0]
click at [35, 5] on div at bounding box center [29, 7] width 12 height 14
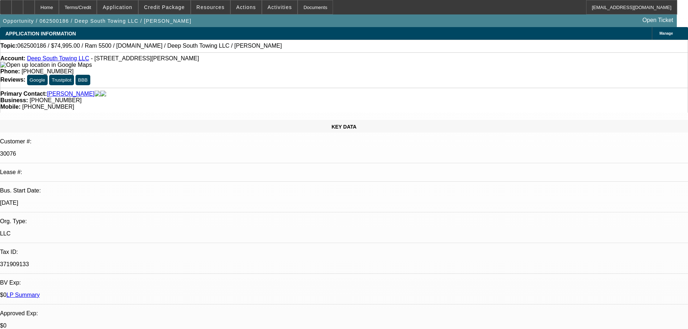
select select "0"
select select "2"
select select "0"
select select "6"
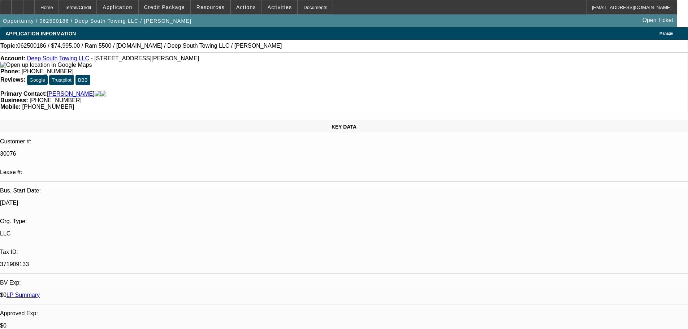
select select "0"
select select "2"
select select "0"
select select "6"
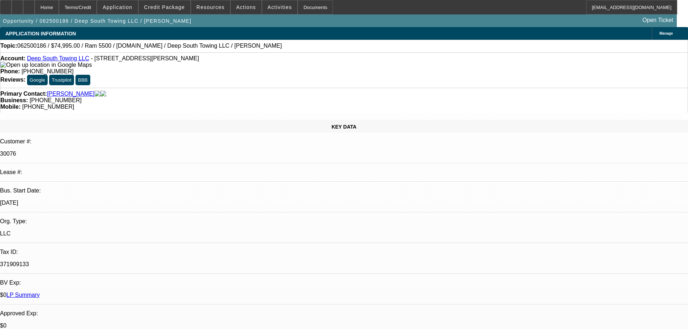
select select "0"
select select "2"
select select "0"
select select "6"
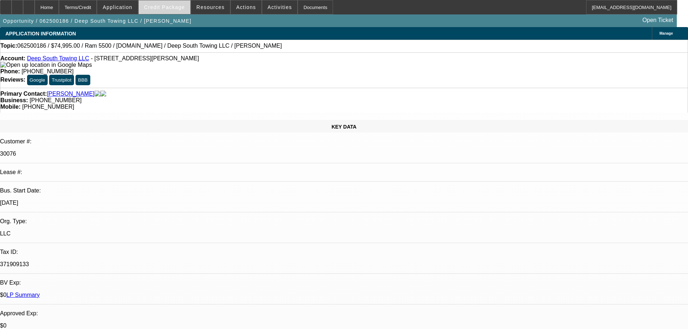
scroll to position [1039, 0]
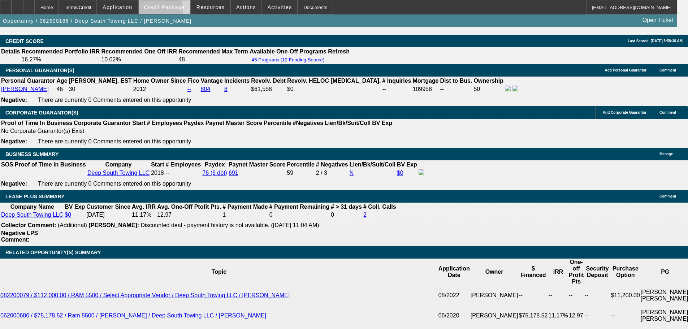
click at [159, 12] on span at bounding box center [165, 7] width 52 height 17
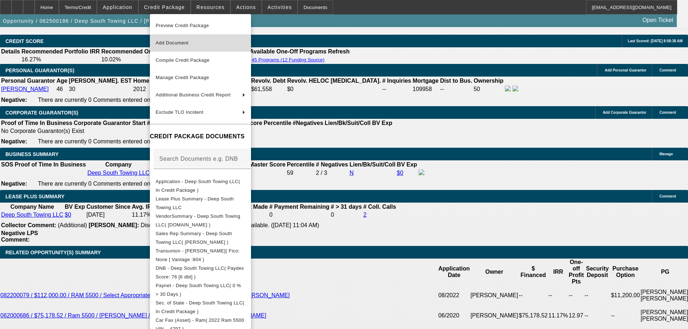
click at [195, 46] on span "Add Document" at bounding box center [201, 43] width 90 height 9
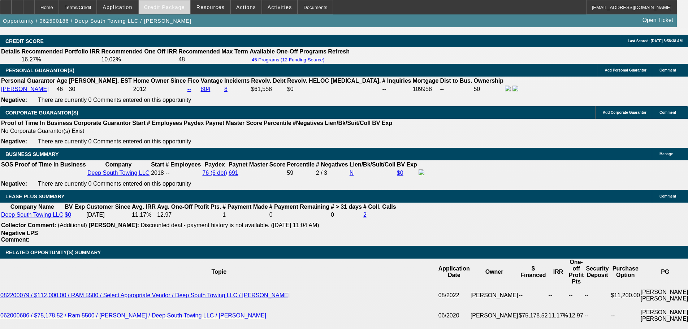
click at [179, 2] on span at bounding box center [165, 7] width 52 height 17
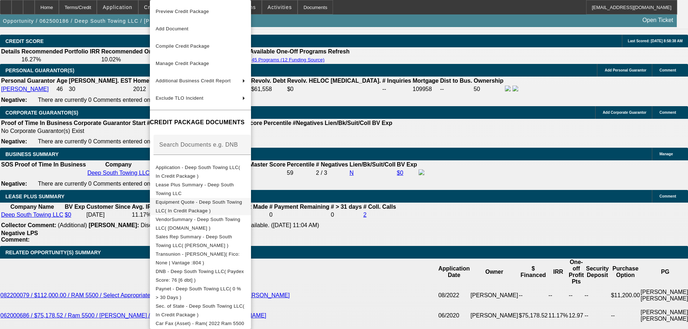
click at [241, 207] on span "Equipment Quote - Deep South Towing LLC( In Credit Package )" at bounding box center [201, 206] width 90 height 17
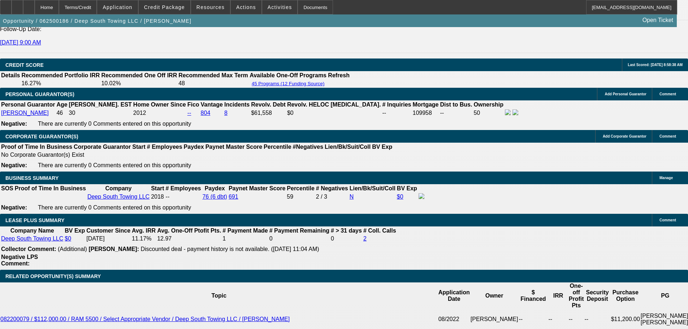
scroll to position [967, 0]
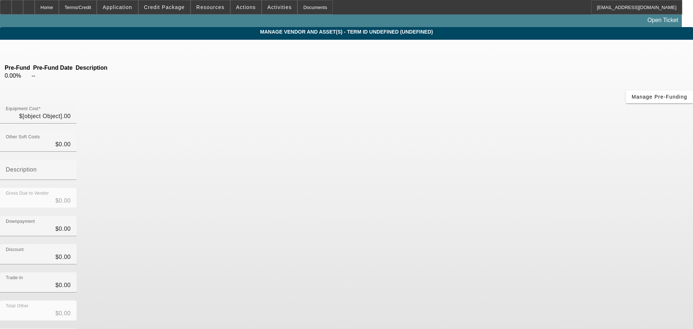
type input "$85,000.00"
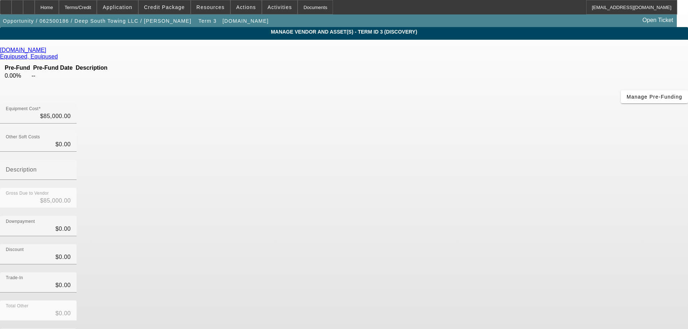
click at [48, 53] on icon at bounding box center [48, 50] width 0 height 6
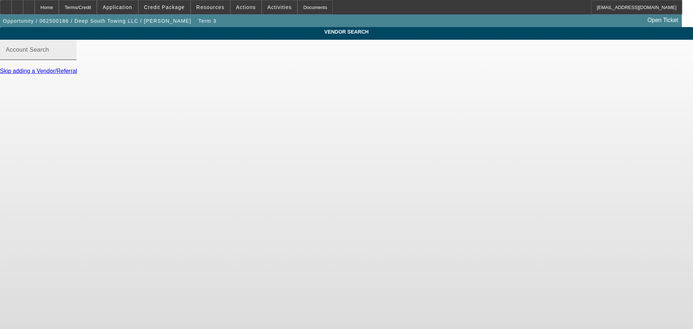
click at [71, 57] on input "Account Search" at bounding box center [38, 52] width 65 height 9
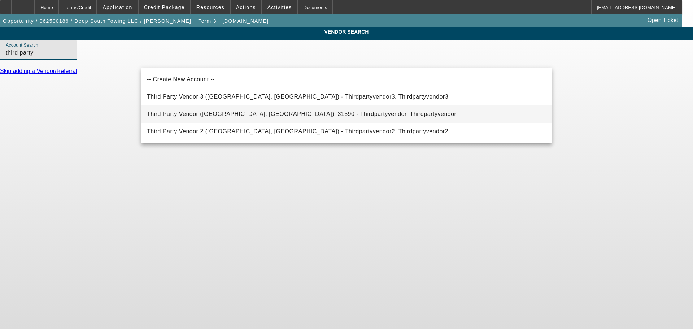
click at [221, 116] on span "Third Party Vendor (Northbrook, IL)_31590 - Thirdpartyvendor, Thirdpartyvendor" at bounding box center [302, 114] width 310 height 6
type input "Third Party Vendor (Northbrook, IL)_31590 - Thirdpartyvendor, Thirdpartyvendor"
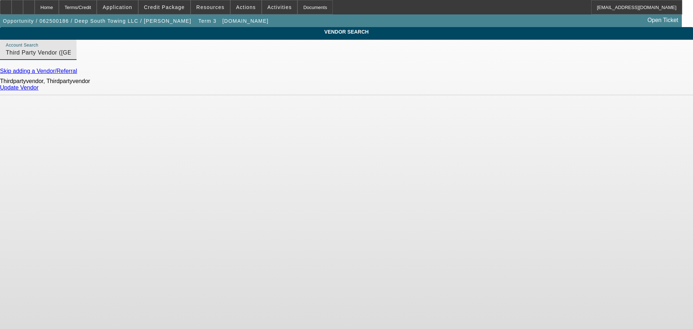
click at [39, 91] on link "Update Vendor" at bounding box center [19, 88] width 39 height 6
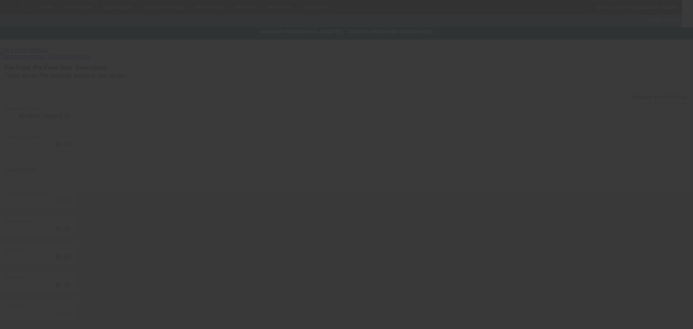
type input "$85,000.00"
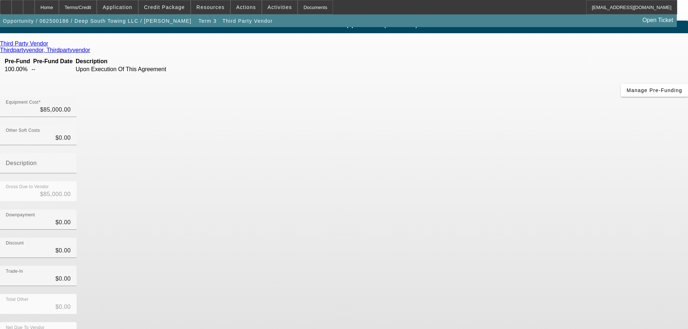
scroll to position [10, 0]
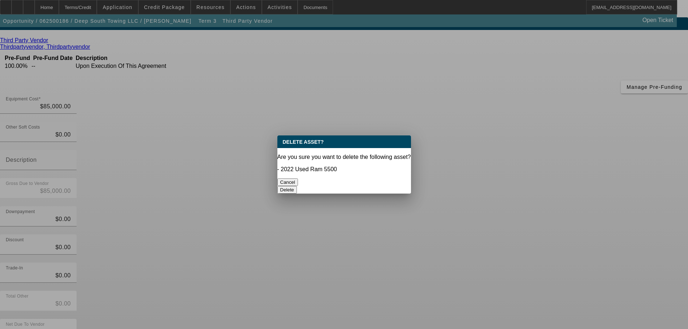
click at [297, 186] on button "Delete" at bounding box center [287, 190] width 20 height 8
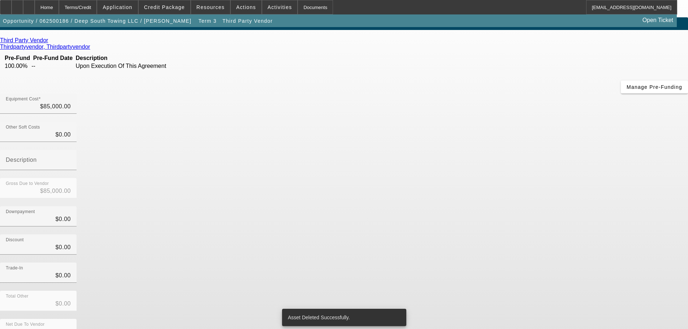
scroll to position [7, 0]
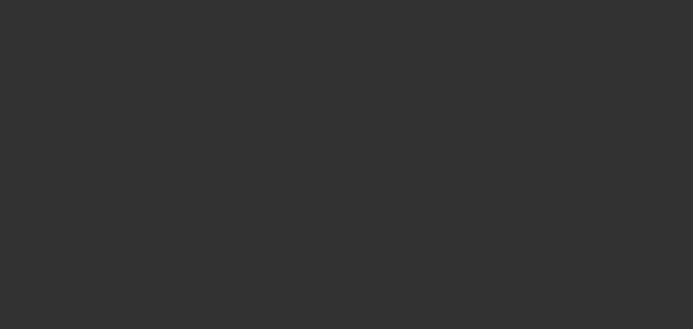
type input "11717 Highway 57"
type input "Vancleave"
type input "39565"
type input "Jackson"
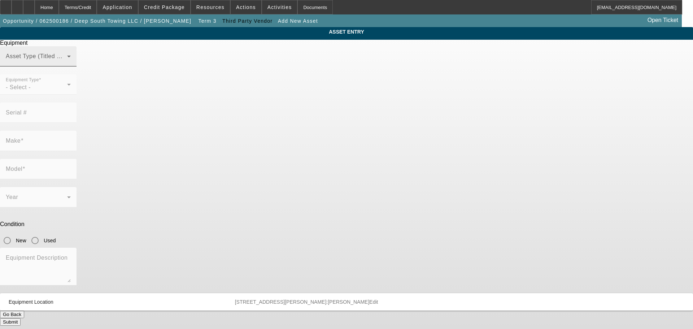
click at [67, 64] on span at bounding box center [36, 59] width 61 height 9
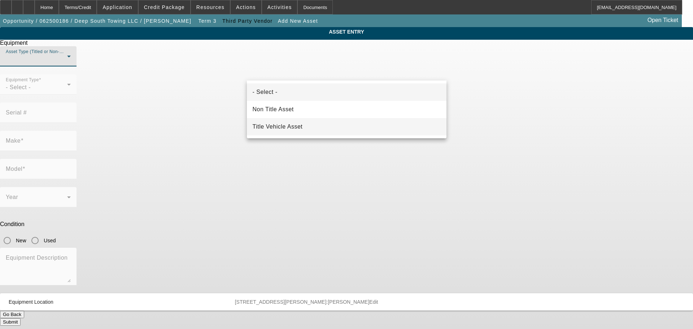
click at [315, 128] on mat-option "Title Vehicle Asset" at bounding box center [347, 126] width 200 height 17
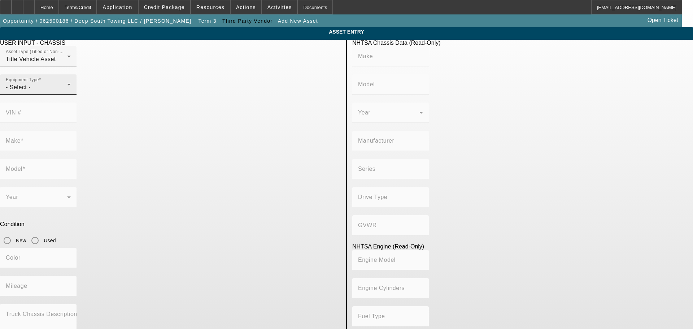
click at [71, 95] on div "Equipment Type - Select -" at bounding box center [38, 84] width 65 height 20
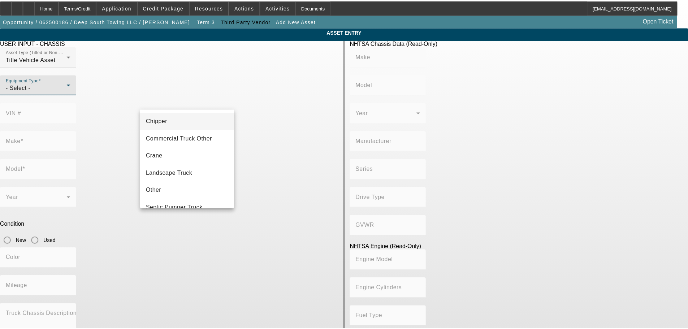
scroll to position [80, 0]
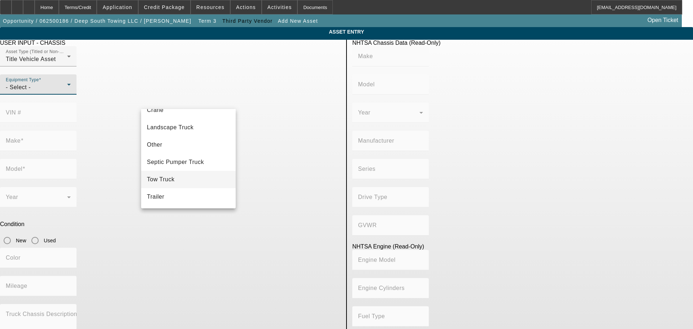
click at [181, 181] on mat-option "Tow Truck" at bounding box center [188, 179] width 95 height 17
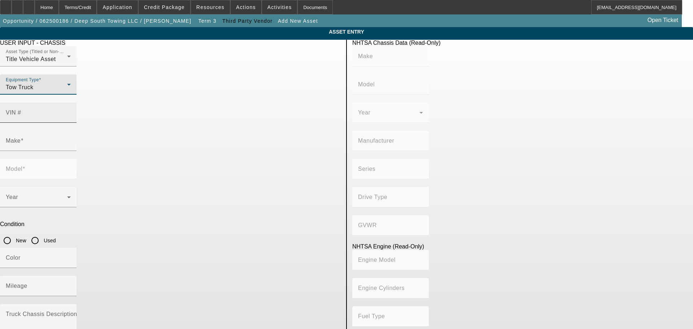
click at [21, 109] on mat-label "VIN #" at bounding box center [14, 112] width 16 height 6
click at [71, 111] on input "VIN #" at bounding box center [38, 115] width 65 height 9
type input "3c7wrmdl1ng171793"
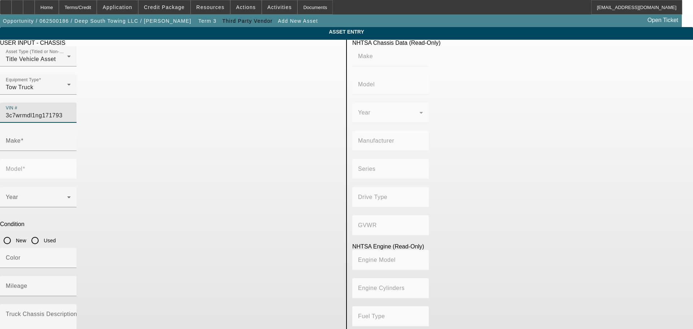
type input "RAM"
type input "5500"
type input "CHRYSLER DE MEXICO TOLUCA"
type input "4x2"
type input "Class 5: 16,001 - 19,500 lb (7,258 - 8,845 kg)"
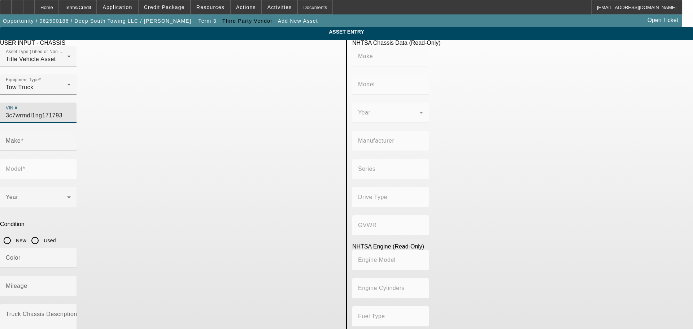
type input "6"
type input "Diesel"
type input "408.85908543470"
type input "6.7"
type input "3C7WRMDL1NG171793"
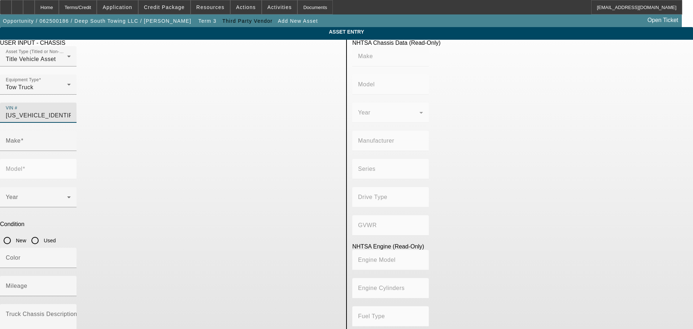
click at [110, 137] on app-asset-collateral-manage "ASSET ENTRY USER INPUT - CHASSIS Asset Type (Titled or Non-Titled) Title Vehicl…" at bounding box center [346, 227] width 693 height 401
type input "RAM"
type input "5500"
click at [42, 233] on input "Used" at bounding box center [35, 240] width 14 height 14
radio input "true"
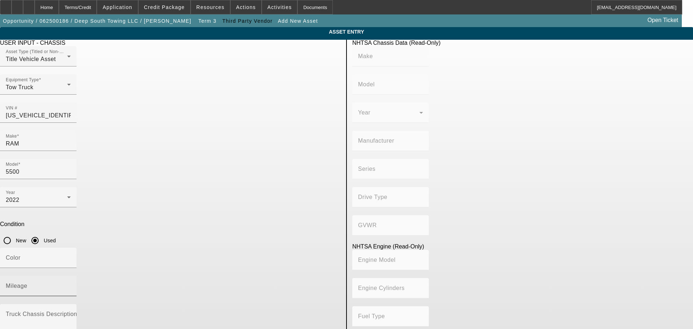
click at [71, 285] on input "Mileage" at bounding box center [38, 289] width 65 height 9
type input "RAM"
type input "5500"
type input "CHRYSLER DE MEXICO TOLUCA"
type input "4x2"
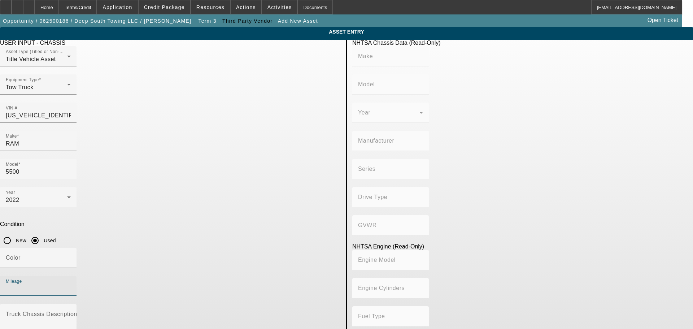
type input "Class 5: 16,001 - 19,500 lb (7,258 - 8,845 kg)"
type input "6"
type input "Diesel"
type input "408.85908543470"
type input "6.7"
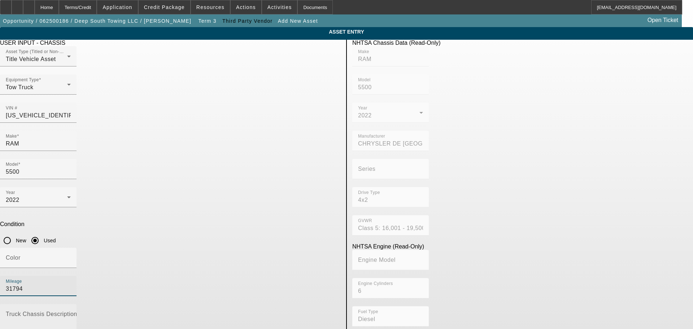
type input "31794"
click at [71, 313] on textarea "Truck Chassis Description (Describe the truck chassis only)" at bounding box center [38, 326] width 65 height 26
type textarea "With:"
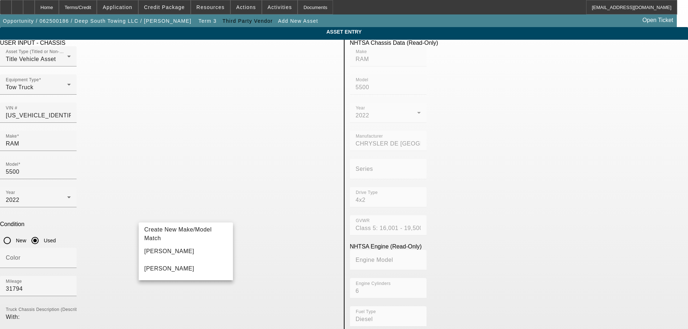
type input "Jerr-Dan"
click at [71, 304] on div "Truck Chassis Description (Describe the truck chassis only) With:" at bounding box center [38, 323] width 65 height 38
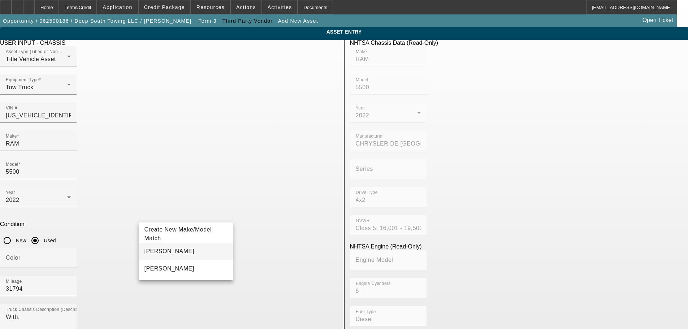
click at [157, 252] on span "Jerr-Dan" at bounding box center [169, 251] width 50 height 6
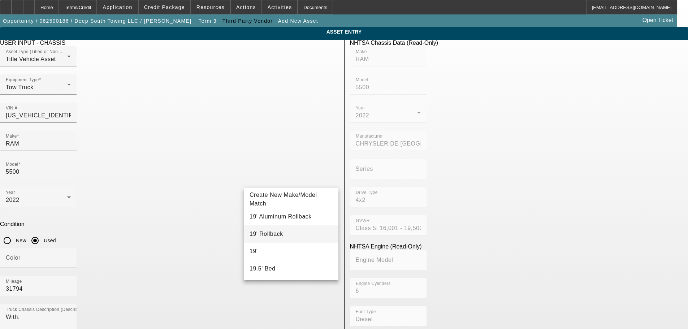
click at [290, 233] on mat-option "19' Rollback" at bounding box center [291, 233] width 95 height 17
type input "19' Rollback"
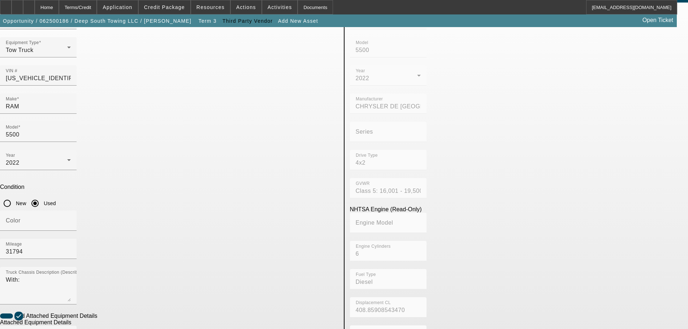
scroll to position [72, 0]
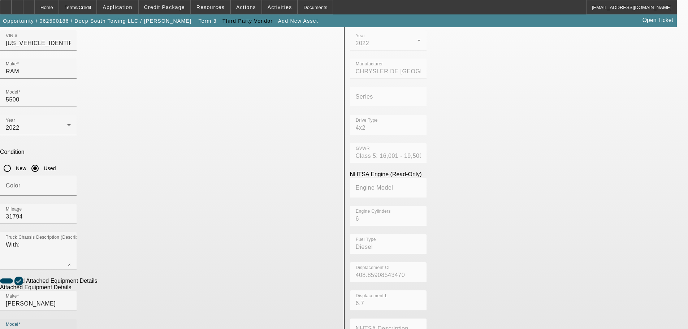
radio input "true"
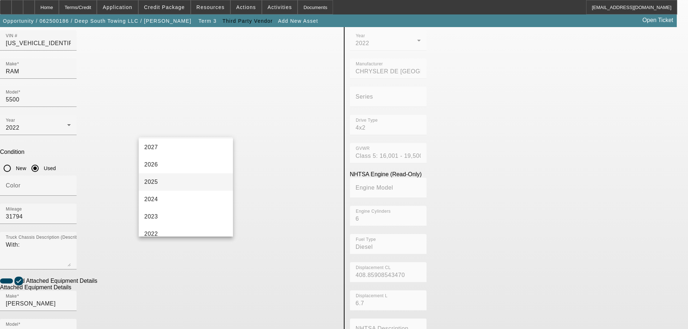
scroll to position [36, 0]
click at [165, 217] on mat-option "2022" at bounding box center [186, 216] width 95 height 17
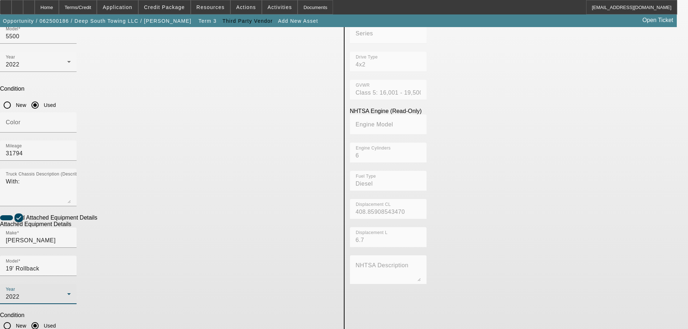
scroll to position [136, 0]
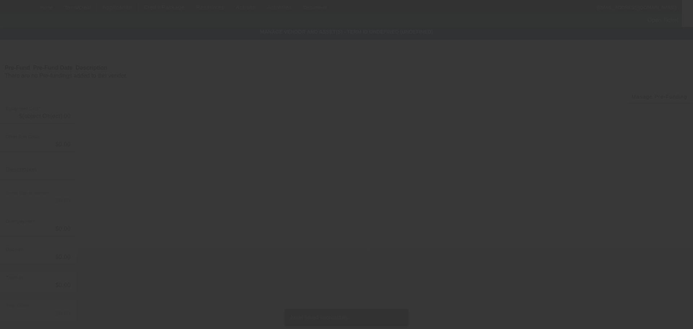
type input "$85,000.00"
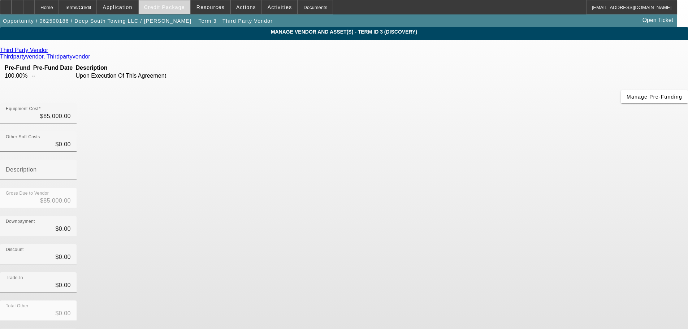
click at [171, 7] on span "Credit Package" at bounding box center [164, 7] width 41 height 6
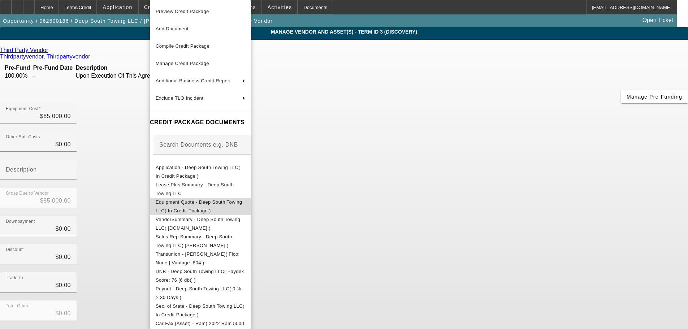
click at [232, 204] on span "Equipment Quote - Deep South Towing LLC( In Credit Package )" at bounding box center [199, 206] width 86 height 14
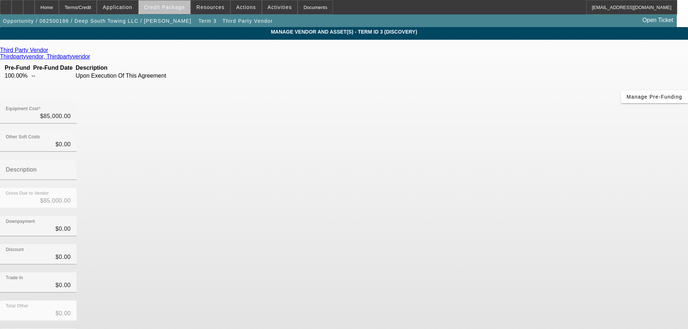
click at [177, 1] on span at bounding box center [165, 7] width 52 height 17
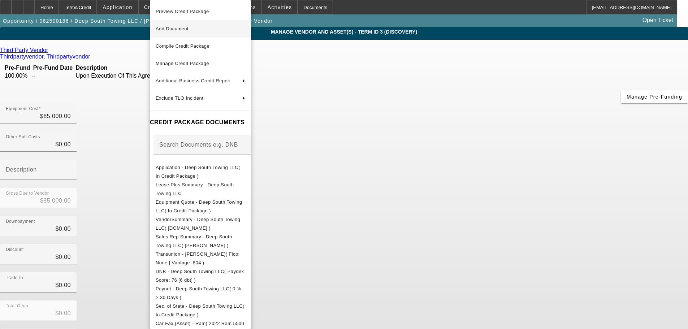
click at [189, 29] on span "Add Document" at bounding box center [172, 28] width 33 height 5
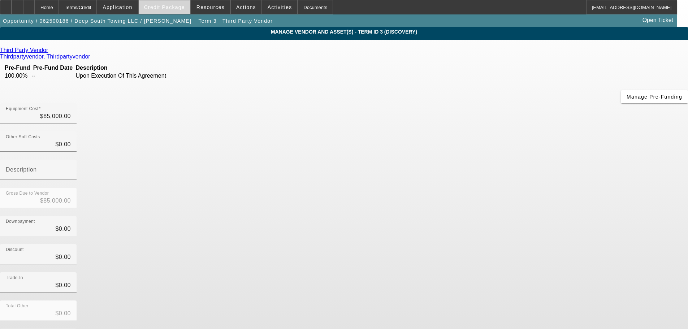
click at [164, 6] on span "Credit Package" at bounding box center [164, 7] width 41 height 6
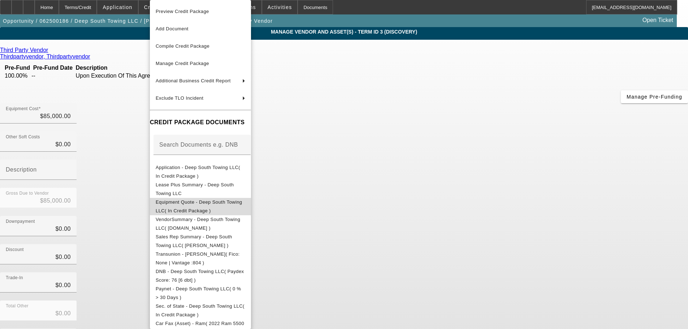
click at [219, 202] on span "Equipment Quote - Deep South Towing LLC( In Credit Package )" at bounding box center [199, 206] width 86 height 14
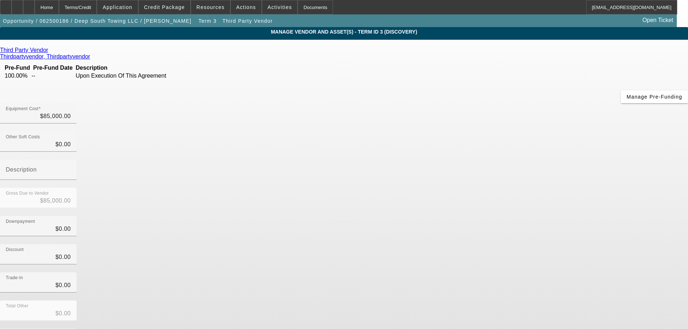
click at [514, 272] on div "Trade-In $0.00" at bounding box center [344, 286] width 688 height 28
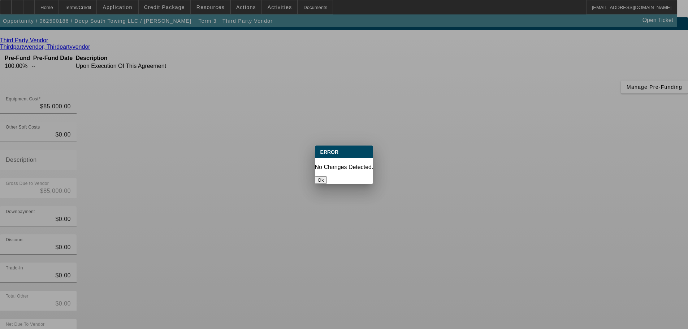
scroll to position [0, 0]
click at [327, 176] on button "Ok" at bounding box center [321, 180] width 12 height 8
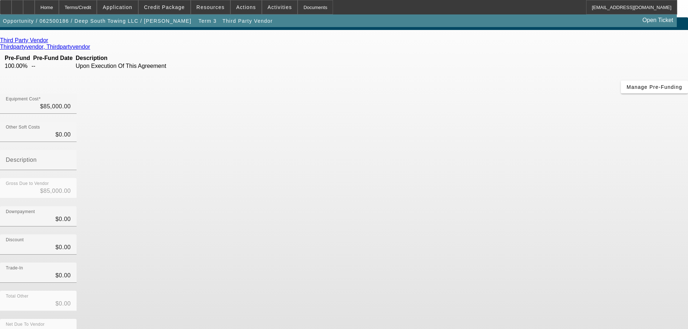
scroll to position [10, 0]
click at [59, 7] on div "Home" at bounding box center [47, 7] width 24 height 14
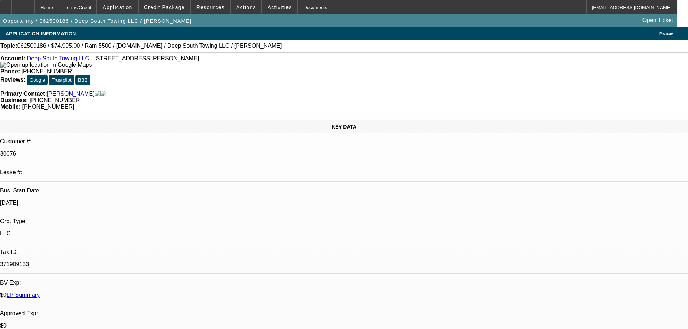
select select "0"
select select "2"
select select "0"
select select "6"
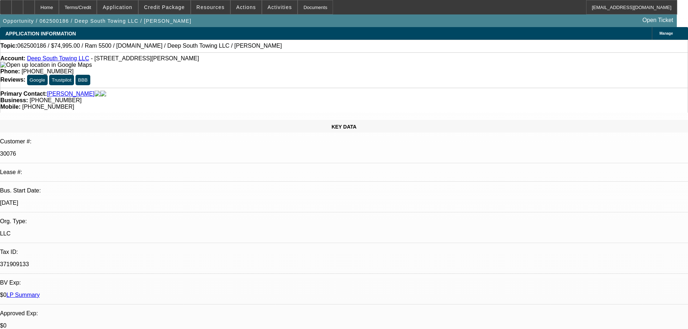
select select "0"
select select "2"
select select "0"
select select "6"
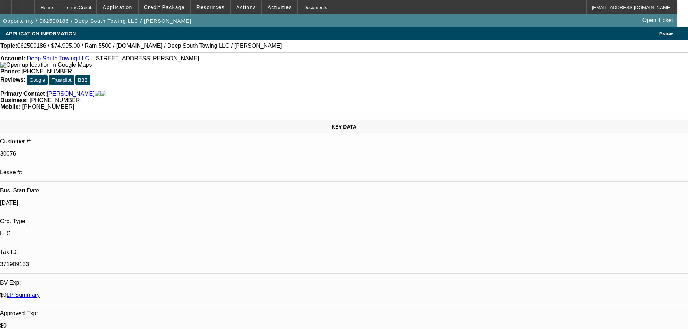
select select "0"
select select "2"
select select "0"
select select "6"
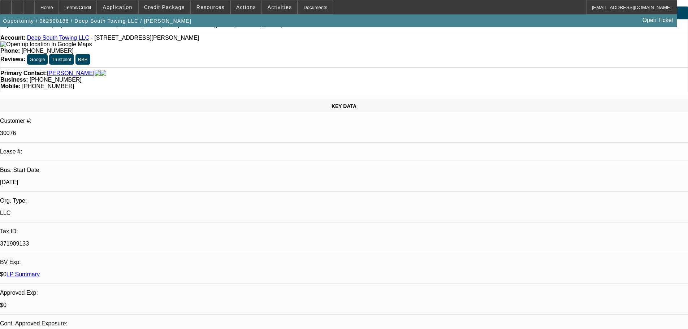
scroll to position [36, 0]
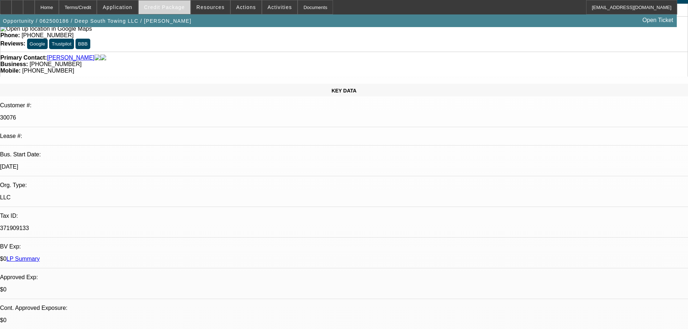
click at [172, 4] on span at bounding box center [165, 7] width 52 height 17
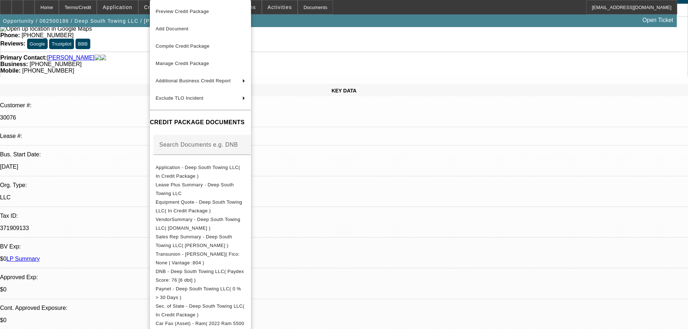
click at [350, 177] on div at bounding box center [344, 164] width 688 height 329
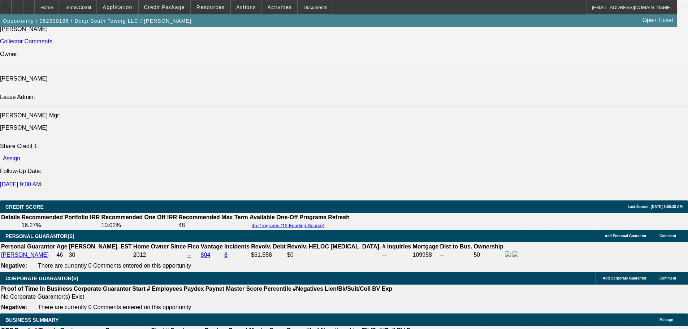
scroll to position [1047, 0]
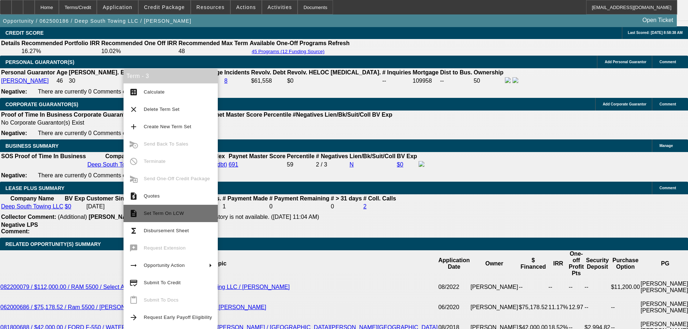
click at [183, 211] on span "Set Term On LCW" at bounding box center [178, 213] width 68 height 9
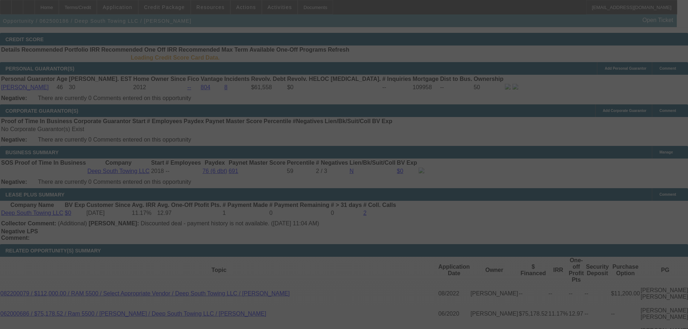
scroll to position [1026, 0]
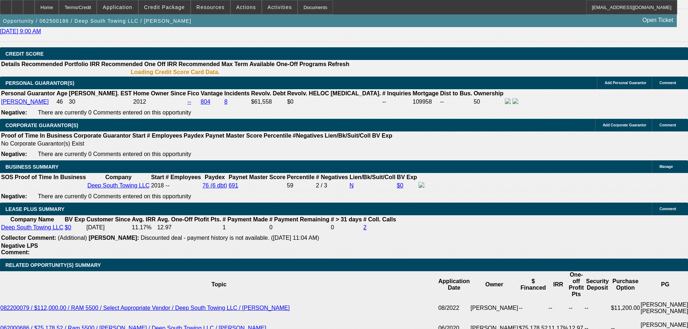
select select "0"
select select "2"
select select "0"
select select "6"
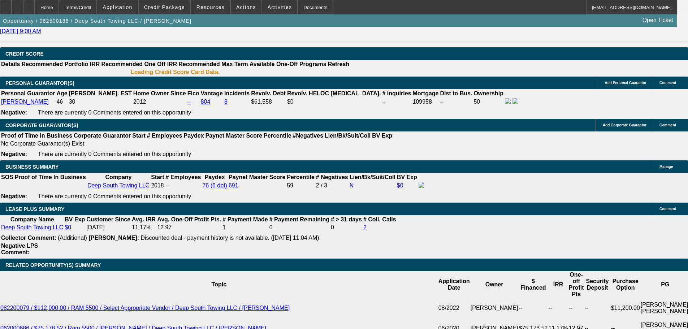
select select "0"
select select "2"
select select "0"
select select "6"
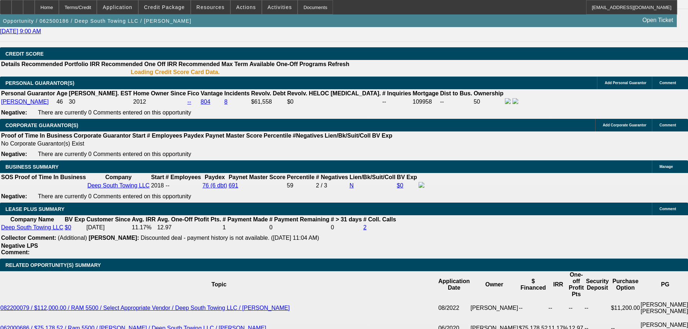
select select "0"
select select "2"
select select "0"
select select "6"
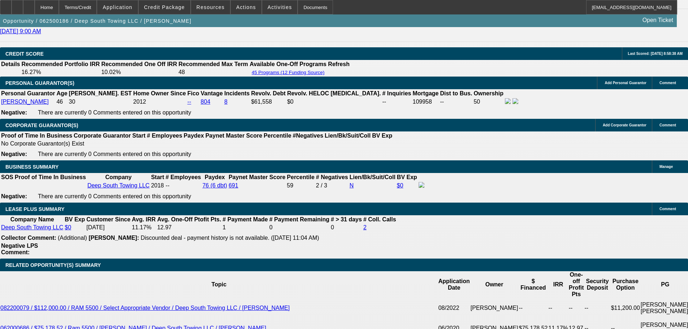
scroll to position [1024, 0]
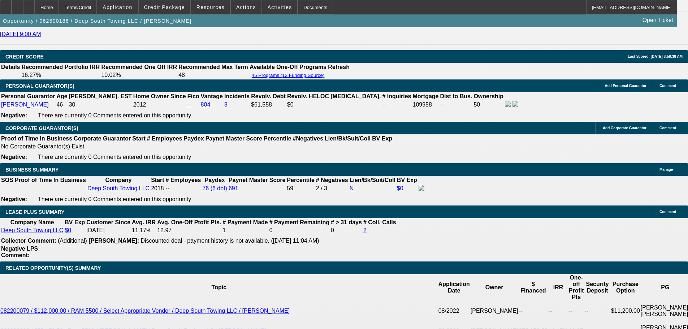
radio input "true"
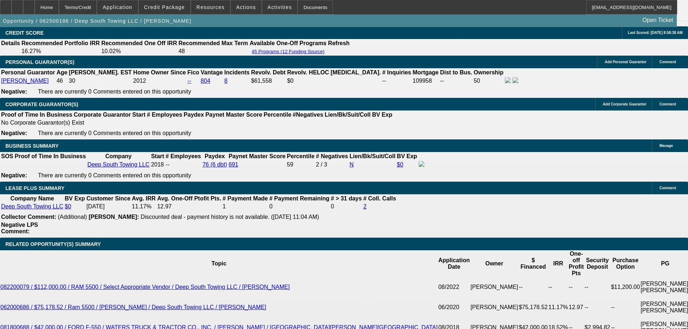
type textarea "TAX: I told [PERSON_NAME] im seeing 7%, he said commercial is 5%. He will confi…"
radio input "true"
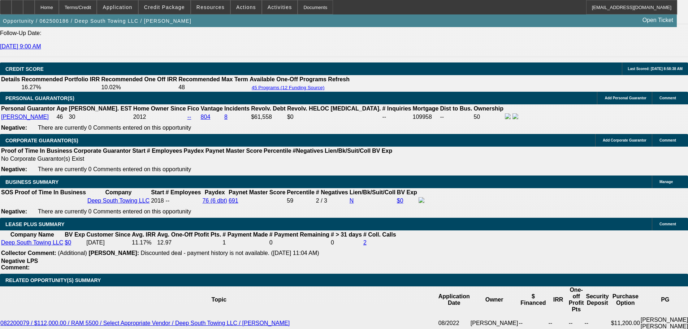
scroll to position [939, 0]
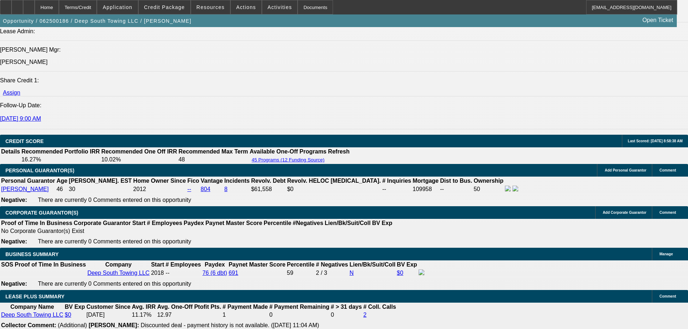
drag, startPoint x: 108, startPoint y: 203, endPoint x: 112, endPoint y: 208, distance: 6.4
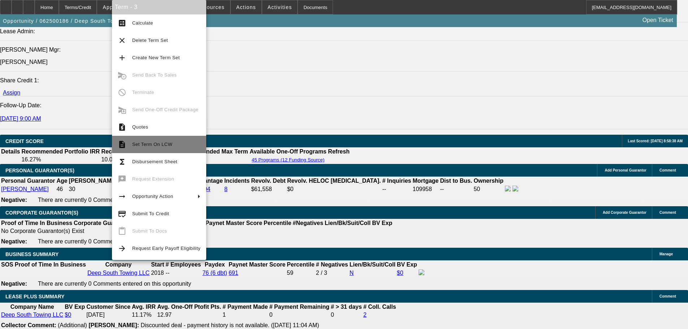
click at [163, 146] on span "Set Term On LCW" at bounding box center [152, 144] width 40 height 5
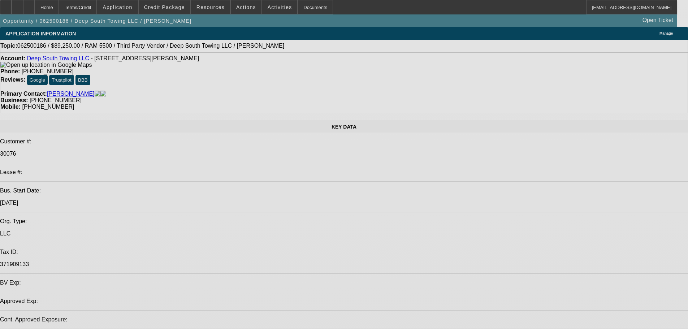
select select "0"
select select "2"
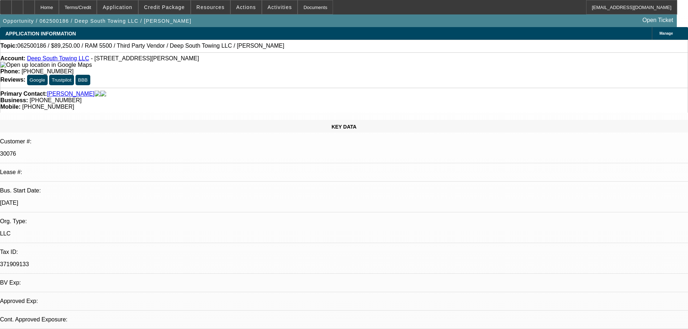
select select "2"
select select "0"
select select "6"
select select "0"
select select "2"
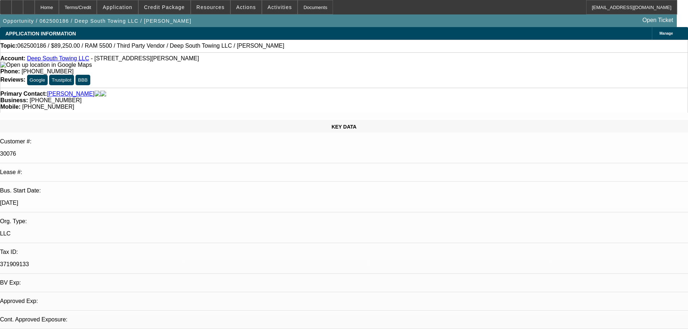
select select "2"
select select "0"
select select "6"
select select "0"
select select "2"
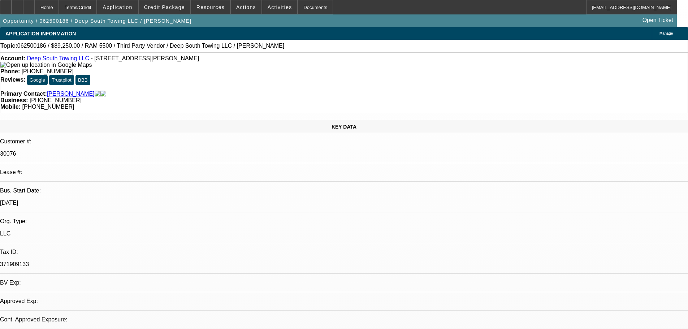
select select "2"
select select "0"
select select "6"
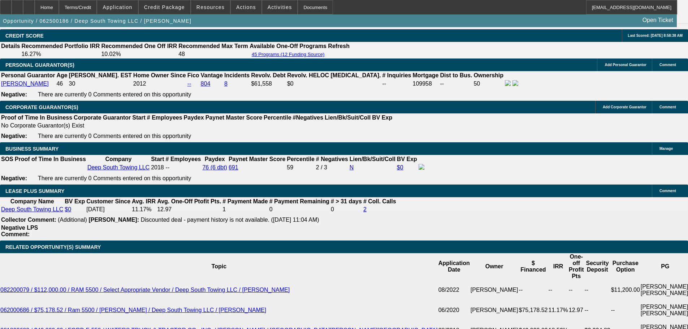
scroll to position [1117, 0]
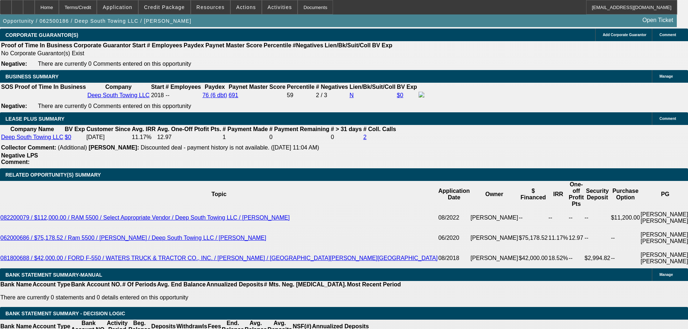
drag, startPoint x: 103, startPoint y: 139, endPoint x: 169, endPoint y: 139, distance: 66.1
type input "18"
type input "$36.00"
type input "UNKNOWN"
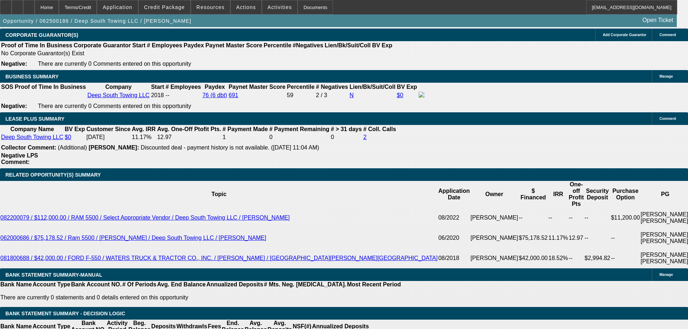
type input "1875"
type input "9.5"
type input "$3,750.00"
type input "$1,875.00"
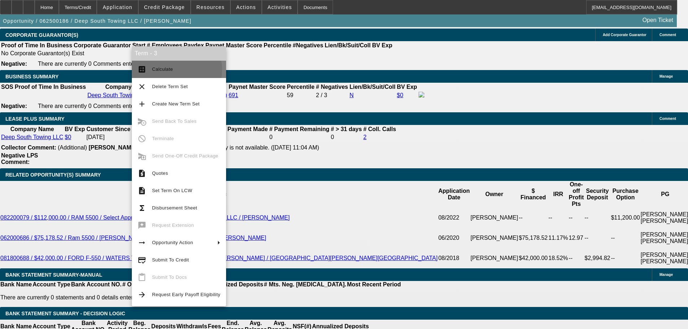
click at [166, 70] on span "Calculate" at bounding box center [162, 68] width 21 height 5
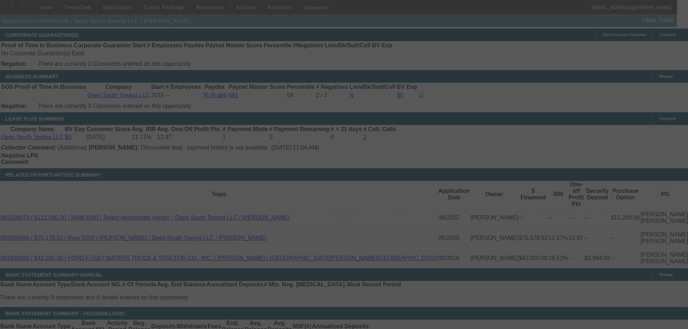
select select "0"
select select "2"
select select "0"
select select "6"
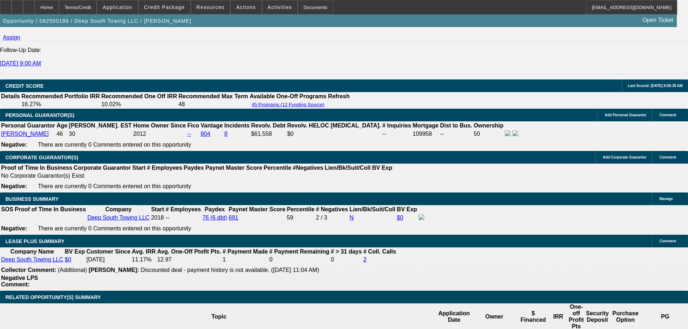
scroll to position [995, 0]
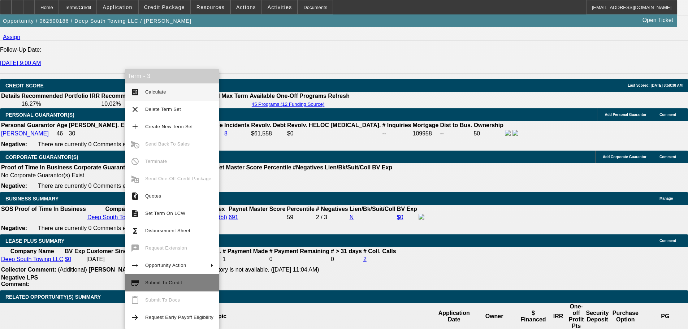
click at [182, 278] on span "Submit To Credit" at bounding box center [179, 282] width 68 height 9
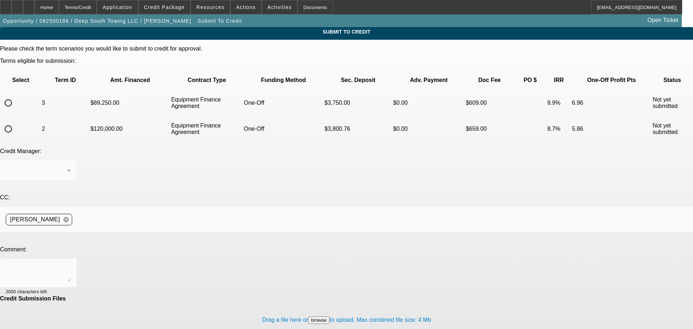
click at [16, 96] on input "radio" at bounding box center [8, 103] width 14 height 14
radio input "true"
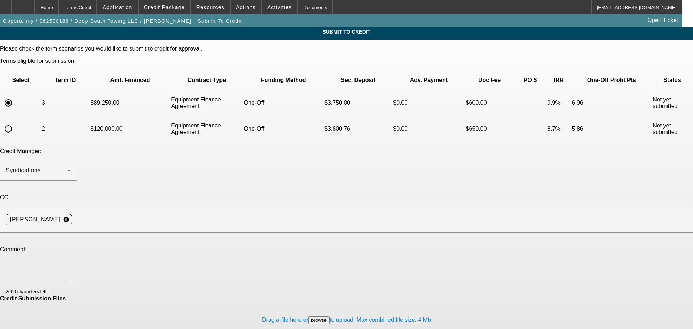
click at [71, 264] on textarea at bounding box center [38, 272] width 65 height 17
type textarea "h"
type textarea "Hey guys, the EU truck is looking sold. Patrick found this as an alternative, c…"
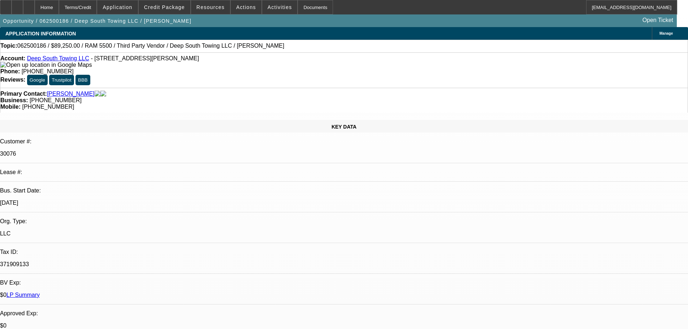
select select "0"
select select "2"
select select "0"
select select "6"
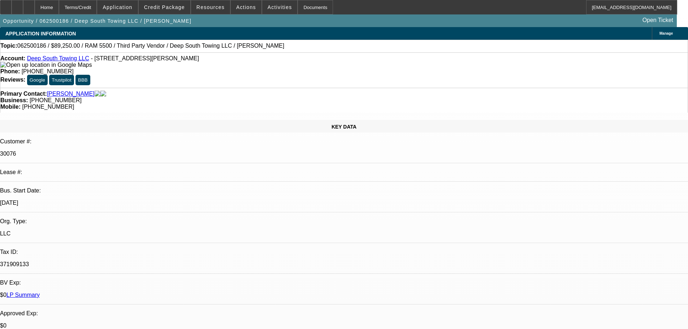
select select "0"
select select "2"
select select "0"
select select "6"
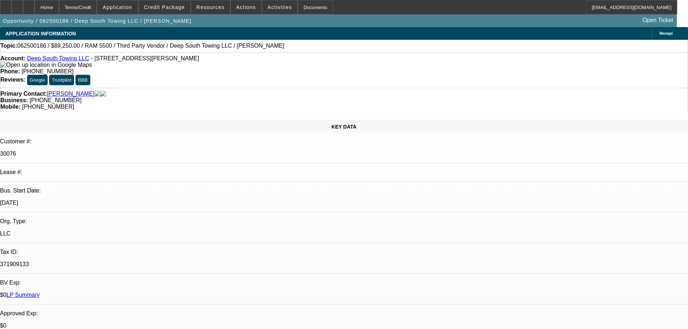
select select "0"
select select "2"
select select "0"
select select "6"
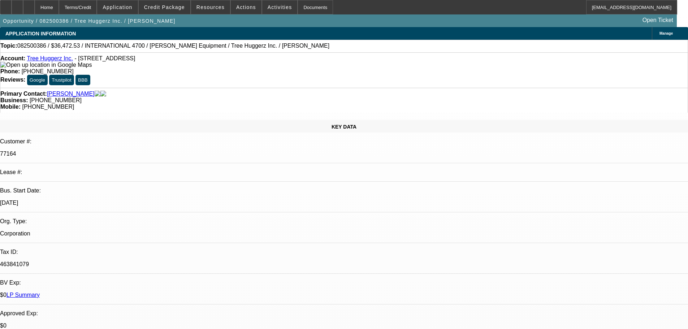
select select "0"
select select "6"
select select "0"
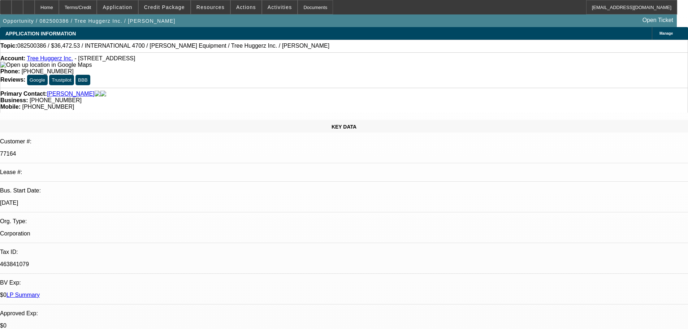
select select "0"
select select "6"
select select "0"
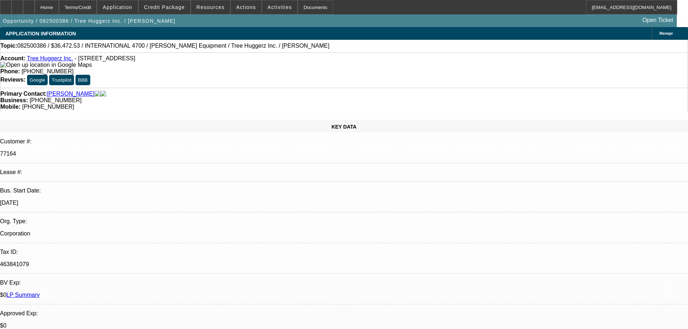
select select "0"
select select "6"
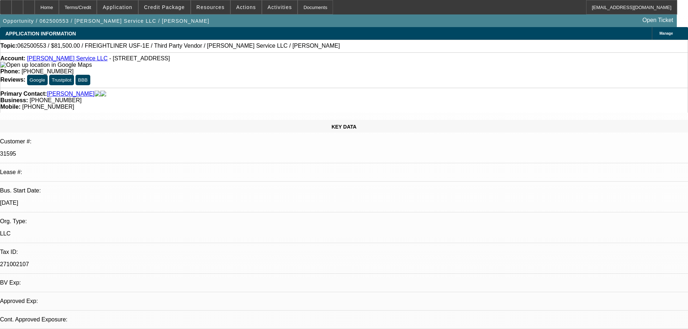
select select "0"
select select "6"
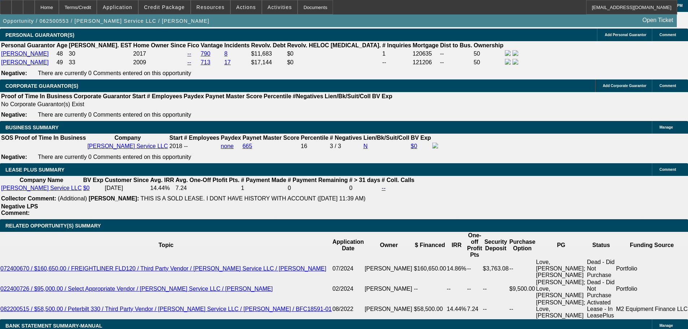
scroll to position [1047, 0]
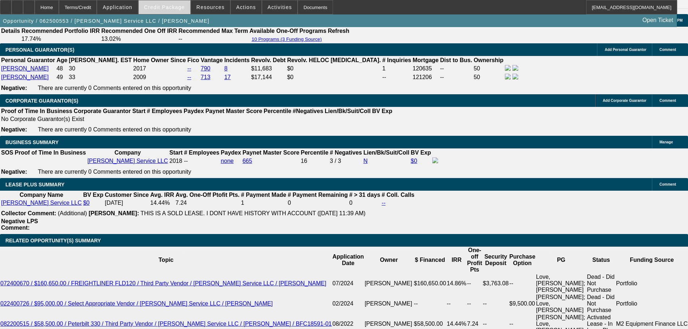
click at [166, 4] on span at bounding box center [165, 7] width 52 height 17
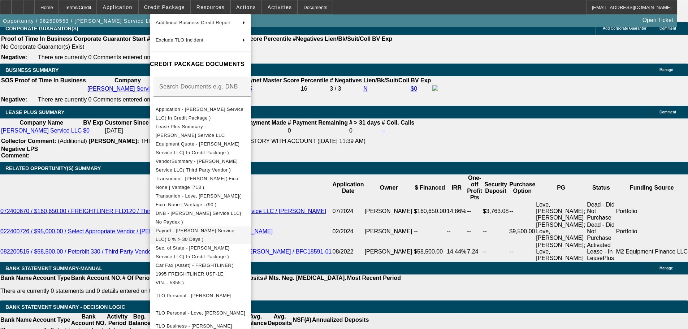
scroll to position [161, 0]
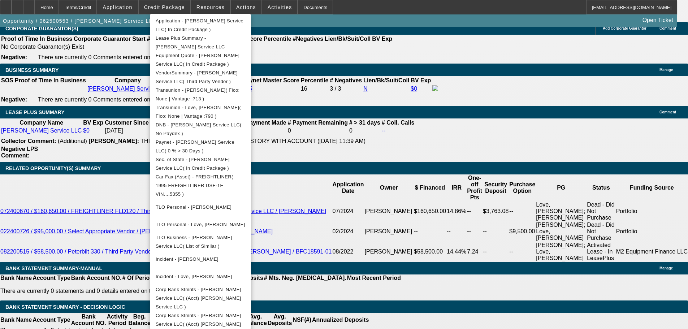
click at [407, 211] on div at bounding box center [344, 164] width 688 height 329
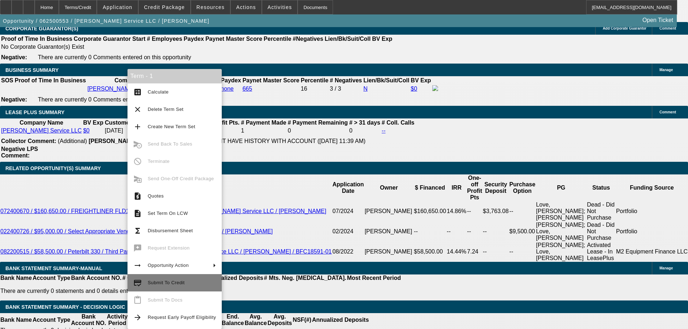
click at [176, 282] on span "Submit To Credit" at bounding box center [166, 282] width 37 height 5
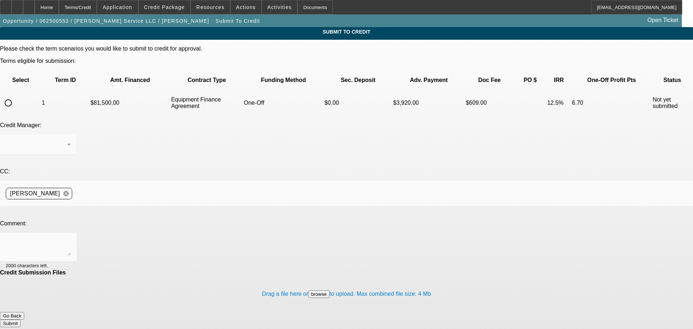
click at [16, 96] on input "radio" at bounding box center [8, 103] width 14 height 14
radio input "true"
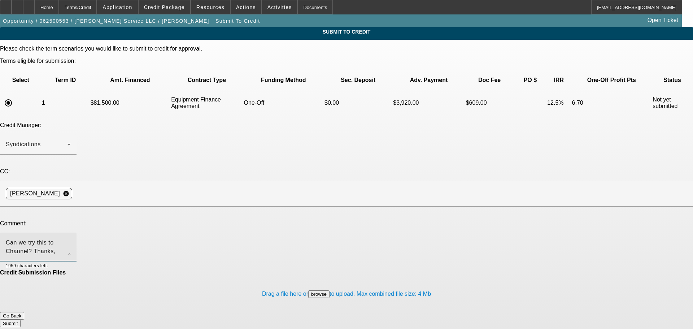
type textarea "Can we try this to Channel? Thanks, Dan."
click at [21, 320] on button "Submit" at bounding box center [10, 324] width 21 height 8
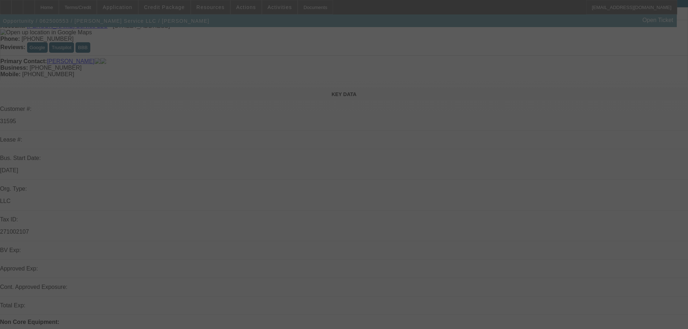
scroll to position [108, 0]
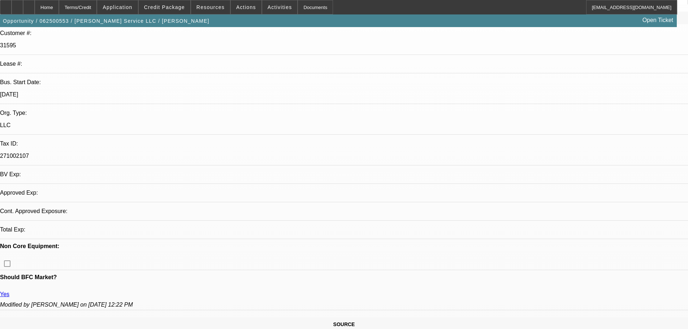
select select "0"
select select "6"
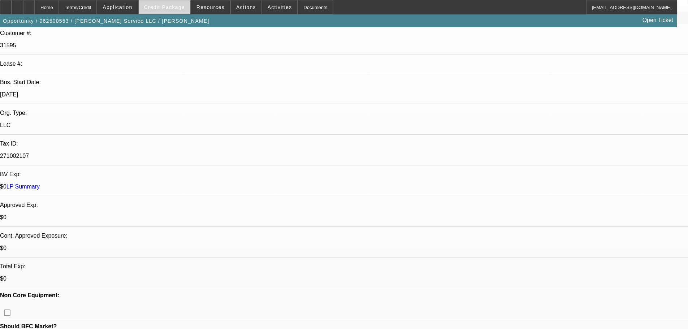
click at [167, 9] on span "Credit Package" at bounding box center [164, 7] width 41 height 6
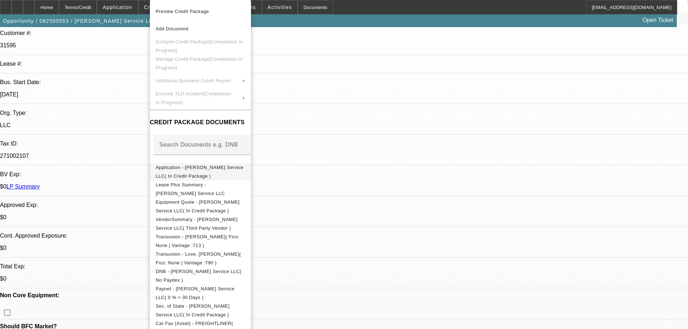
click at [218, 173] on span "Application - Atcher Service LLC( In Credit Package )" at bounding box center [201, 171] width 90 height 17
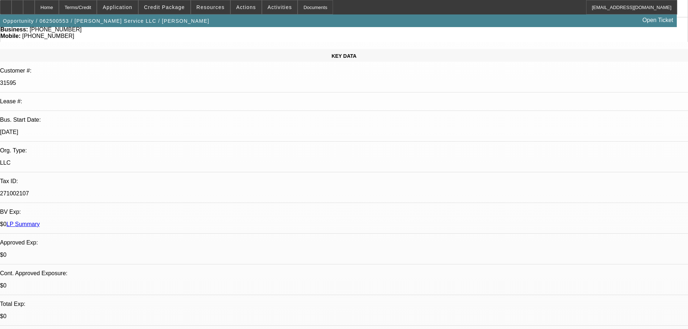
scroll to position [0, 0]
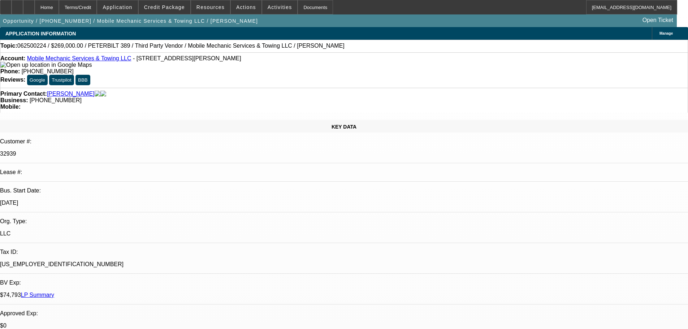
select select "0"
select select "2"
select select "0.1"
select select "4"
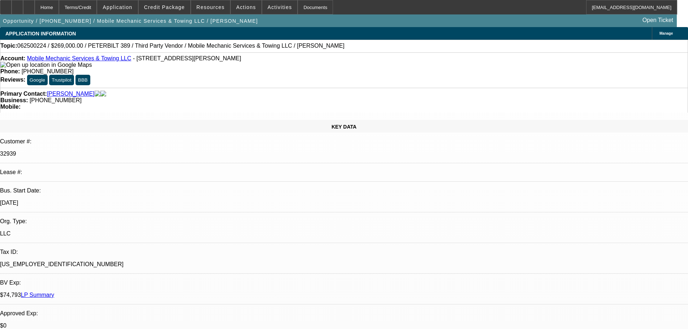
select select "0"
select select "2"
select select "0.1"
select select "4"
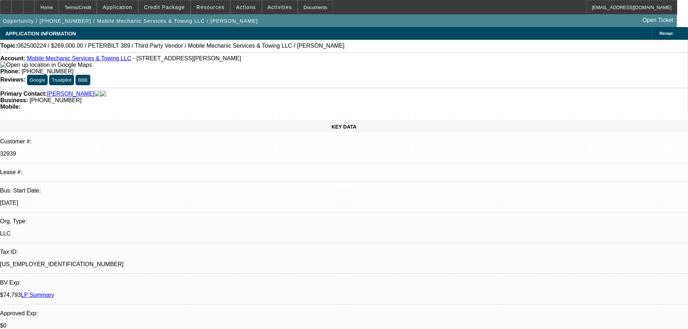
select select "0"
select select "2"
select select "0.1"
select select "4"
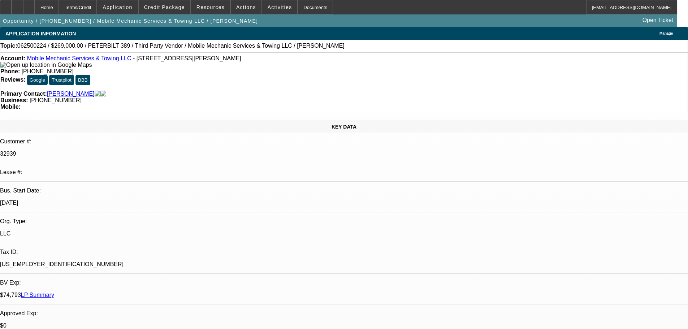
select select "0"
select select "2"
select select "0.1"
select select "4"
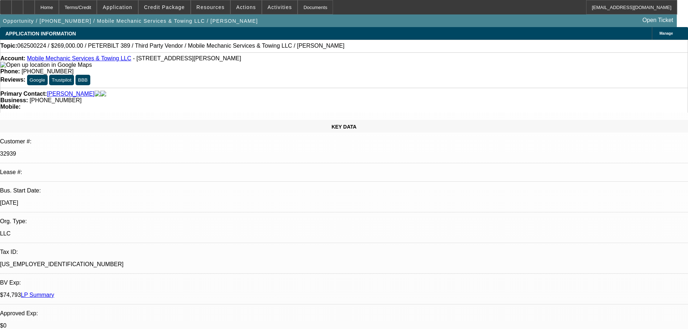
scroll to position [108, 0]
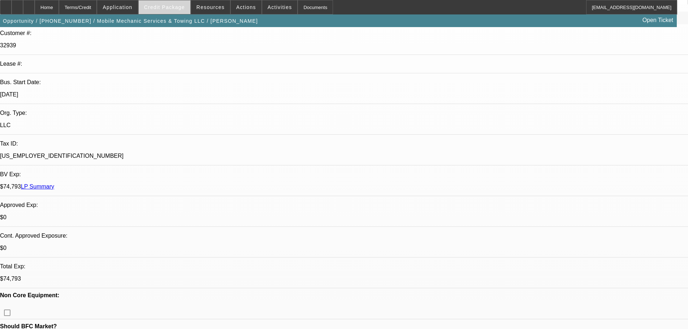
click at [178, 4] on span "Credit Package" at bounding box center [164, 7] width 41 height 6
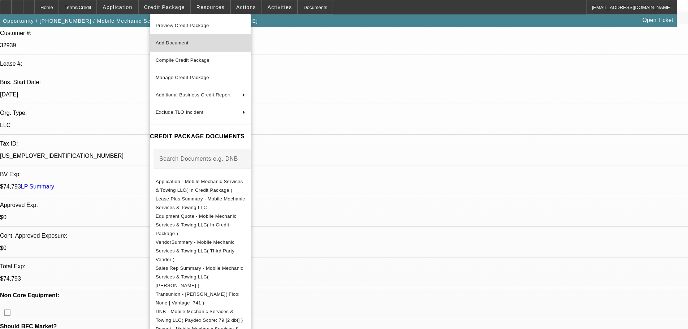
click at [244, 51] on button "Add Document" at bounding box center [200, 42] width 101 height 17
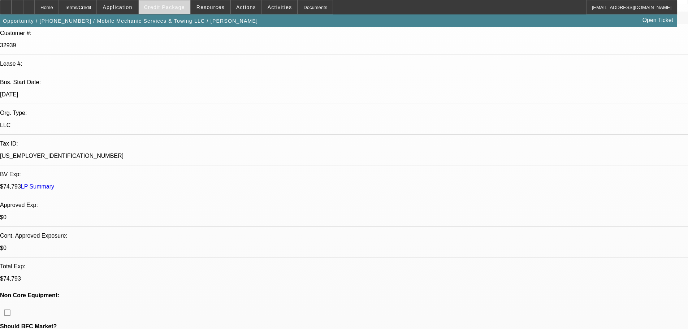
click at [172, 4] on span at bounding box center [165, 7] width 52 height 17
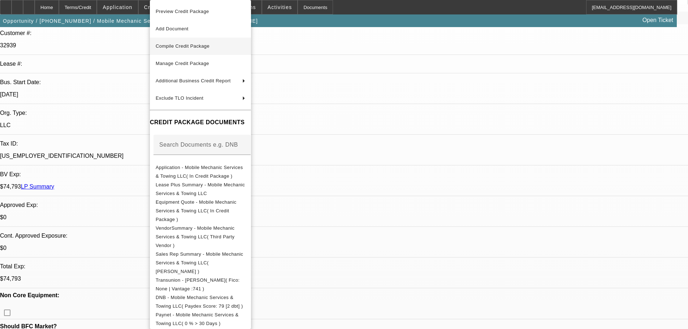
click at [191, 41] on button "Compile Credit Package" at bounding box center [200, 46] width 101 height 17
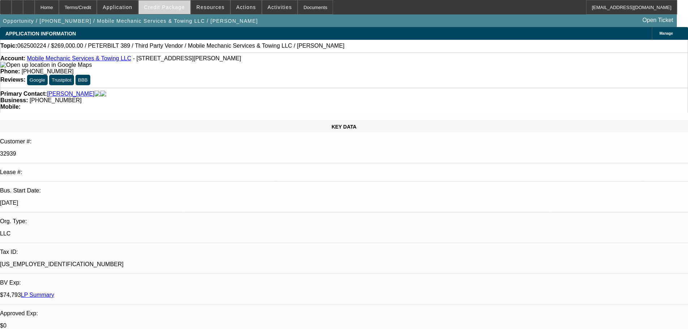
select select "0"
select select "2"
select select "0.1"
select select "4"
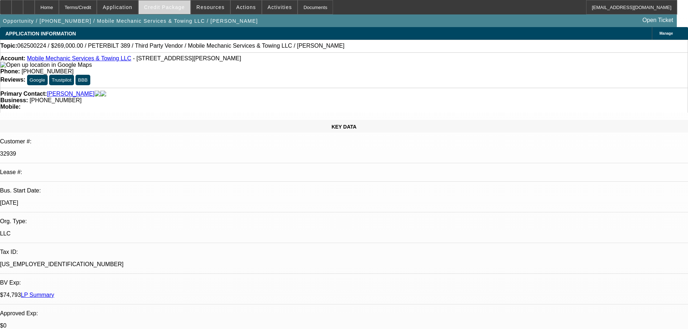
select select "0"
select select "2"
select select "0.1"
select select "4"
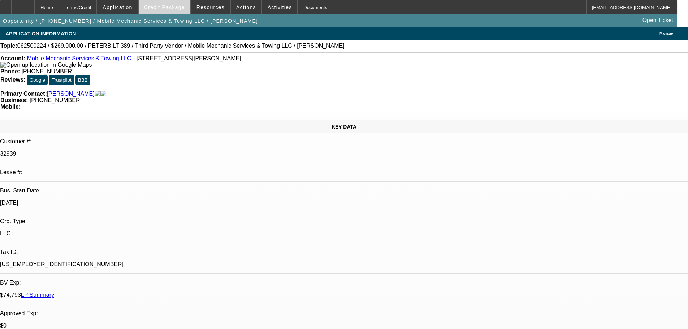
select select "0"
select select "2"
select select "0.1"
select select "4"
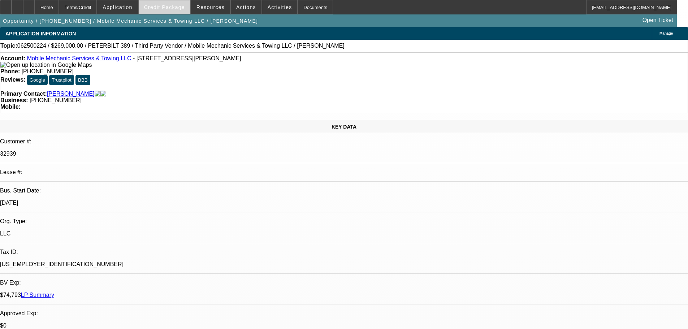
select select "0"
select select "2"
select select "0.1"
select select "4"
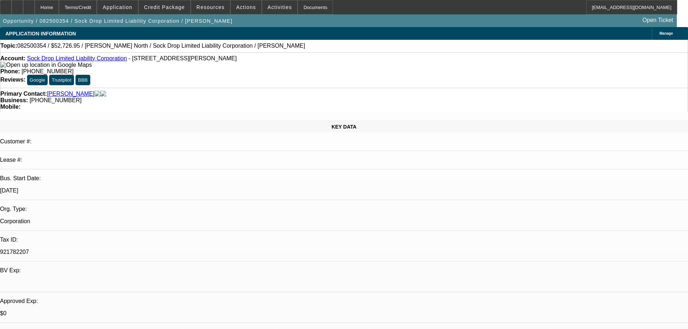
select select "0"
select select "2"
select select "0.1"
select select "4"
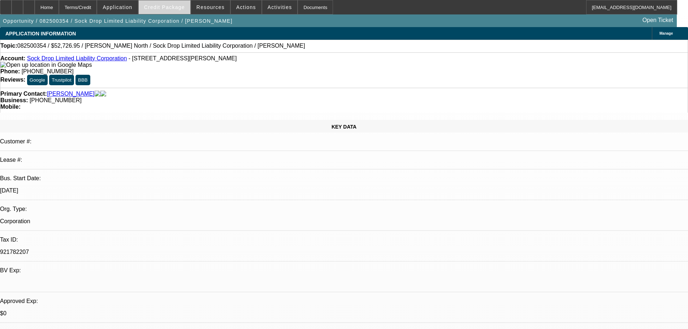
click at [169, 6] on span "Credit Package" at bounding box center [164, 7] width 41 height 6
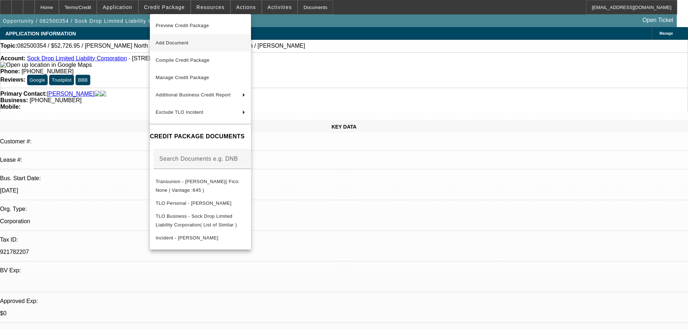
click at [202, 46] on span "Add Document" at bounding box center [201, 43] width 90 height 9
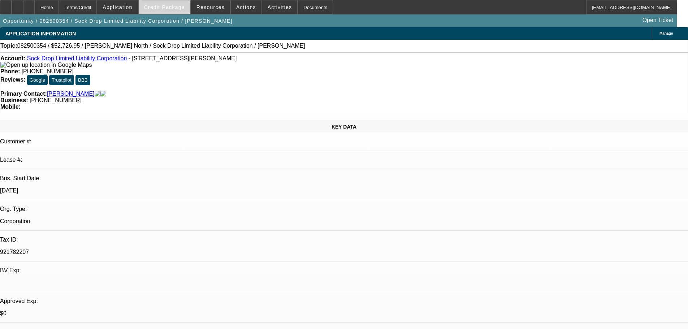
click at [172, 2] on span at bounding box center [165, 7] width 52 height 17
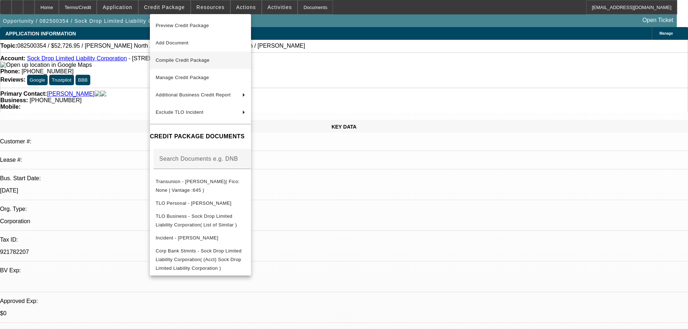
click at [198, 62] on span "Compile Credit Package" at bounding box center [183, 59] width 54 height 5
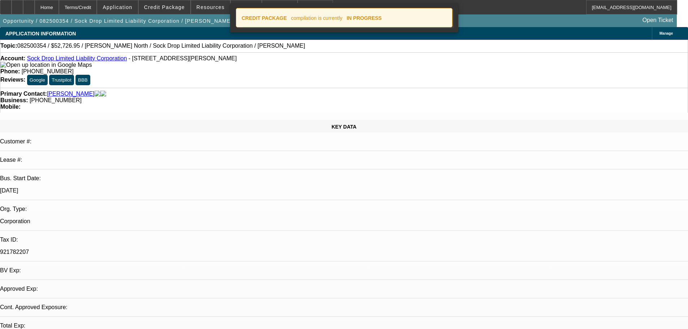
select select "0"
select select "2"
select select "0.1"
select select "4"
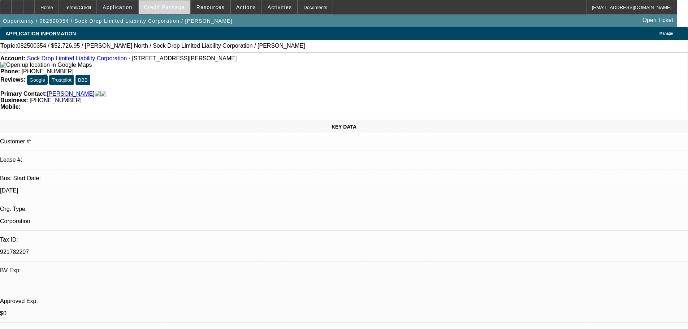
drag, startPoint x: 170, startPoint y: 3, endPoint x: 165, endPoint y: 13, distance: 11.2
click at [170, 3] on span at bounding box center [165, 7] width 52 height 17
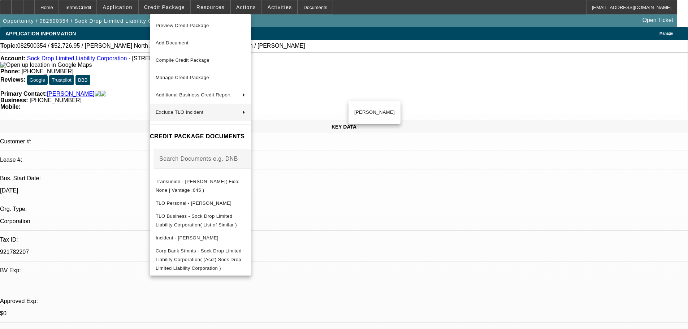
click at [535, 205] on div at bounding box center [344, 164] width 688 height 329
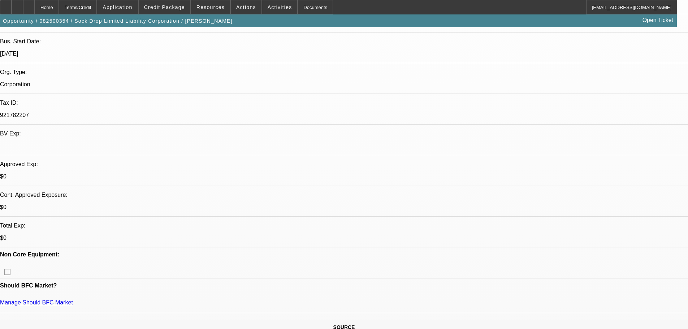
scroll to position [217, 0]
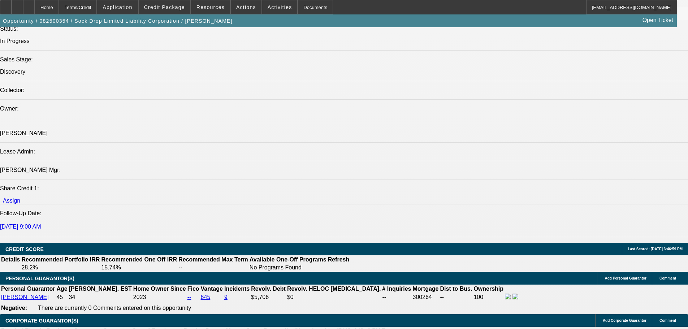
scroll to position [722, 0]
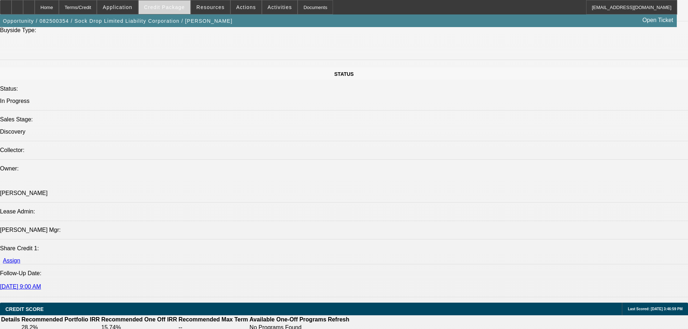
click at [165, 5] on span "Credit Package" at bounding box center [164, 7] width 41 height 6
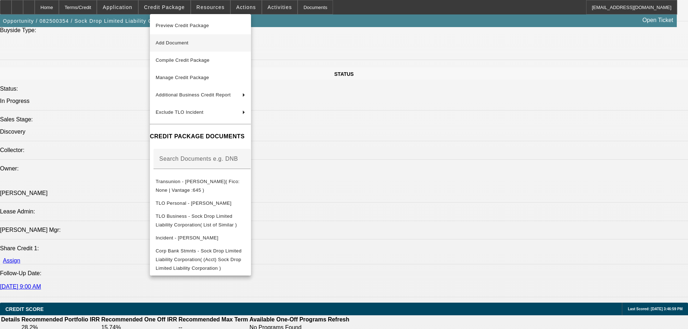
click at [225, 45] on span "Add Document" at bounding box center [201, 43] width 90 height 9
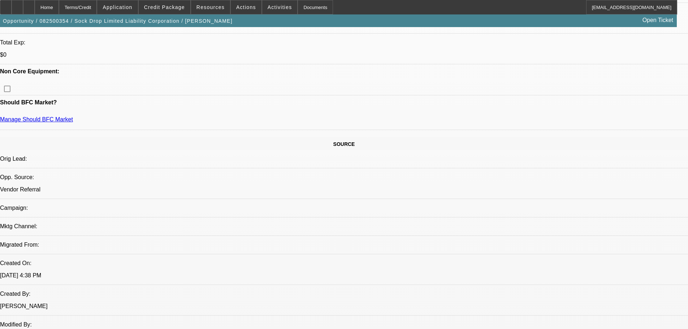
scroll to position [253, 0]
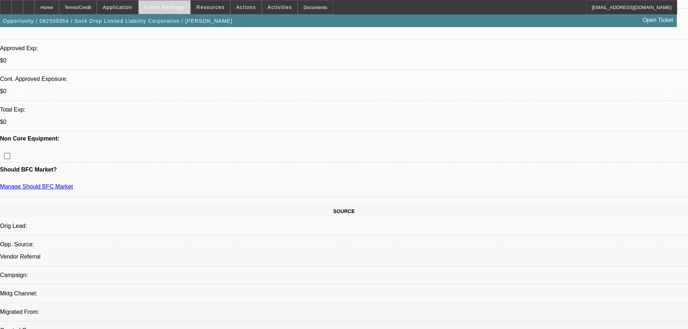
click at [170, 13] on span at bounding box center [165, 7] width 52 height 17
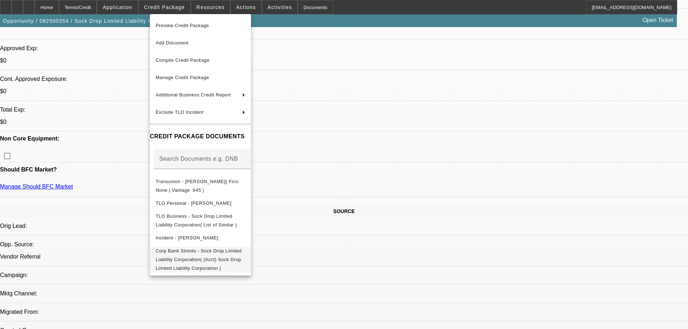
click at [245, 254] on span "Corp Bank Stmnts - Sock Drop Limited Liability Corporation( (Acct) Sock Drop Li…" at bounding box center [201, 260] width 90 height 26
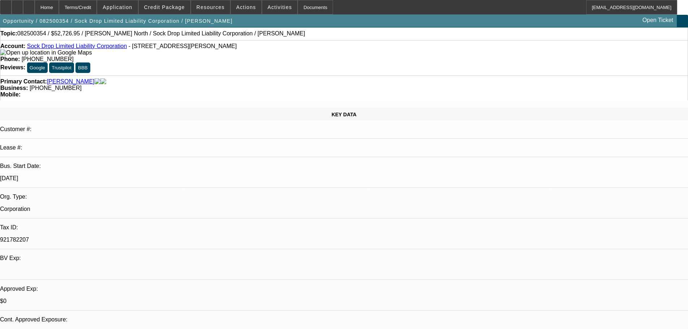
scroll to position [0, 0]
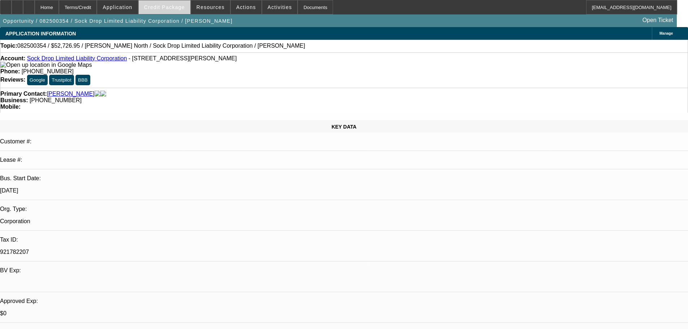
click at [176, 8] on span "Credit Package" at bounding box center [164, 7] width 41 height 6
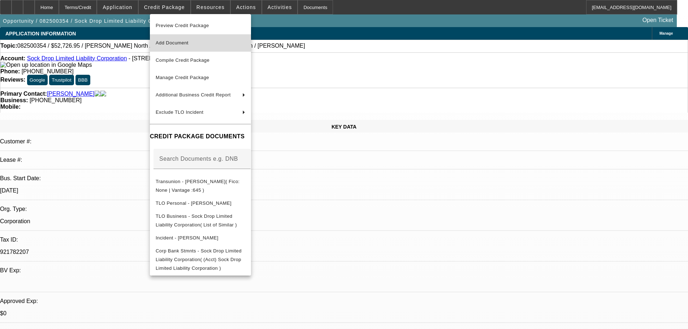
click at [213, 49] on button "Add Document" at bounding box center [200, 42] width 101 height 17
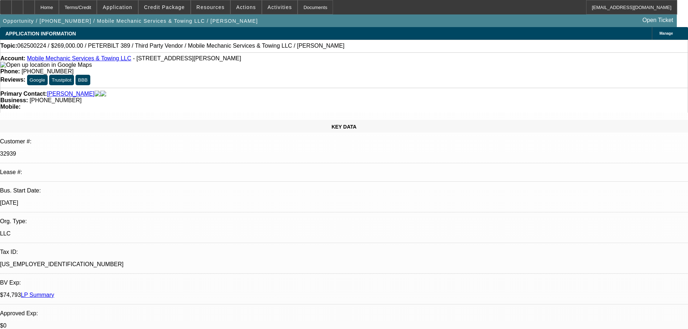
select select "0"
select select "2"
select select "0.1"
select select "4"
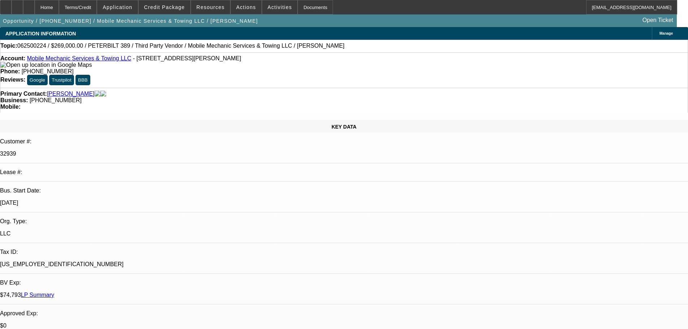
select select "0"
select select "2"
select select "0.1"
select select "4"
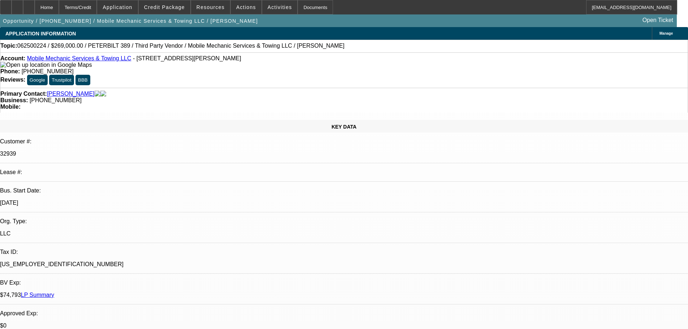
select select "0"
select select "2"
select select "0.1"
select select "4"
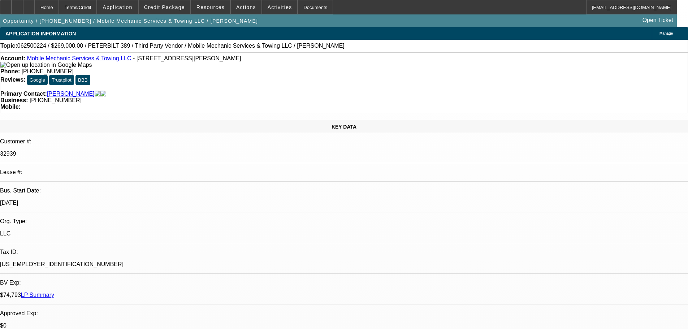
select select "0"
select select "2"
select select "0.1"
select select "4"
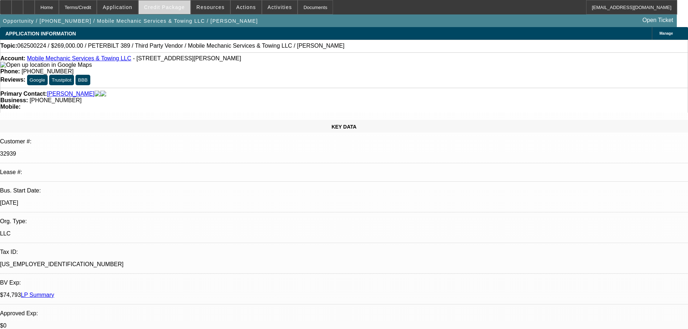
click at [176, 4] on span "Credit Package" at bounding box center [164, 7] width 41 height 6
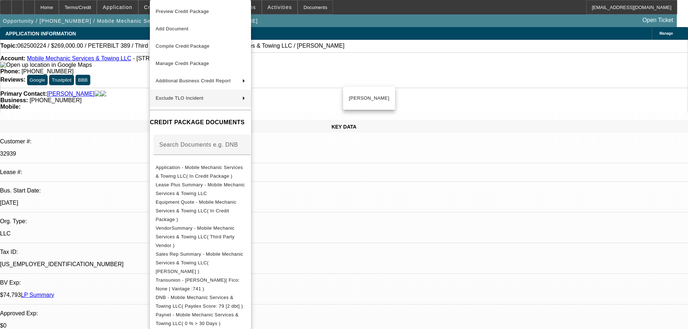
click at [114, 181] on div at bounding box center [344, 164] width 688 height 329
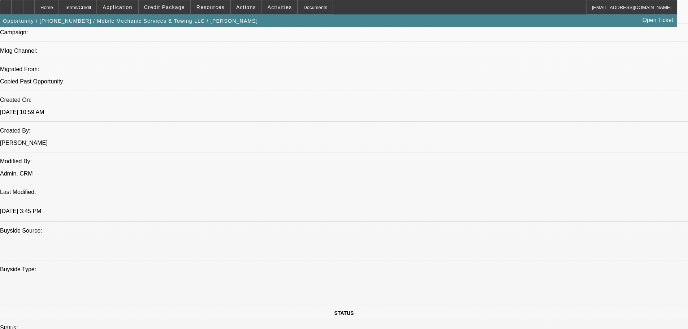
scroll to position [542, 0]
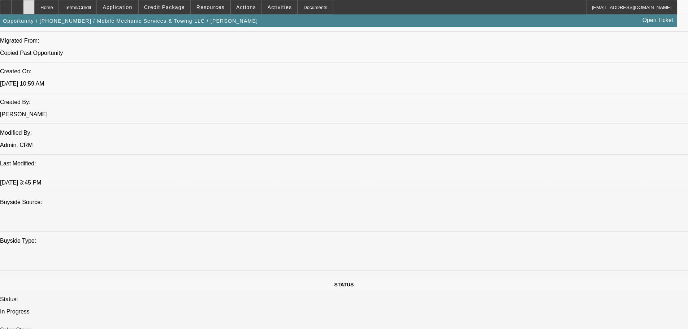
click at [35, 5] on div at bounding box center [29, 7] width 12 height 14
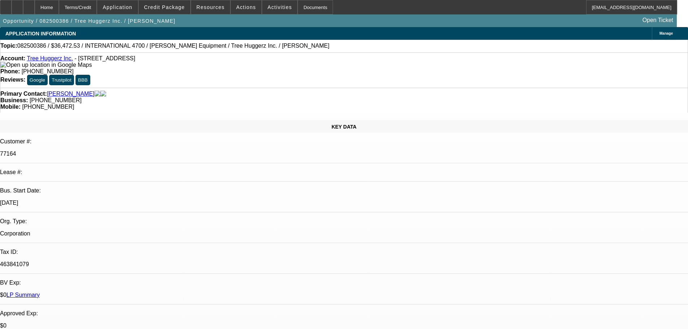
select select "0"
select select "6"
select select "0"
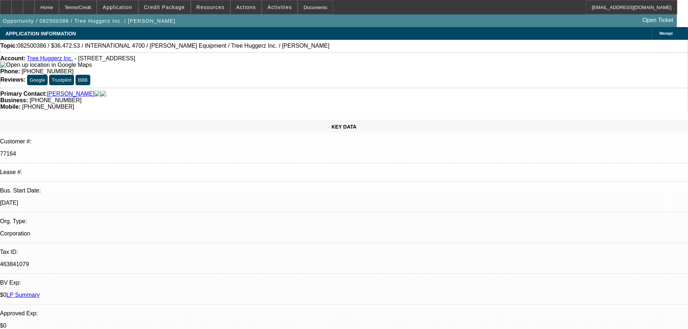
select select "0"
select select "6"
select select "0"
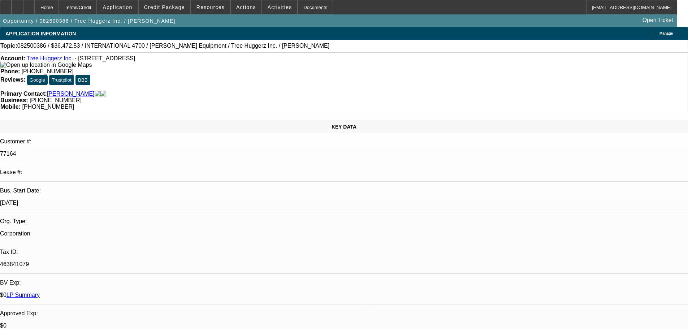
select select "0"
select select "6"
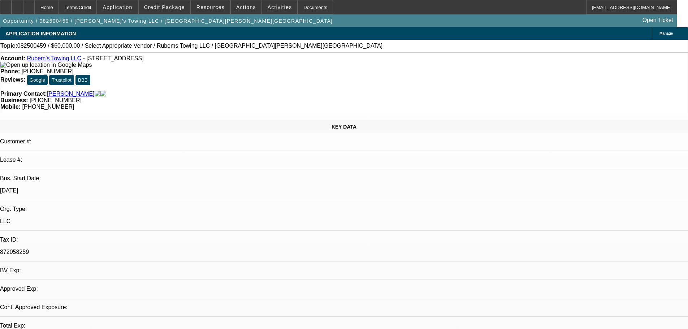
select select "0"
select select "2"
select select "0.1"
select select "4"
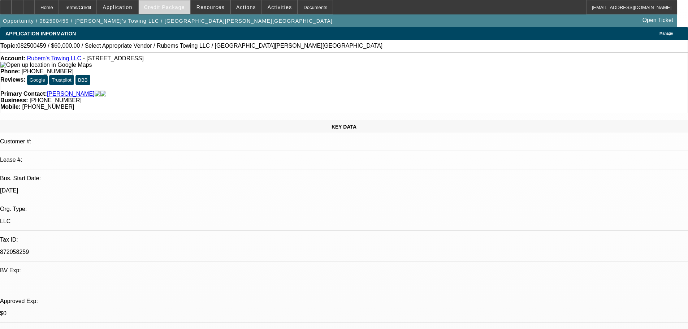
click at [159, 4] on span at bounding box center [165, 7] width 52 height 17
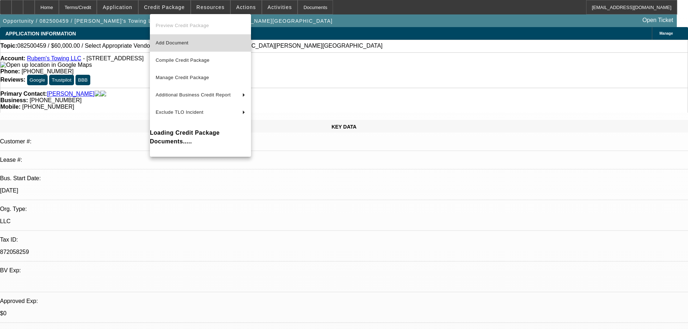
click at [182, 42] on span "Add Document" at bounding box center [172, 42] width 33 height 5
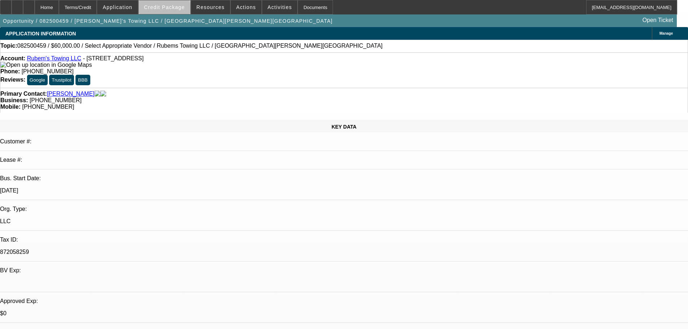
click at [176, 10] on span at bounding box center [165, 7] width 52 height 17
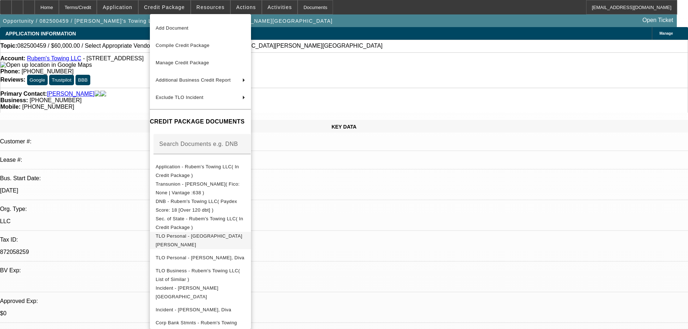
scroll to position [27, 0]
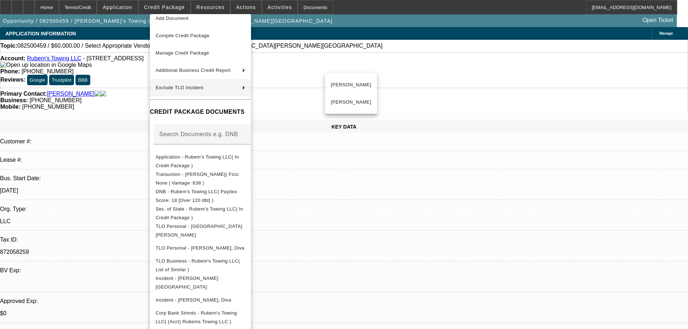
click at [365, 213] on div at bounding box center [344, 164] width 688 height 329
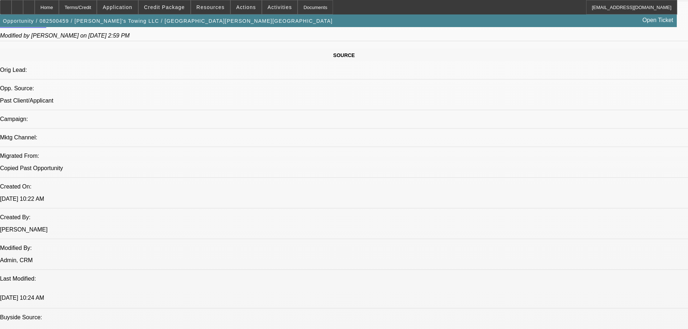
scroll to position [470, 0]
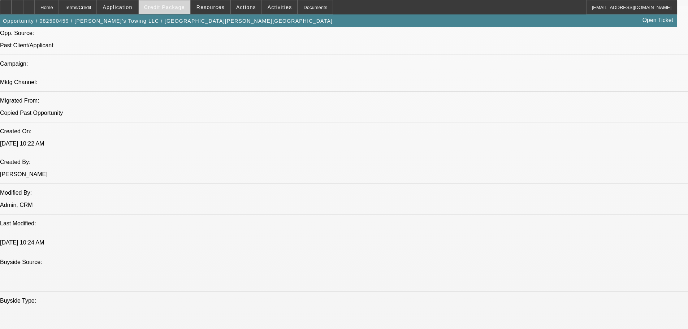
click at [176, 8] on span "Credit Package" at bounding box center [164, 7] width 41 height 6
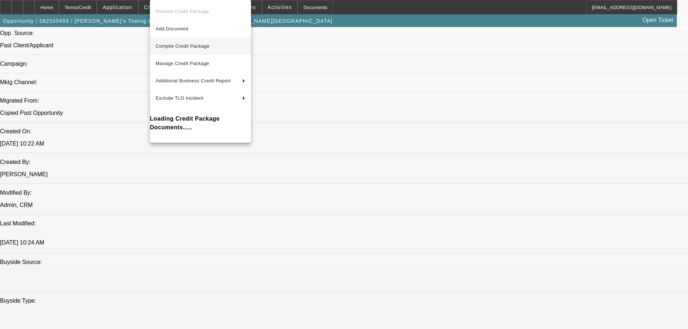
click at [206, 40] on button "Compile Credit Package" at bounding box center [200, 46] width 101 height 17
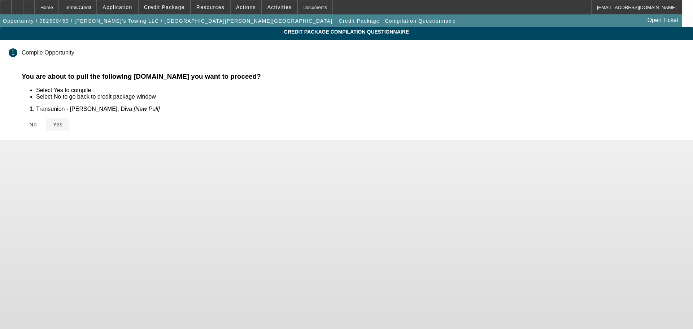
click at [63, 123] on span "Yes" at bounding box center [58, 125] width 10 height 6
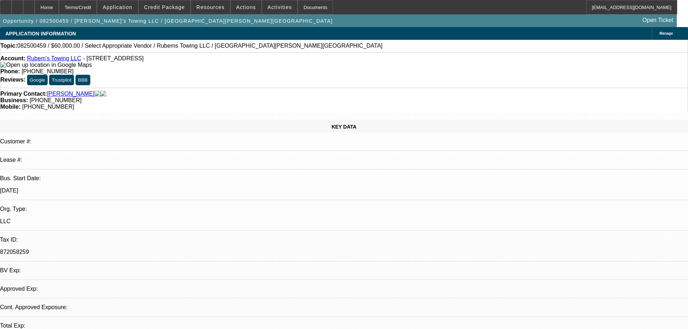
select select "0"
select select "2"
select select "0.1"
select select "4"
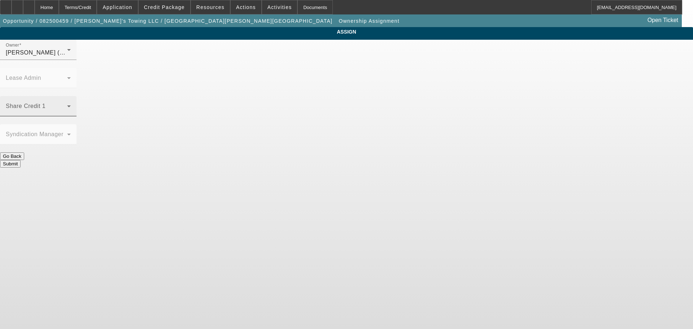
click at [67, 105] on span at bounding box center [36, 109] width 61 height 9
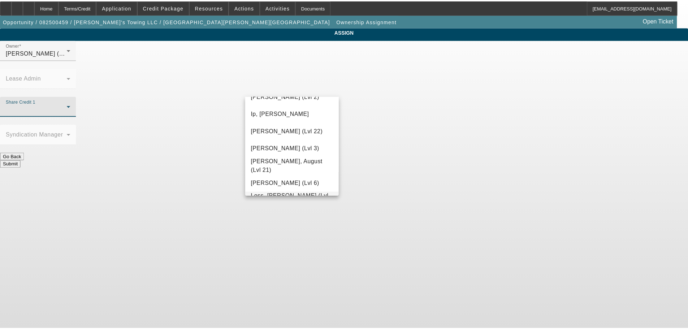
scroll to position [470, 0]
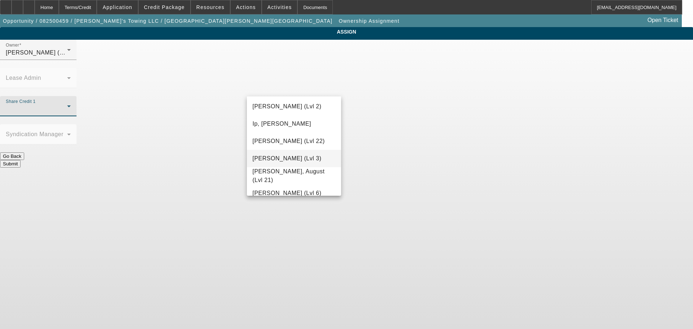
click at [288, 156] on span "Leach, Ethan (Lvl 3)" at bounding box center [287, 158] width 69 height 9
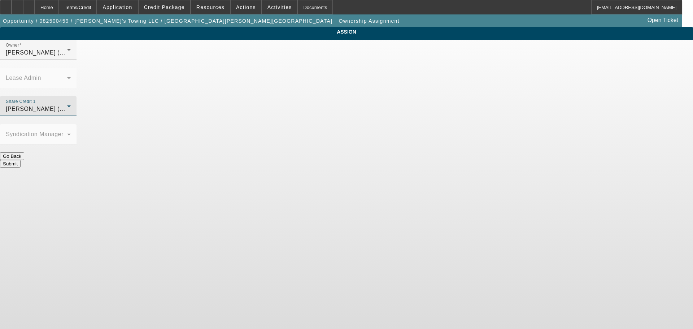
click at [21, 160] on button "Submit" at bounding box center [10, 164] width 21 height 8
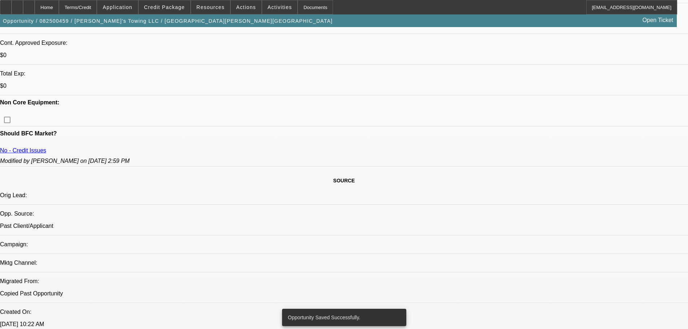
select select "0"
select select "2"
select select "0.1"
select select "4"
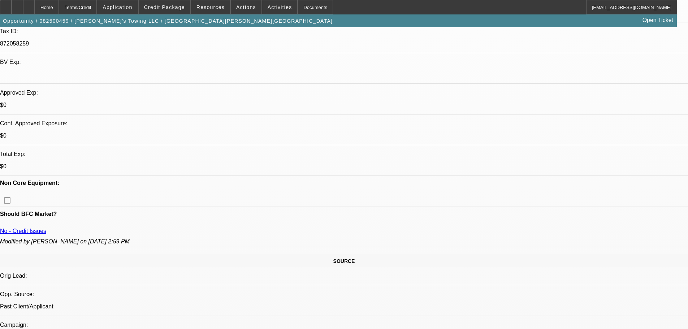
scroll to position [72, 0]
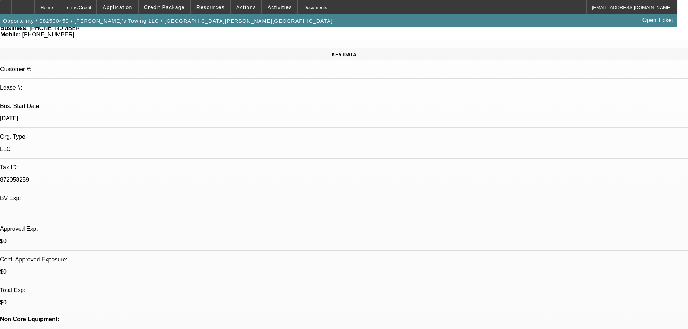
radio input "true"
type textarea "8-18: Just closed him a month ago after Sam decline, looking at Ethan's $60 For…"
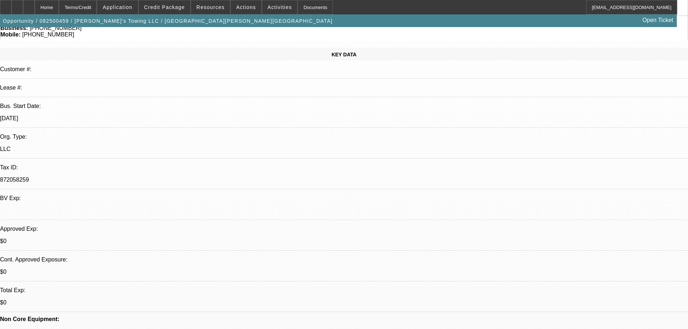
radio input "true"
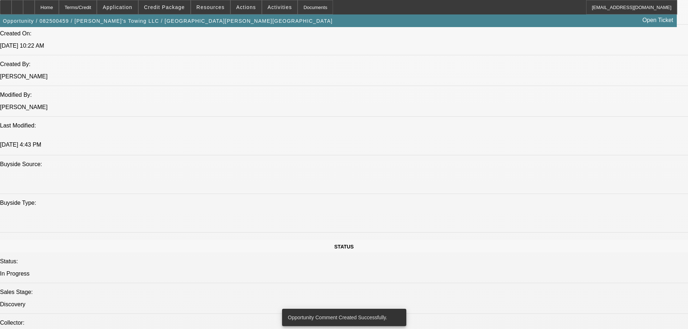
scroll to position [578, 0]
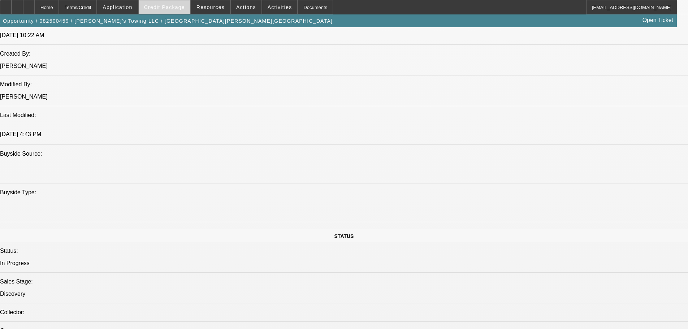
click at [178, 10] on span at bounding box center [165, 7] width 52 height 17
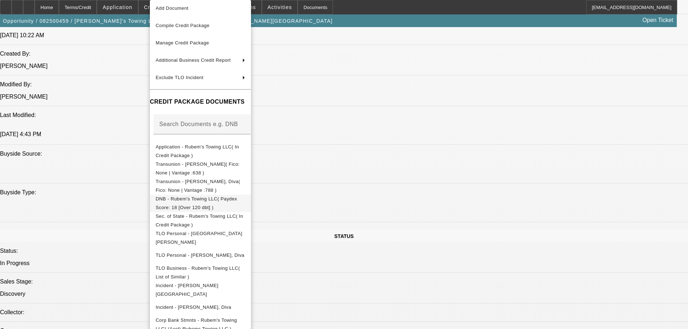
scroll to position [31, 0]
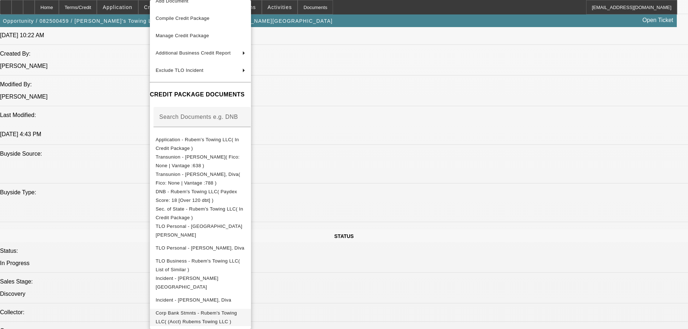
click at [234, 310] on span "Corp Bank Stmnts - Rubem's Towing LLC( (Acct) Rubems Towing LLC )" at bounding box center [196, 317] width 81 height 14
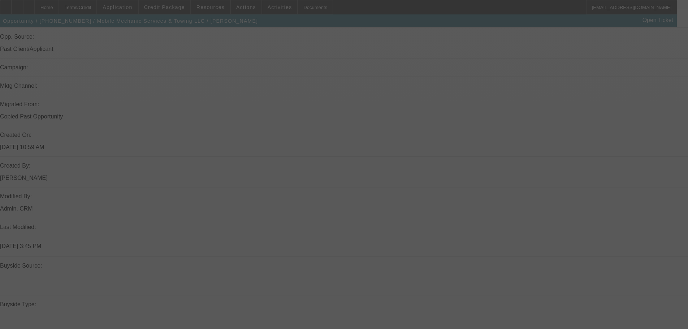
scroll to position [577, 0]
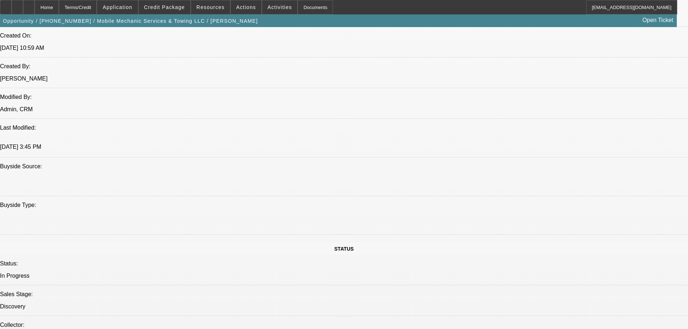
select select "0"
select select "2"
select select "0.1"
select select "4"
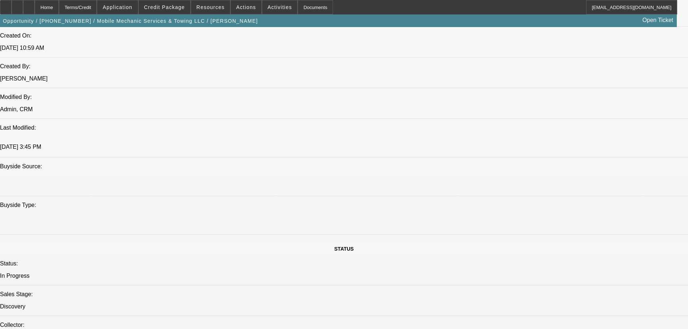
select select "0"
select select "2"
select select "0.1"
select select "4"
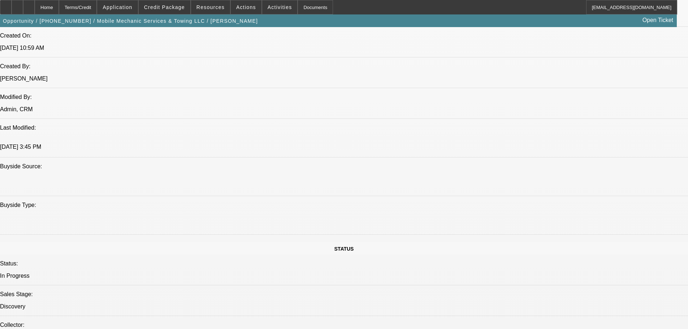
select select "0"
select select "2"
select select "0.1"
select select "4"
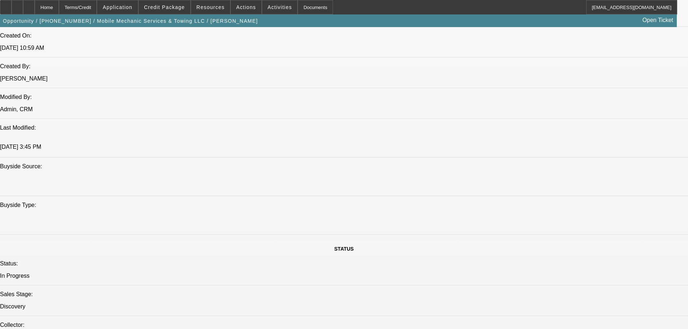
select select "0"
select select "2"
select select "0.1"
select select "4"
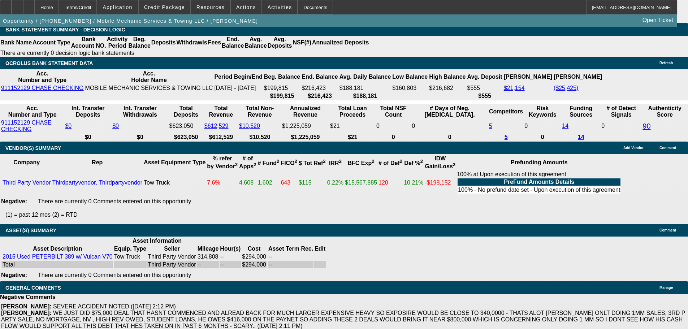
scroll to position [1491, 0]
